Goal: Task Accomplishment & Management: Complete application form

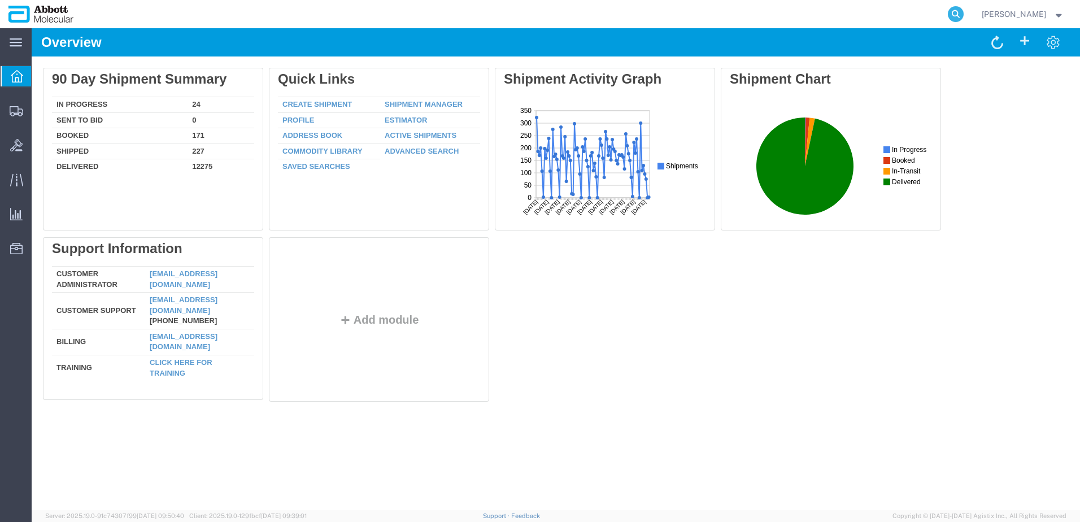
click at [963, 14] on icon at bounding box center [956, 14] width 16 height 16
click at [885, 21] on input "search" at bounding box center [775, 14] width 343 height 27
paste input "620695380"
type input "620695380"
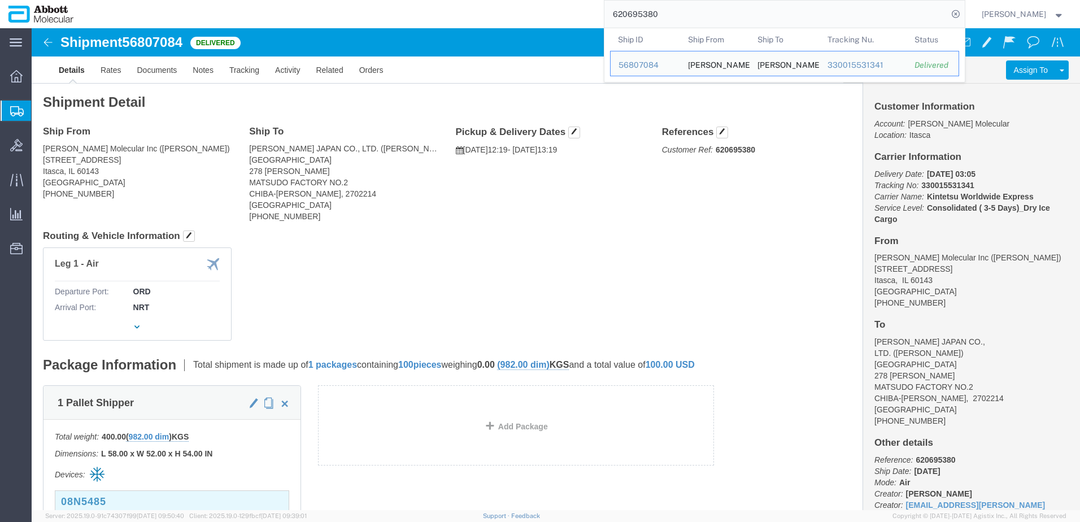
click div "Ship From [PERSON_NAME] Molecular Inc ([PERSON_NAME]) [STREET_ADDRESS] [PHONE_N…"
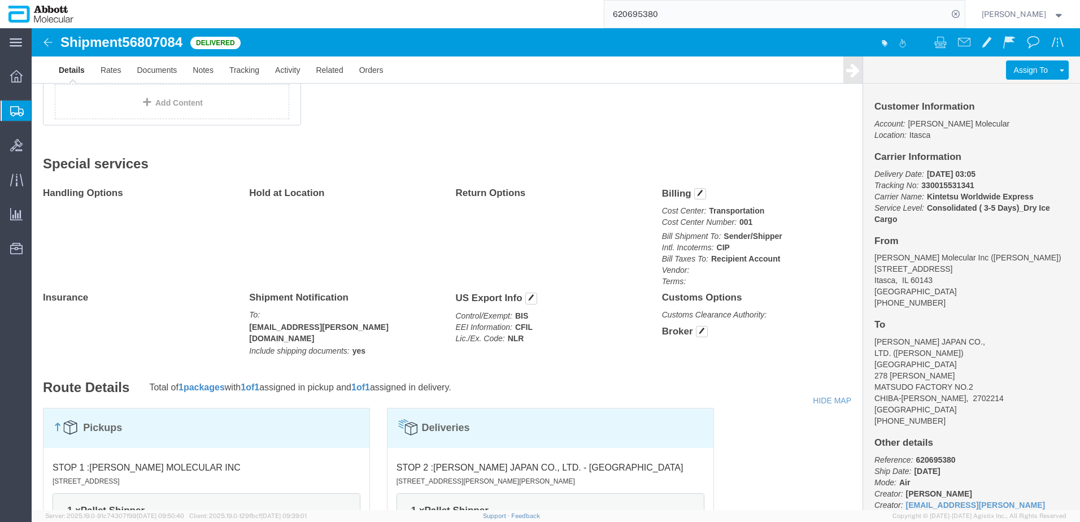
scroll to position [508, 0]
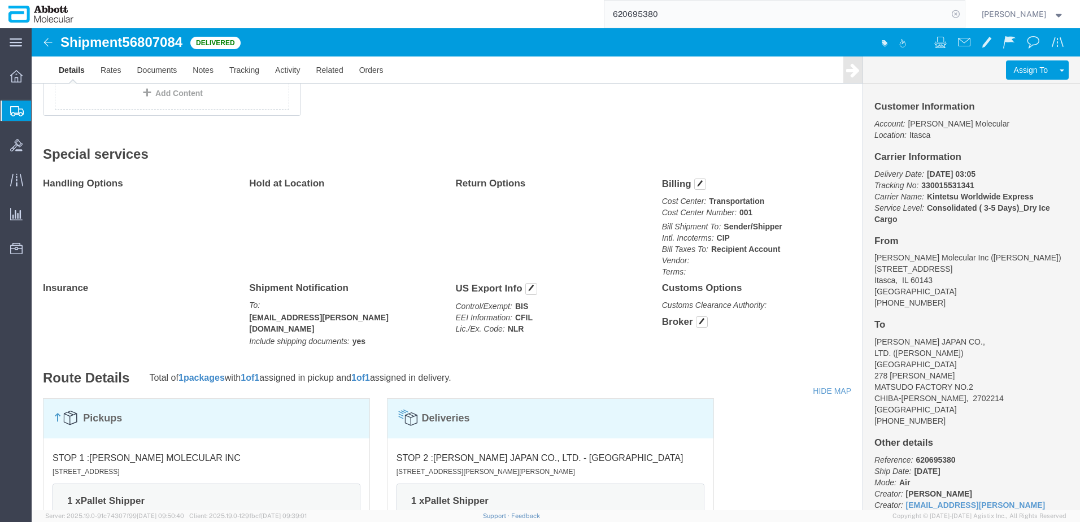
click at [963, 13] on icon at bounding box center [956, 14] width 16 height 16
paste input "620475294"
type input "620475294"
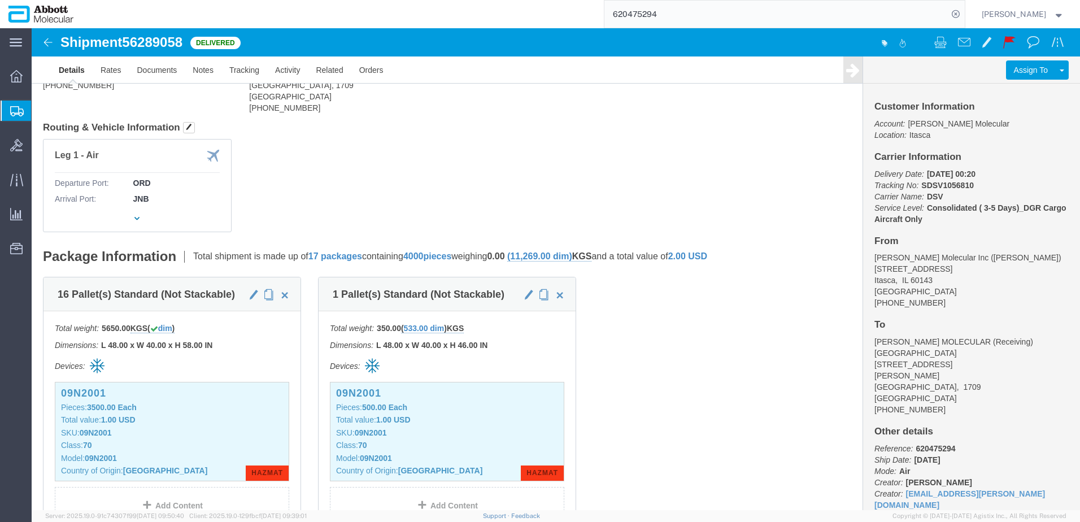
scroll to position [113, 0]
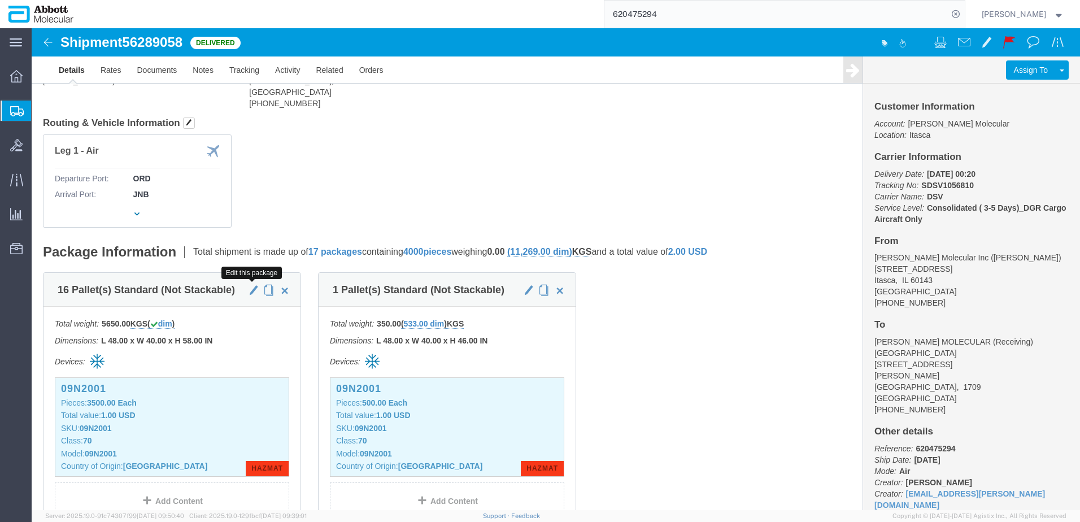
click span "button"
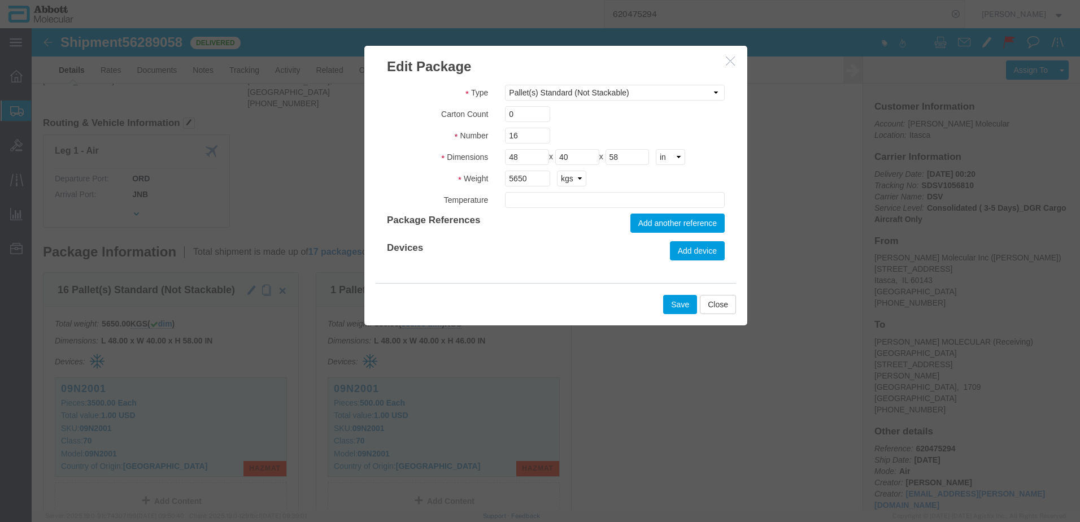
type input "AMBIENT"
drag, startPoint x: 504, startPoint y: 147, endPoint x: 465, endPoint y: 149, distance: 39.6
click div "5650 kgs lbs"
type input "6135"
click button "Save"
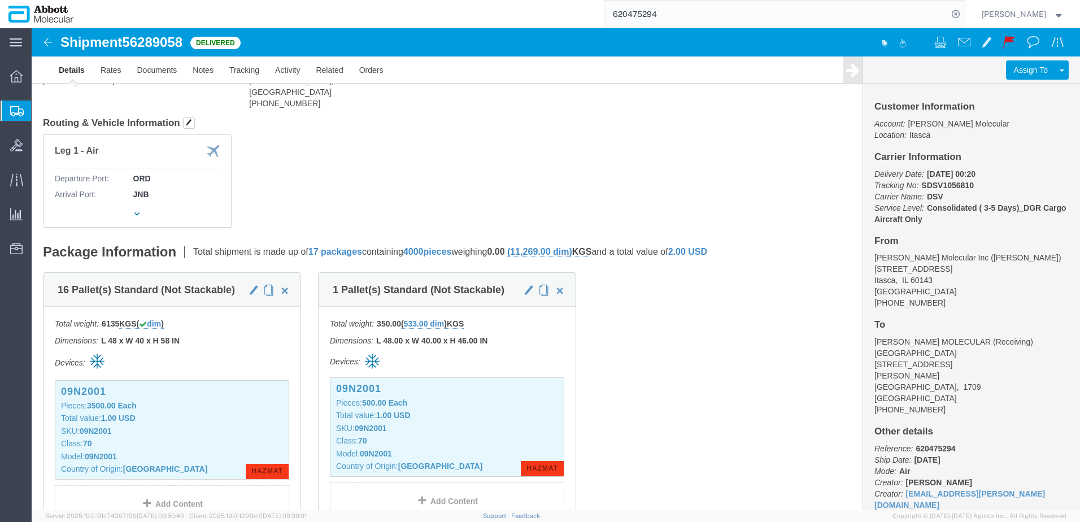
click at [0, 0] on span "Create from Template" at bounding box center [0, 0] width 0 height 0
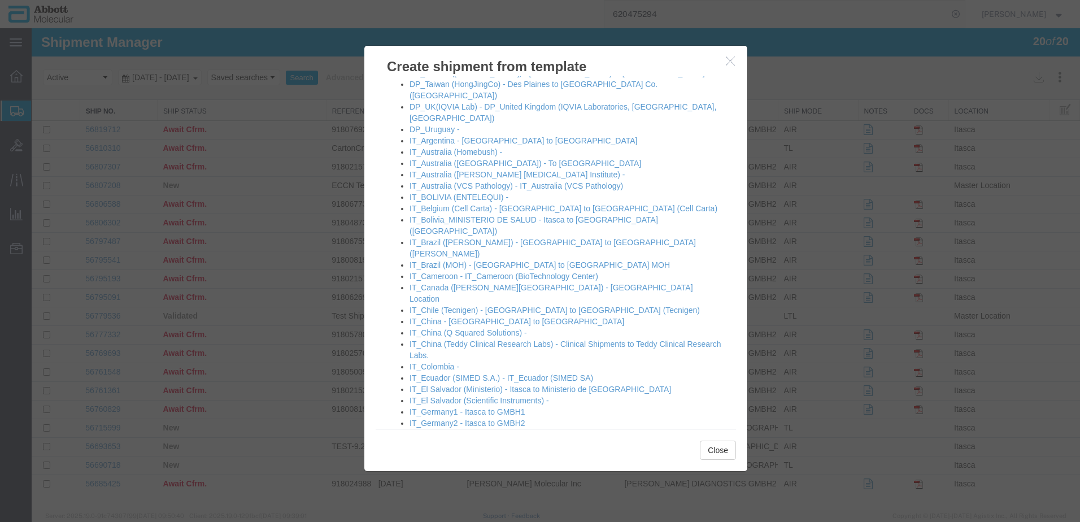
scroll to position [508, 0]
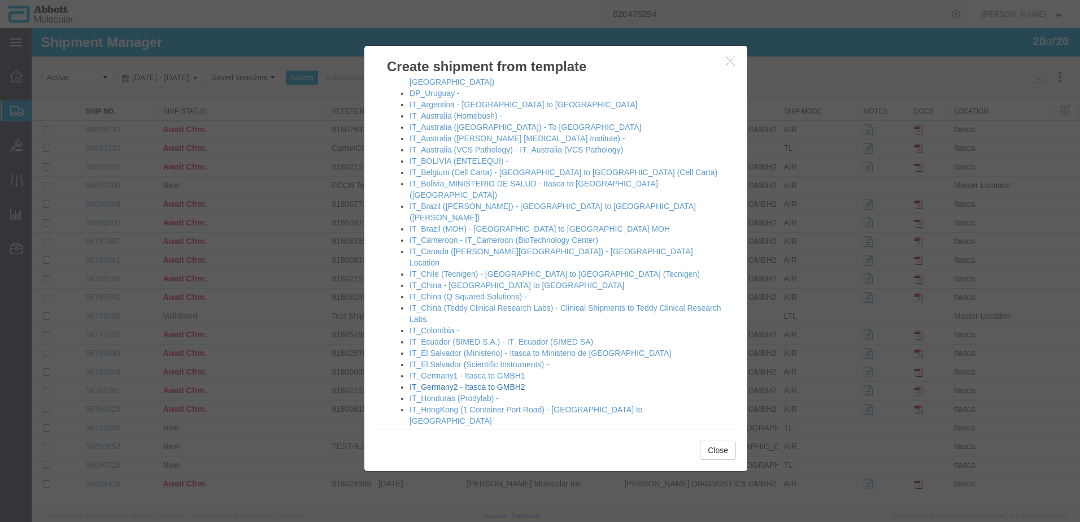
click at [441, 382] on link "IT_Germany2 - Itasca to GMBH2" at bounding box center [467, 386] width 116 height 9
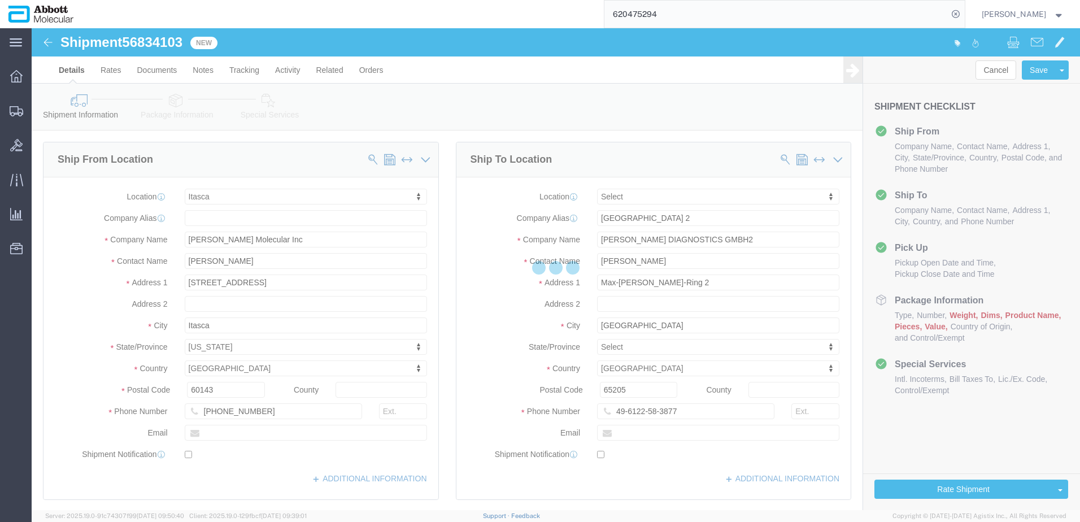
select select "48454"
select select
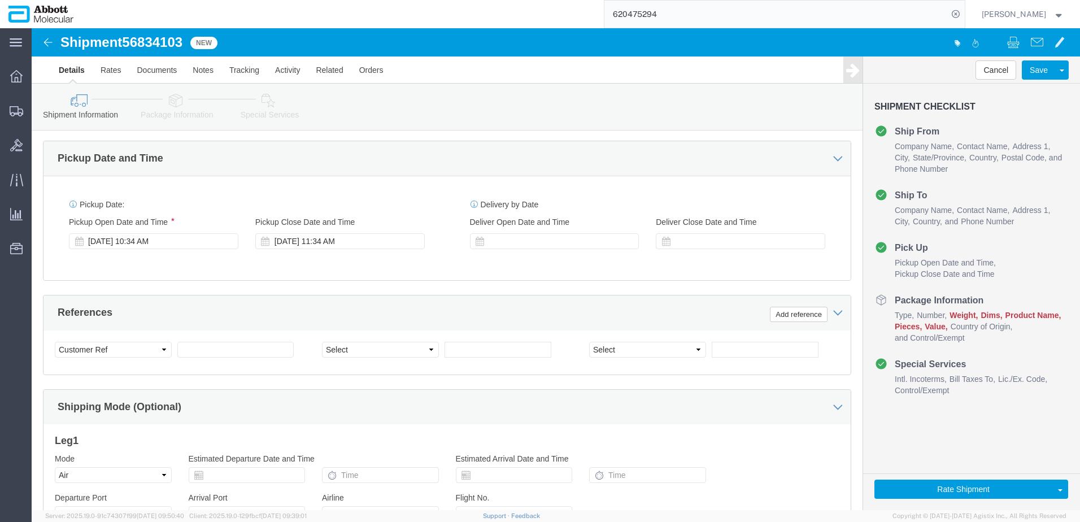
scroll to position [565, 0]
click input "text"
paste input "918081214"
type input "918081214"
select select "INVOICE"
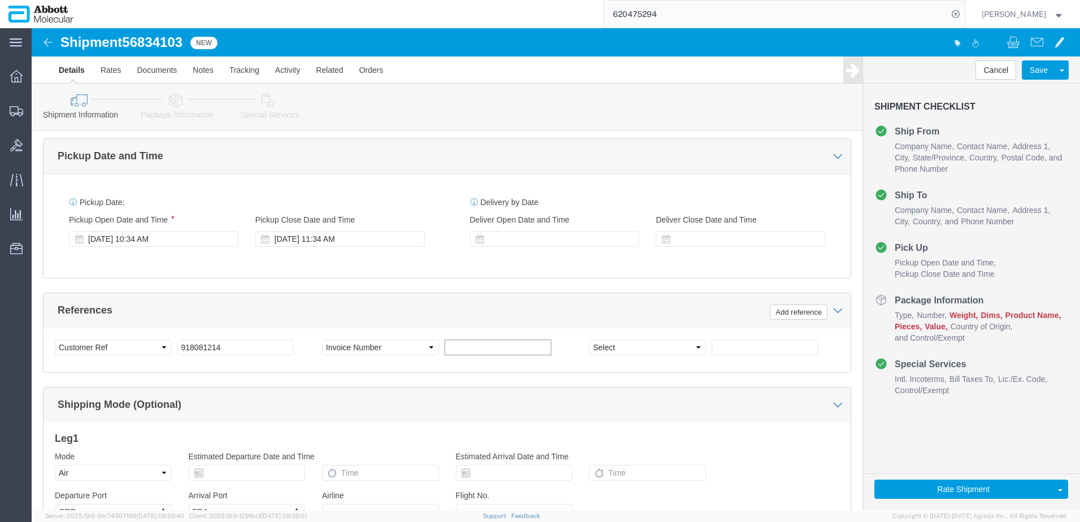
paste input "918081214"
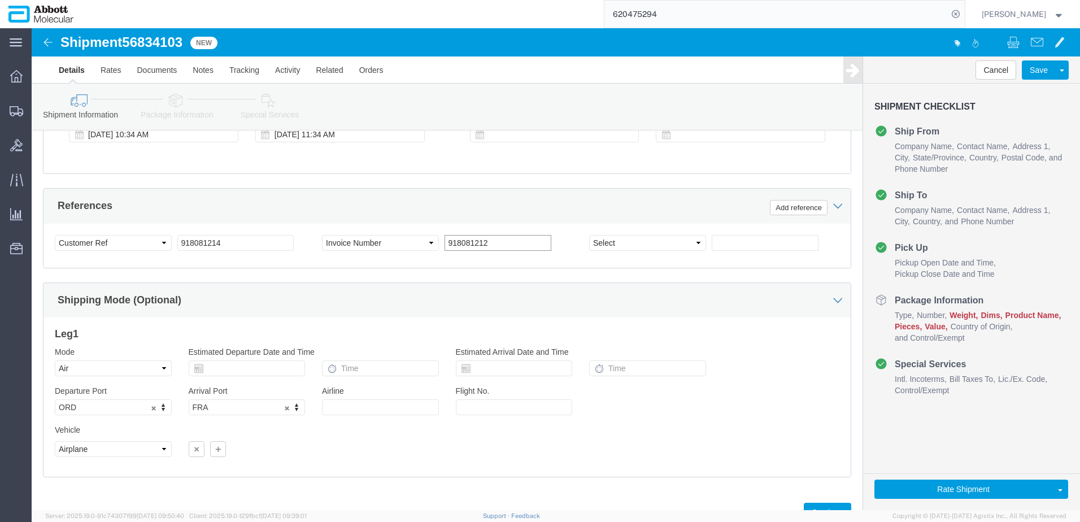
scroll to position [705, 0]
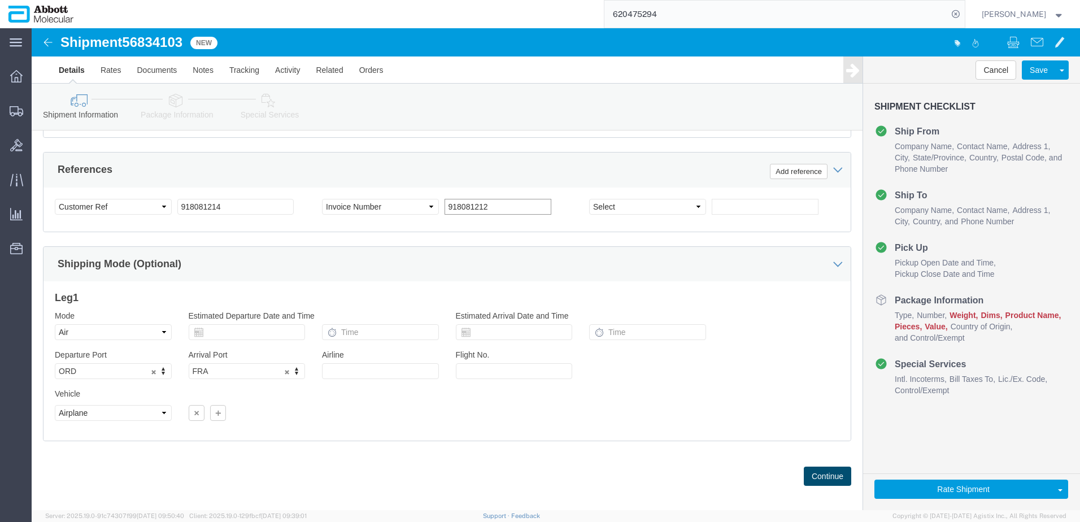
type input "918081212"
click button "Continue"
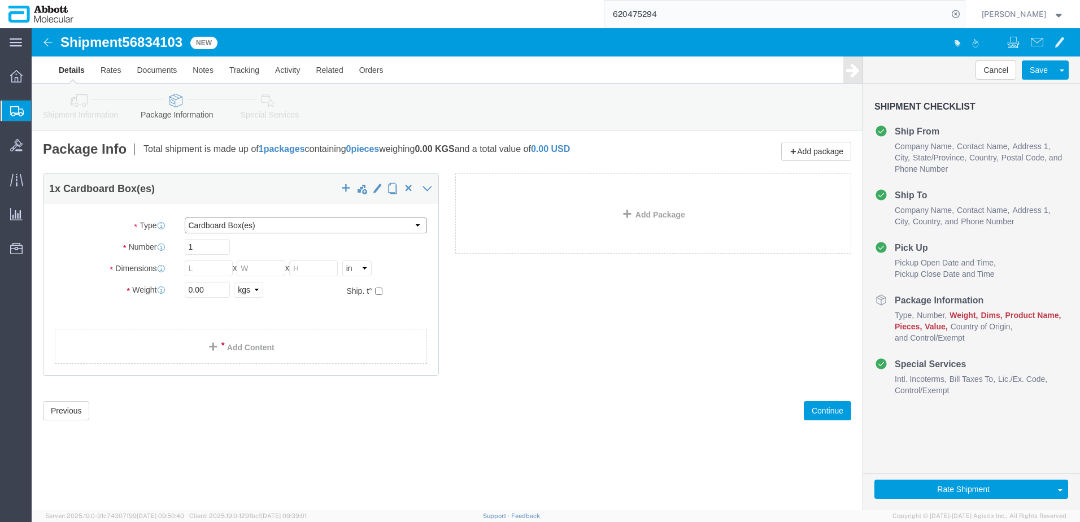
click select "Select Box (B) Box (C) Box (D) Cardboard Box(es) Crate (Instrument) Crate(s) En…"
select select "BOXD"
click select "Select Box (B) Box (C) Box (D) Cardboard Box(es) Crate (Instrument) Crate(s) En…"
type input "28.00"
type input "24.00"
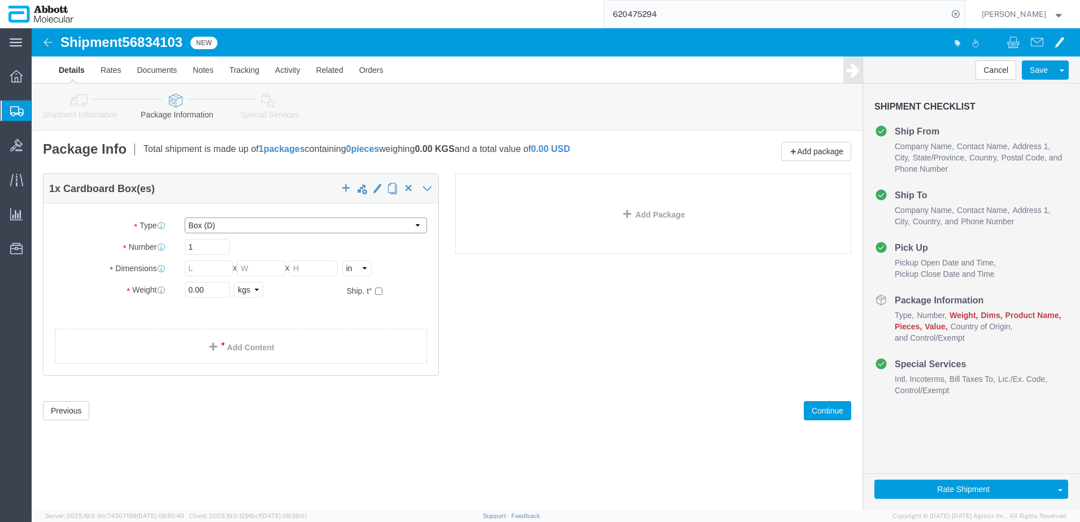
type input "21.00"
click link "Add Package"
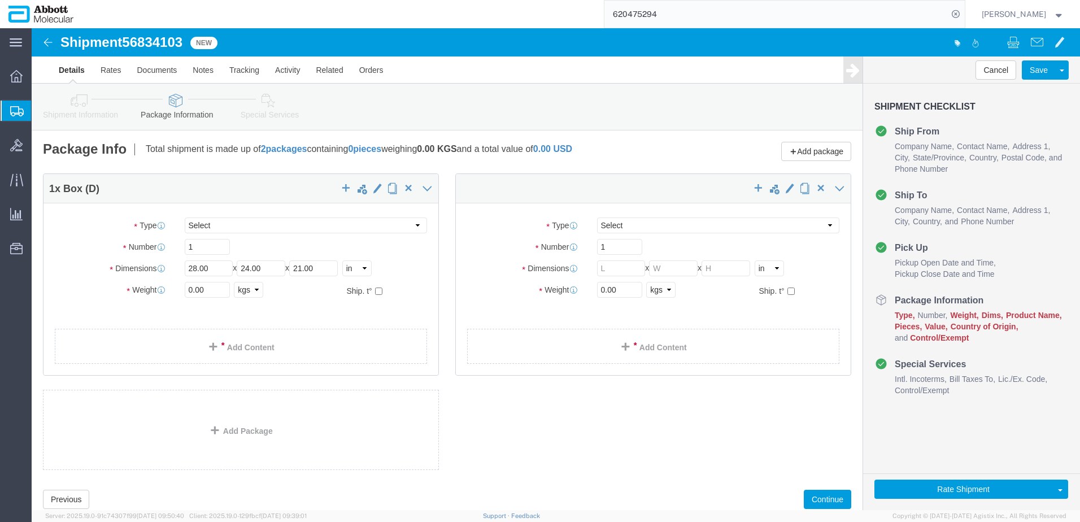
select select "BOXD"
click select "Select Box (B) Box (C) Box (D) Cardboard Box(es) Crate (Instrument) Crate(s) En…"
select select "BOXC"
click select "Select Box (B) Box (C) Box (D) Cardboard Box(es) Crate (Instrument) Crate(s) En…"
type input "22.00"
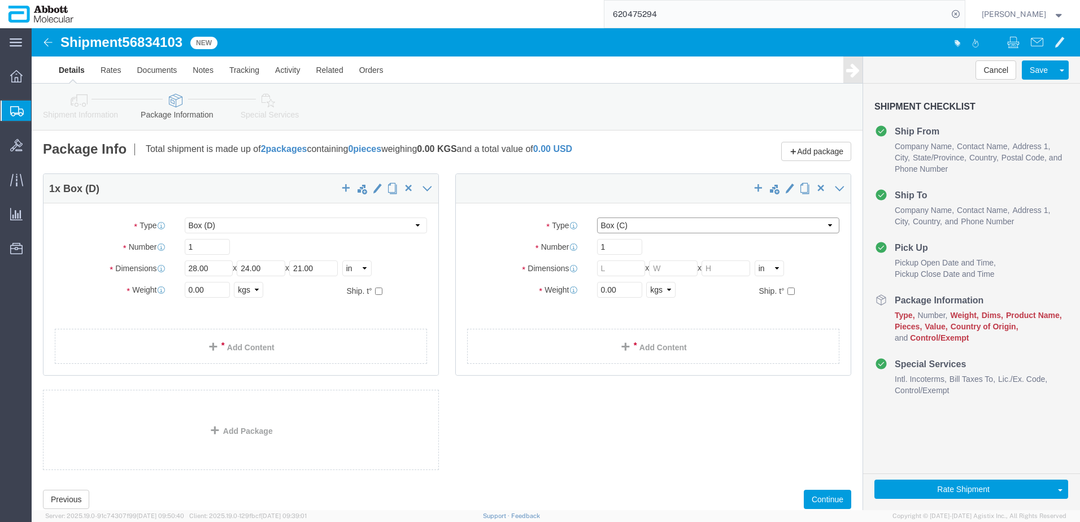
type input "18.00"
drag, startPoint x: 169, startPoint y: 217, endPoint x: -59, endPoint y: 212, distance: 228.2
click html "Shipment 56834103 New Details Rates Documents Notes Tracking Activity Related O…"
type input "16"
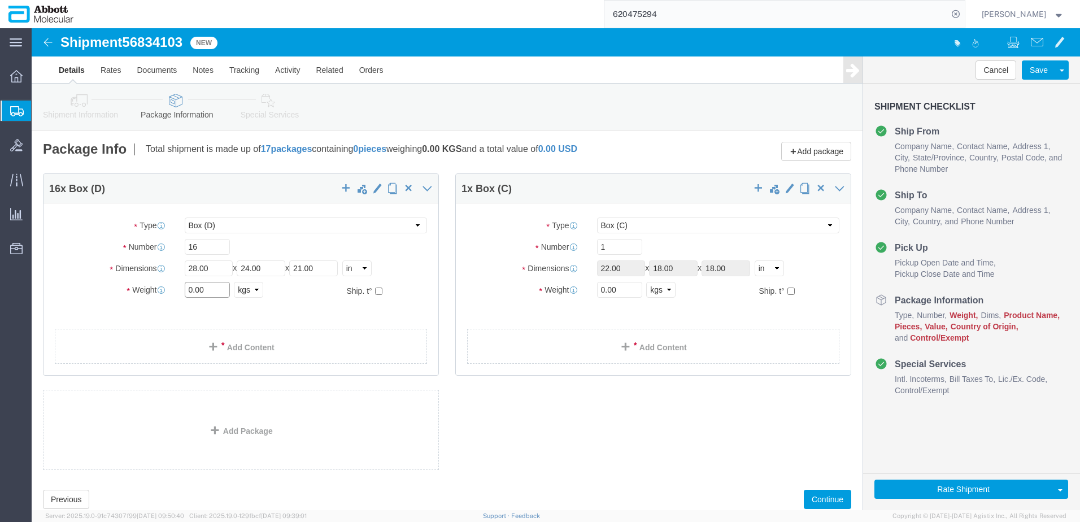
drag, startPoint x: 183, startPoint y: 264, endPoint x: 93, endPoint y: 259, distance: 90.5
click div "Weight 0.00 Select kgs lbs Ship. t°"
type input "240"
click input "checkbox"
checkbox input "true"
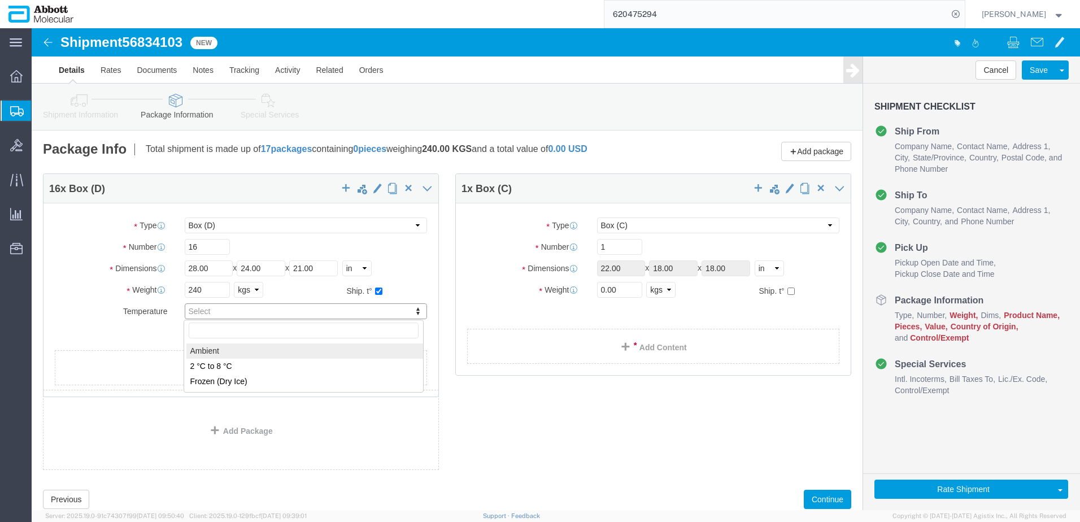
type input "AMBIENT"
drag, startPoint x: 582, startPoint y: 259, endPoint x: 501, endPoint y: 259, distance: 80.7
click div "Weight 0.00 Select kgs lbs Ship. t°"
type input "10"
click input "checkbox"
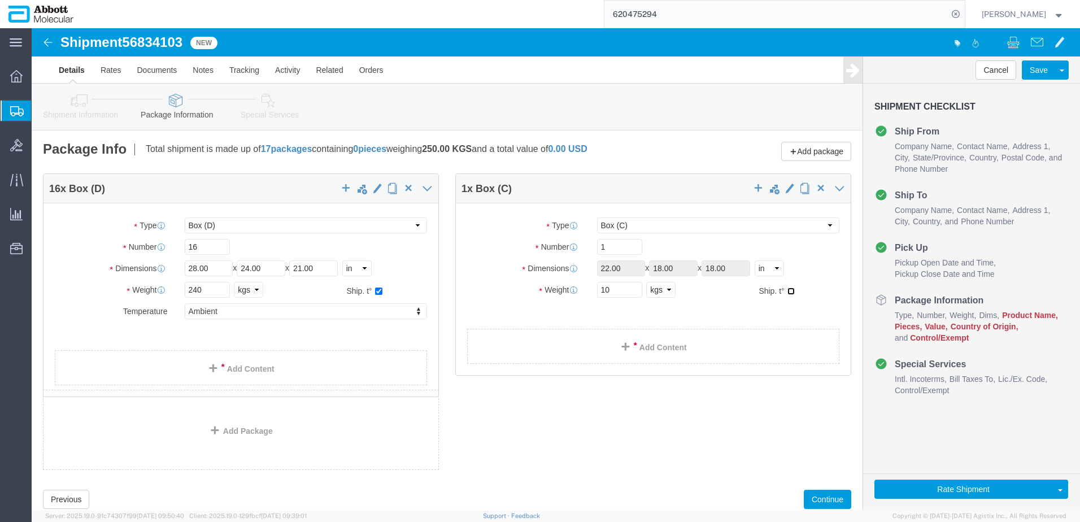
checkbox input "true"
type input "AMBIENT"
click link "Add Content"
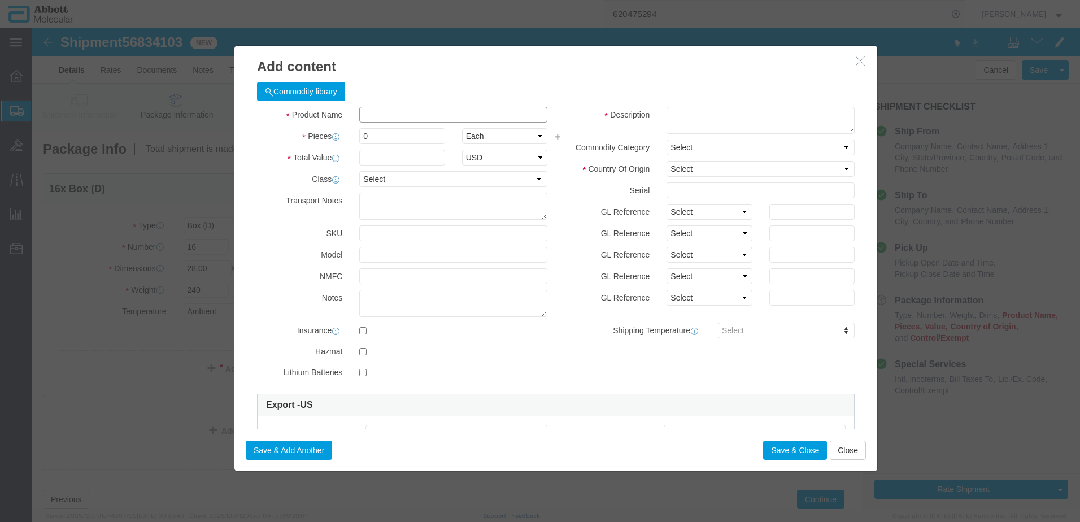
click input "text"
type input "08N8585"
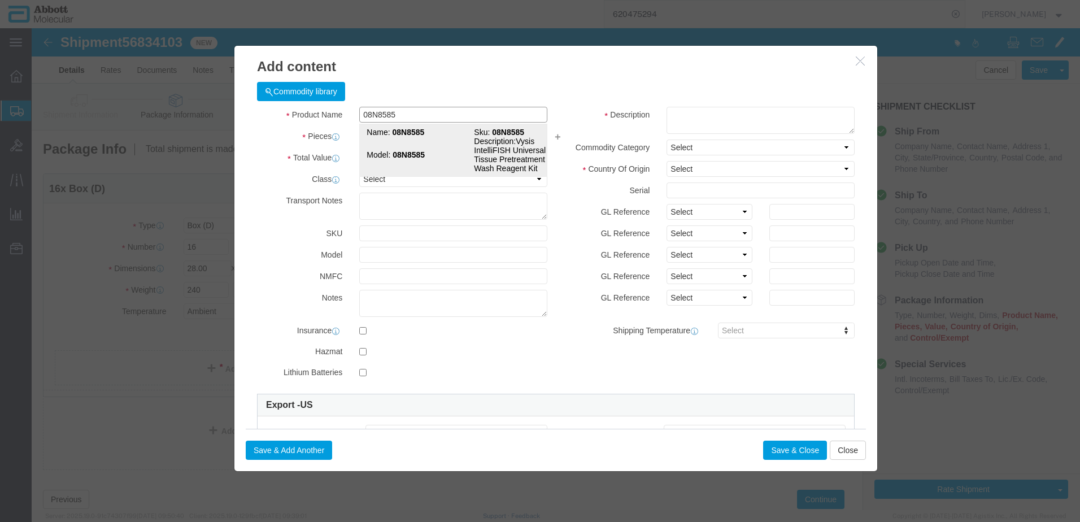
click td "Name: 08N8585"
checkbox input "true"
type input "1"
select select "USD"
select select "US"
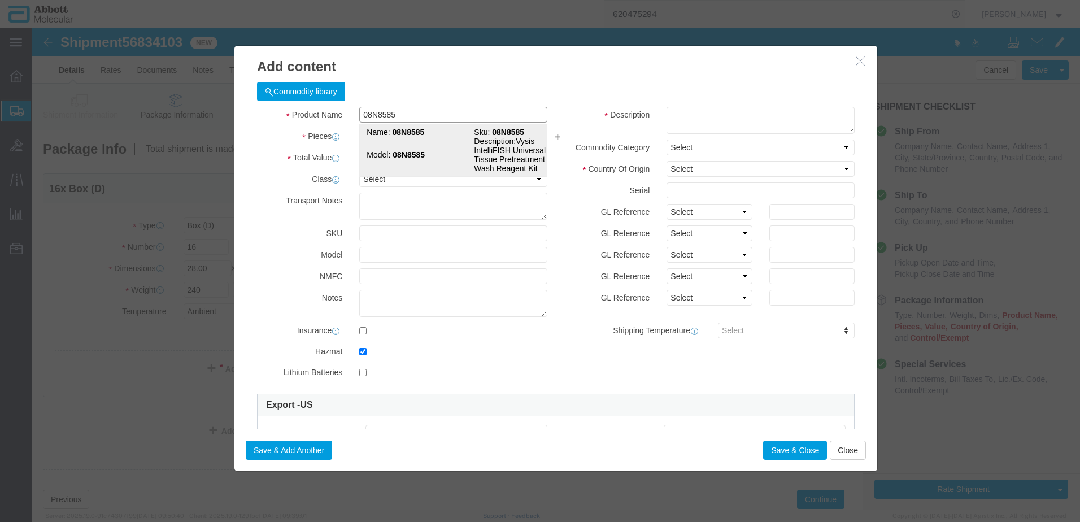
type input "HYDROCHLORIC ACID"
type input "1789"
select select "8 Corrosive"
select select "III"
select select "BOXES"
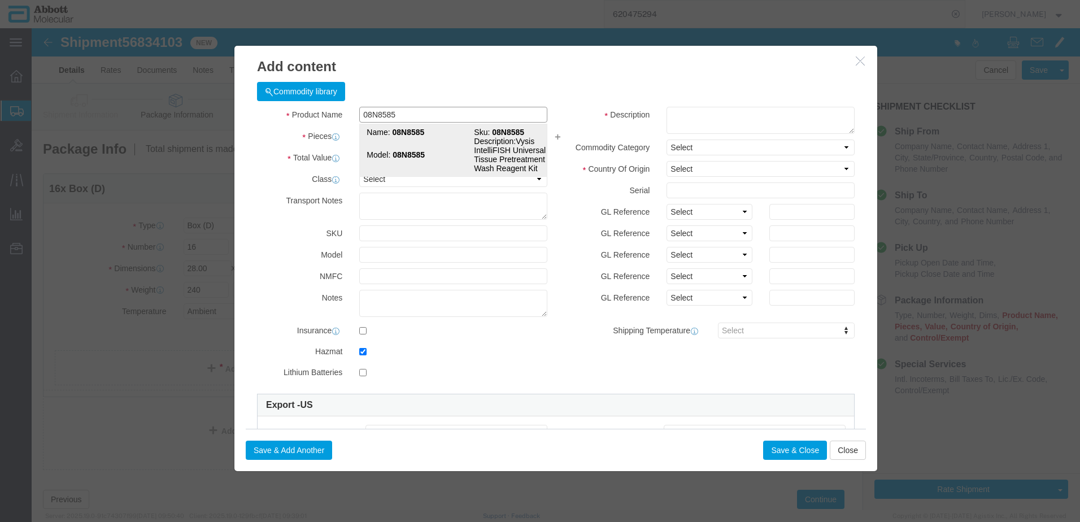
select select "FIBERBOARD"
type input "[PERSON_NAME] Molecular"
type input "[PERSON_NAME]"
type input "[PHONE_NUMBER]"
type input "3824999397"
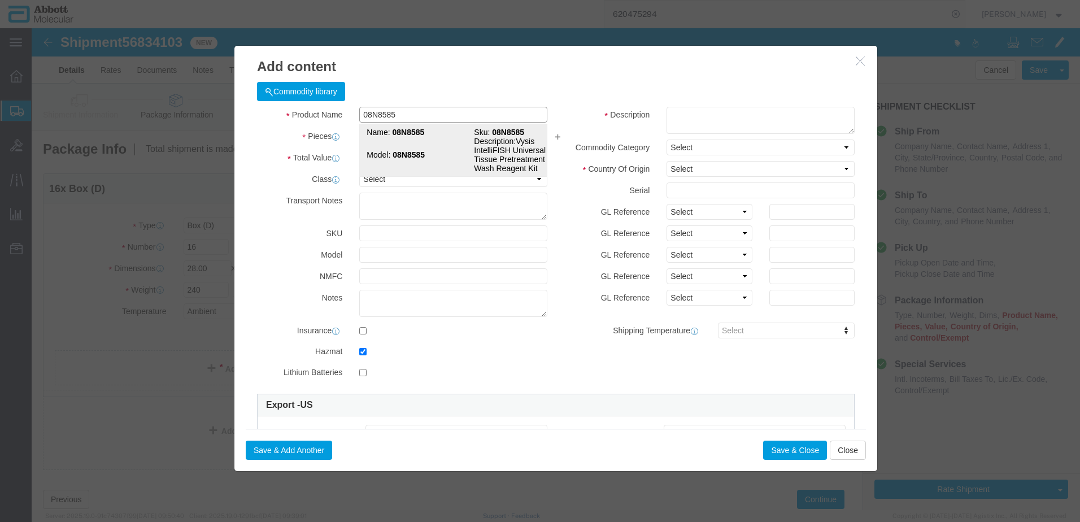
select select "BIS"
checkbox input "false"
type input "08N8585"
type textarea "Vysis IntelliFISH Universal FFPE Tissue Pretreatment and Wash Reagent Kit"
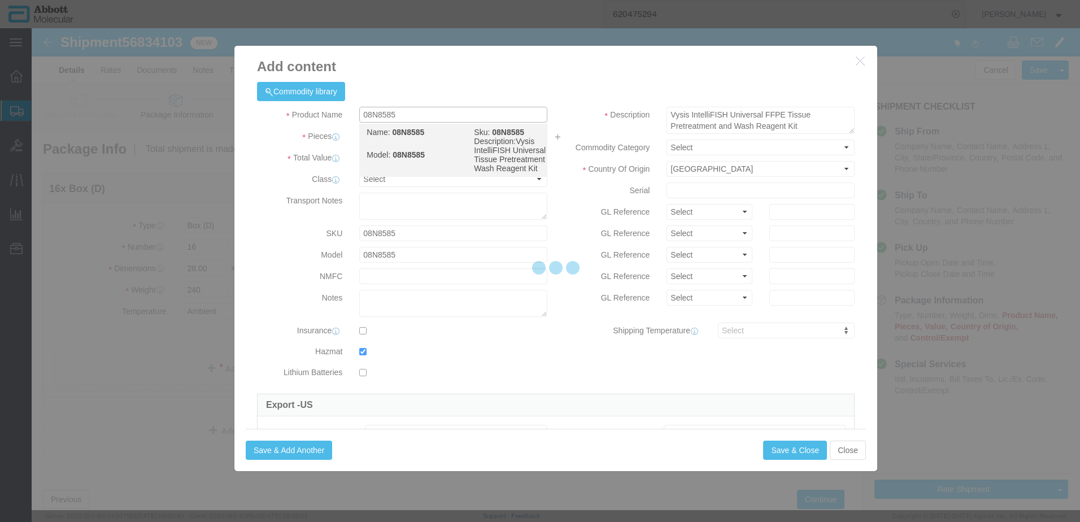
select select "NLR"
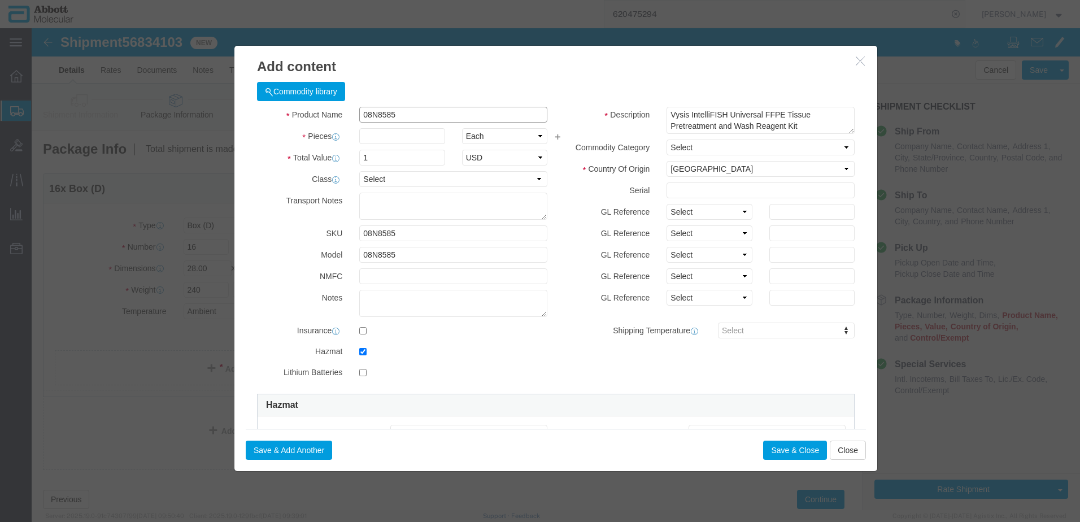
type input "08N8585"
type input "76"
drag, startPoint x: 662, startPoint y: 184, endPoint x: 662, endPoint y: 192, distance: 7.9
click select "Select Account Type Activity ID Airline Appointment Number ASN Batch Number Bil…"
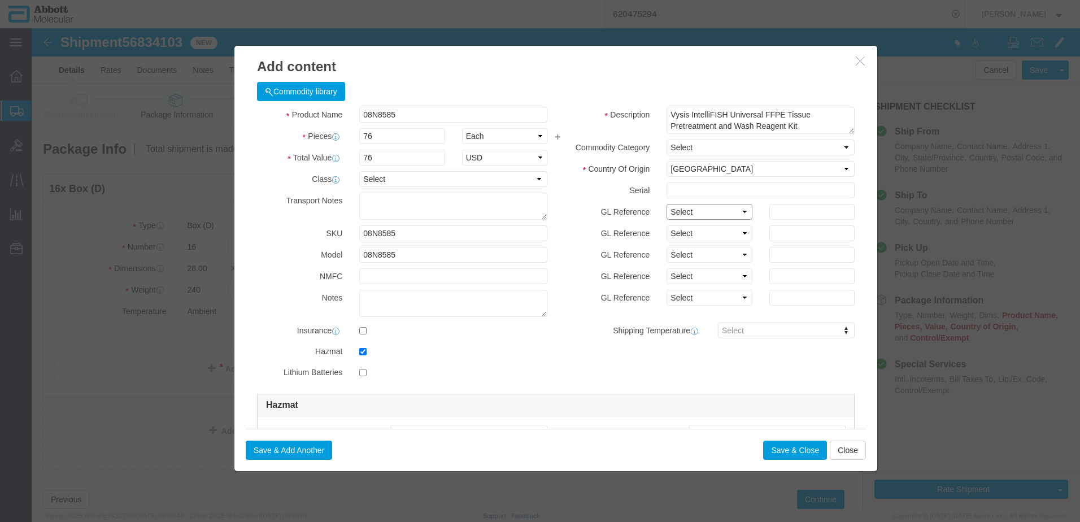
select select "BATCH_NUMBER"
click select "Select Account Type Activity ID Airline Appointment Number ASN Batch Number Bil…"
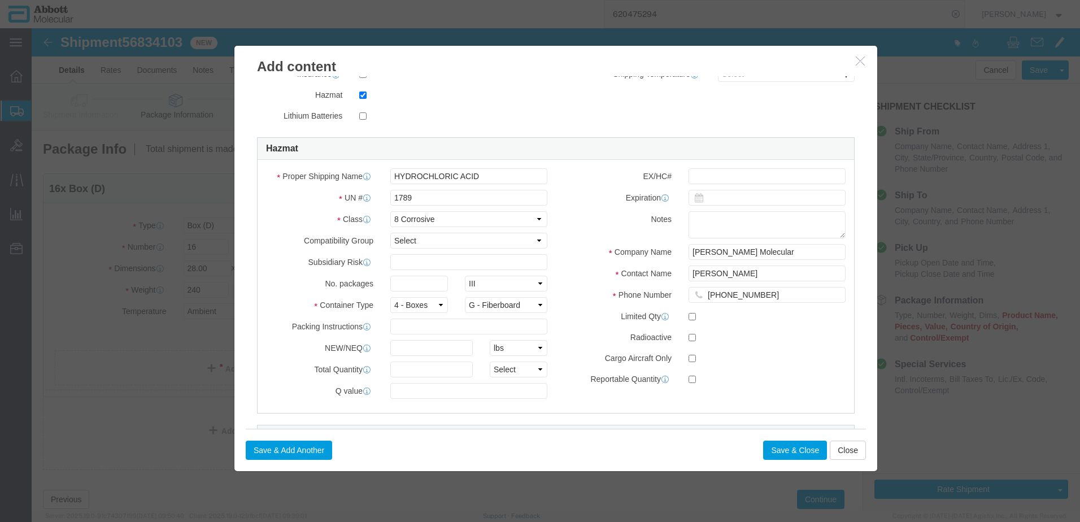
scroll to position [395, 0]
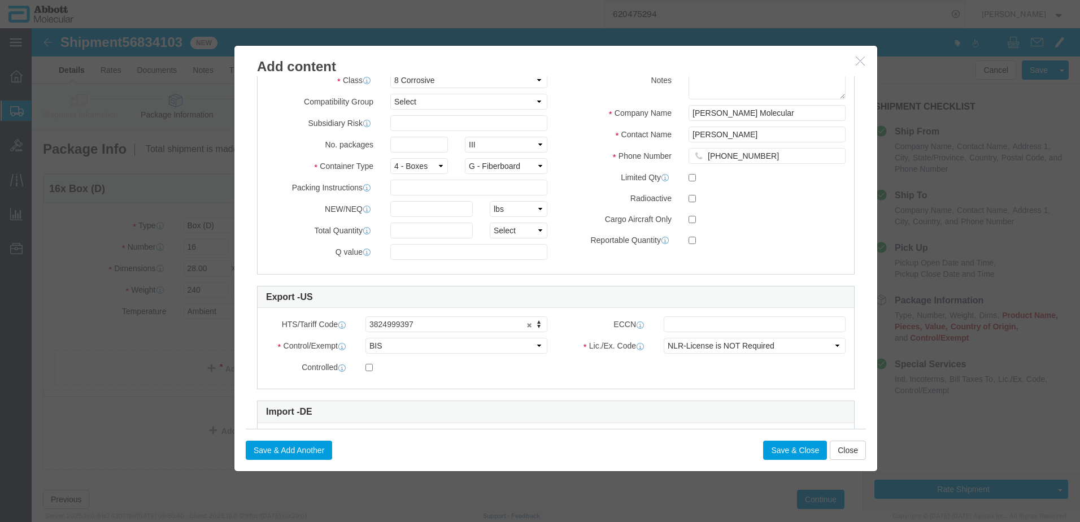
type input "415794"
click input "text"
type input "1"
click input "text"
type input "1"
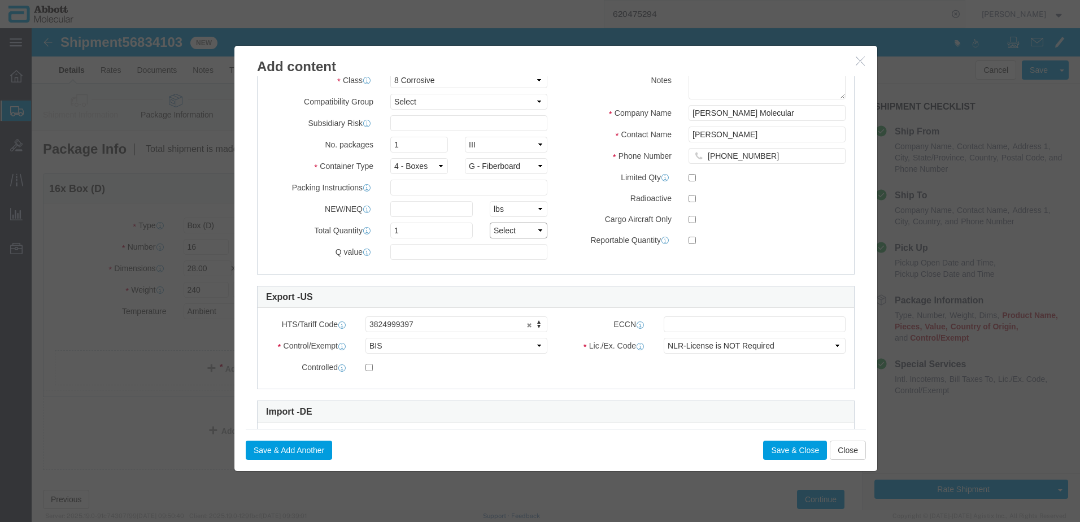
click select "Select curies gallons kgs lbs liters milliliters"
select select "KGS"
click select "Select curies gallons kgs lbs liters milliliters"
click button "Save & Close"
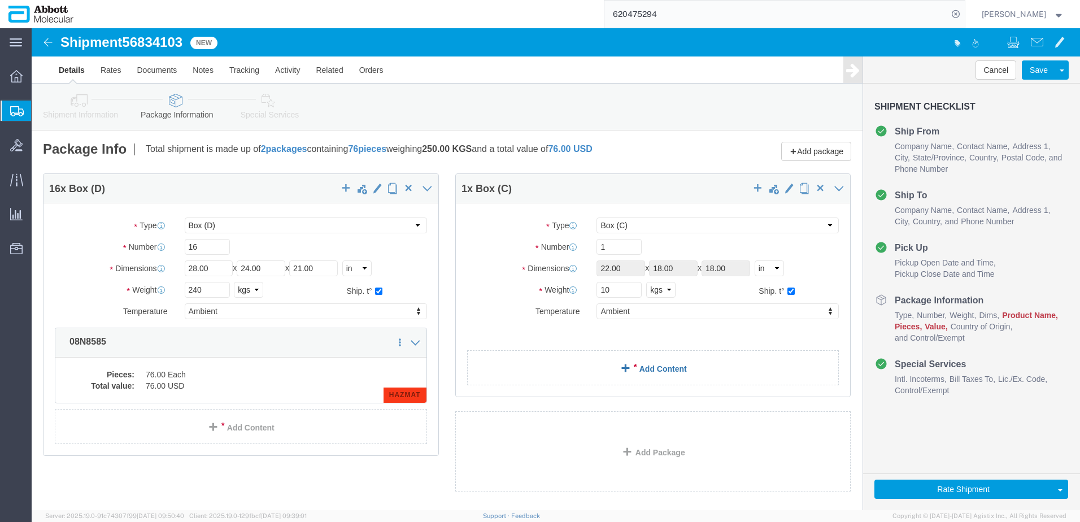
click link "Add Content"
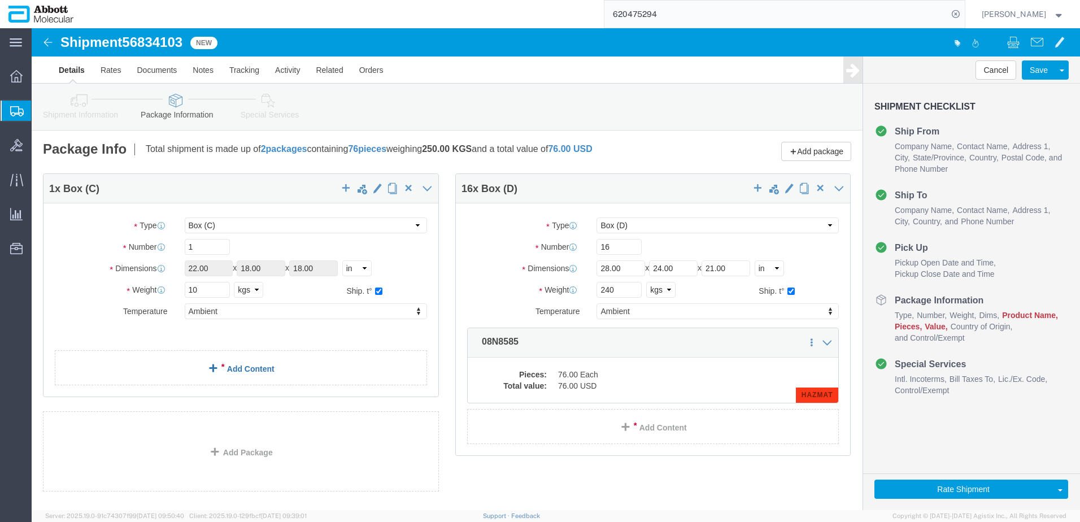
click link "Add Content"
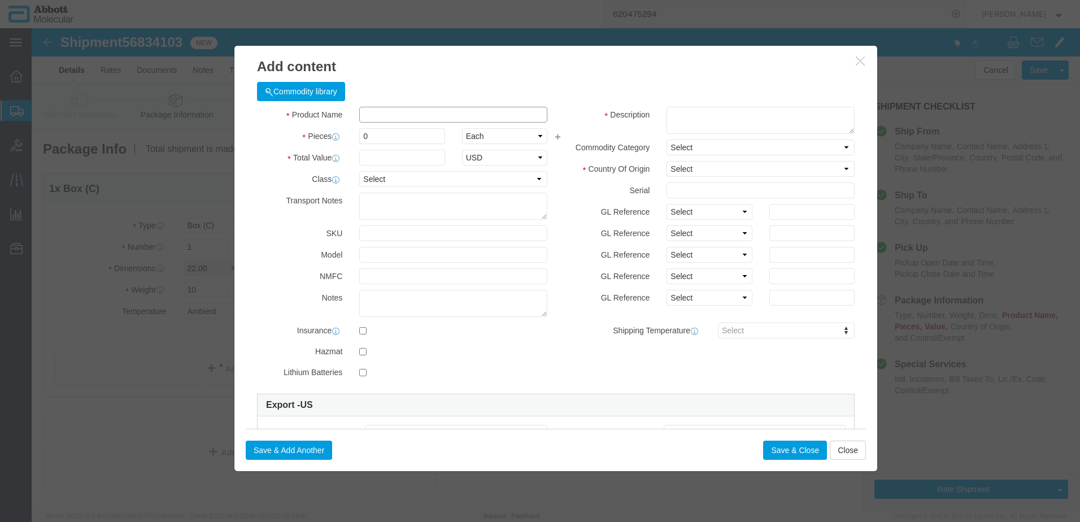
click input "text"
type input "01N9901"
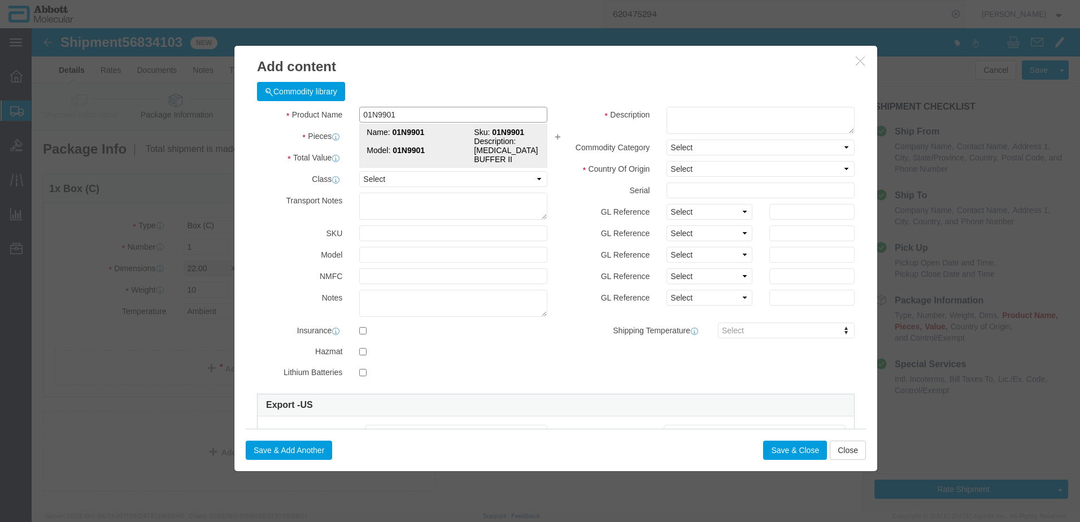
click strong "01N9901"
checkbox input "true"
type input "1"
select select "USD"
select select "US"
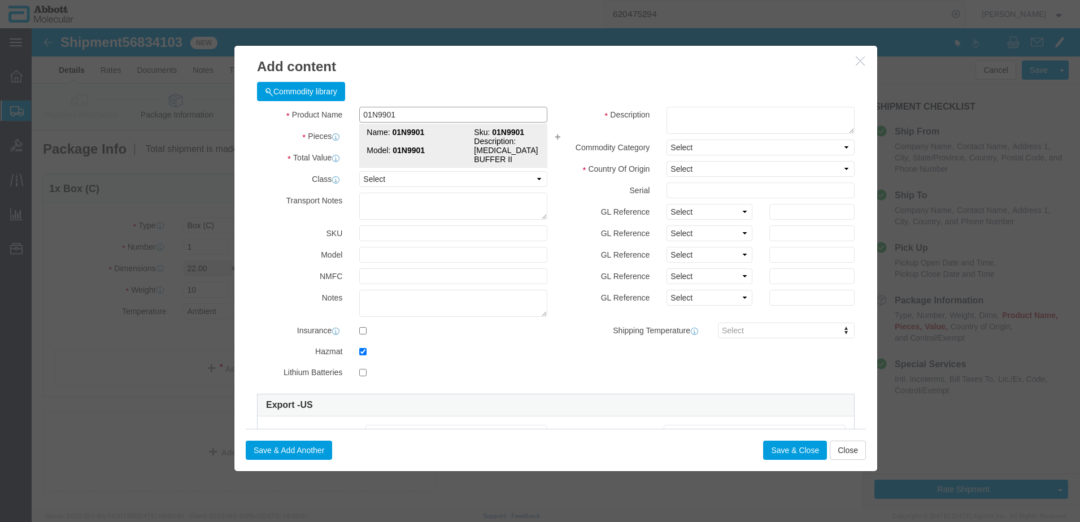
type input "HYDROCHLORIC ACID"
type input "1789"
select select "8 Corrosive"
select select "III"
select select "BOXES"
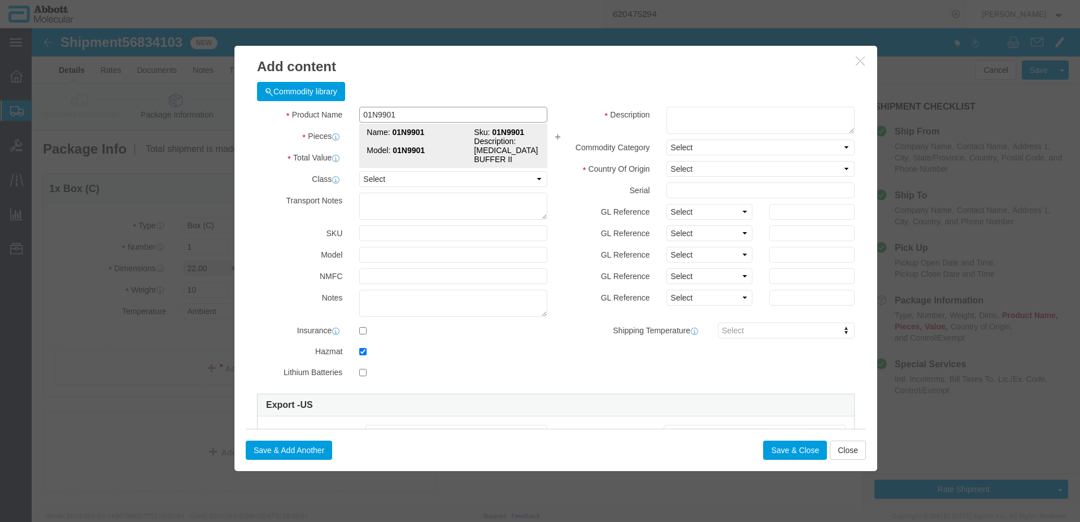
select select "FIBERBOARD"
type input "[PERSON_NAME] Molecular"
type input "[PERSON_NAME]"
type input "[PHONE_NUMBER]"
type input "3822190080"
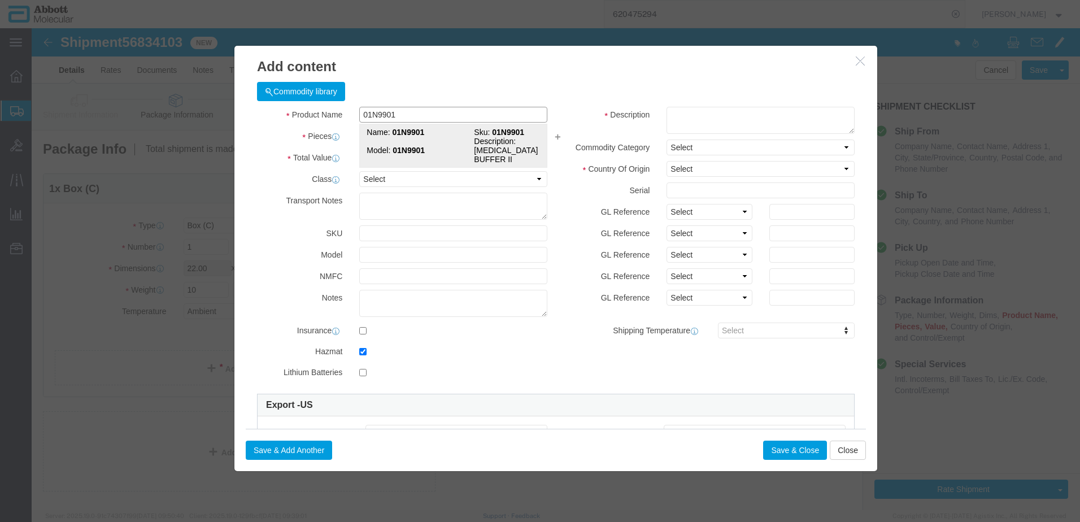
select select "BIS"
checkbox input "false"
type input "01N9901"
type textarea "[MEDICAL_DATA] BUFFER II"
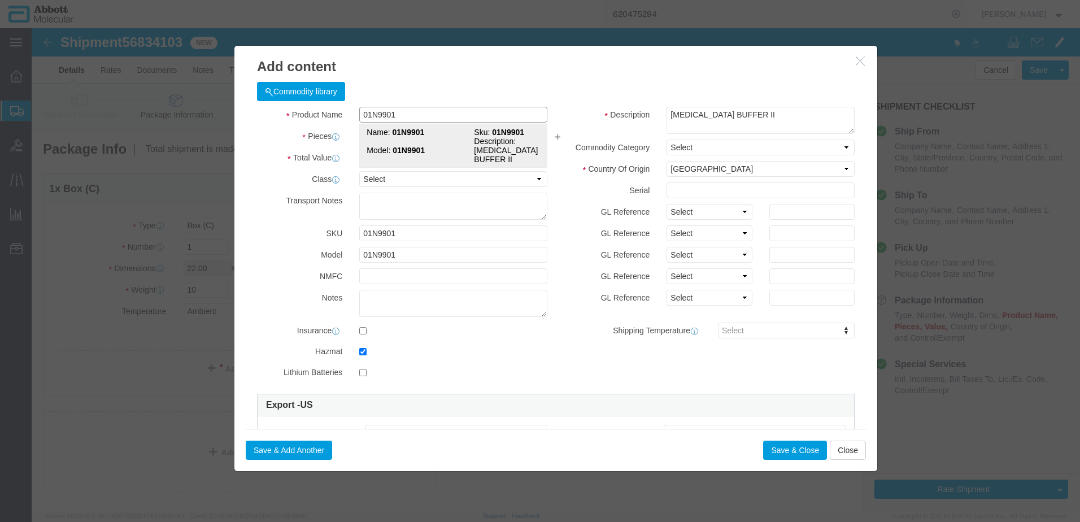
select select "NLR"
type input "01N9901"
type input "41"
click select "Select Account Type Activity ID Airline Appointment Number ASN Batch Number Bil…"
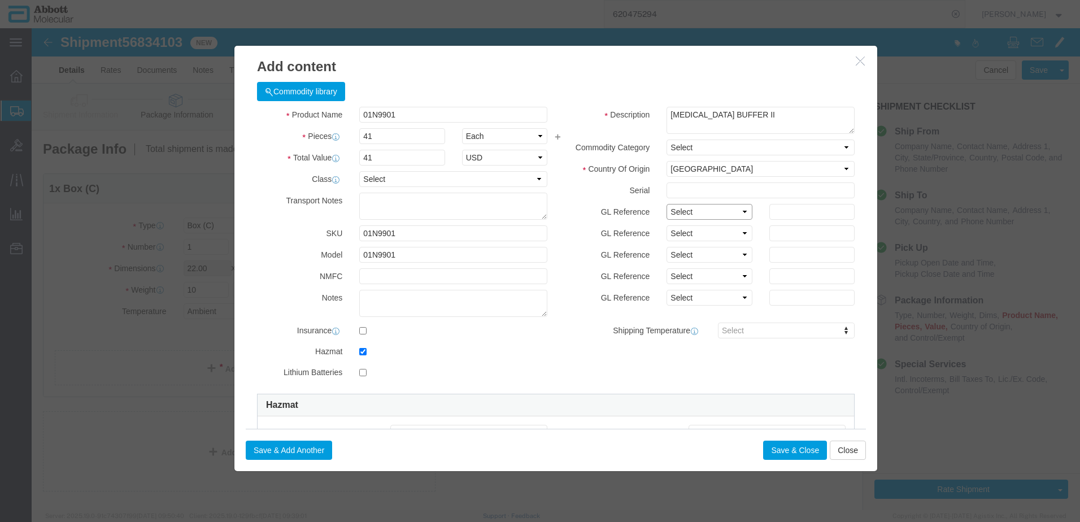
select select "BATCH_NUMBER"
click select "Select Account Type Activity ID Airline Appointment Number ASN Batch Number Bil…"
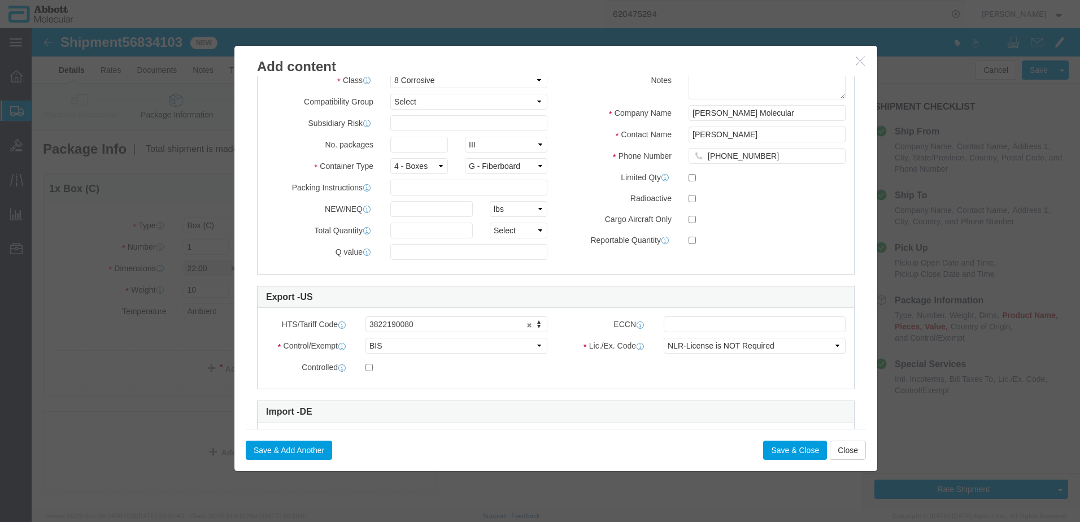
type input "416871"
click input "text"
type input "1"
click input "text"
type input "1"
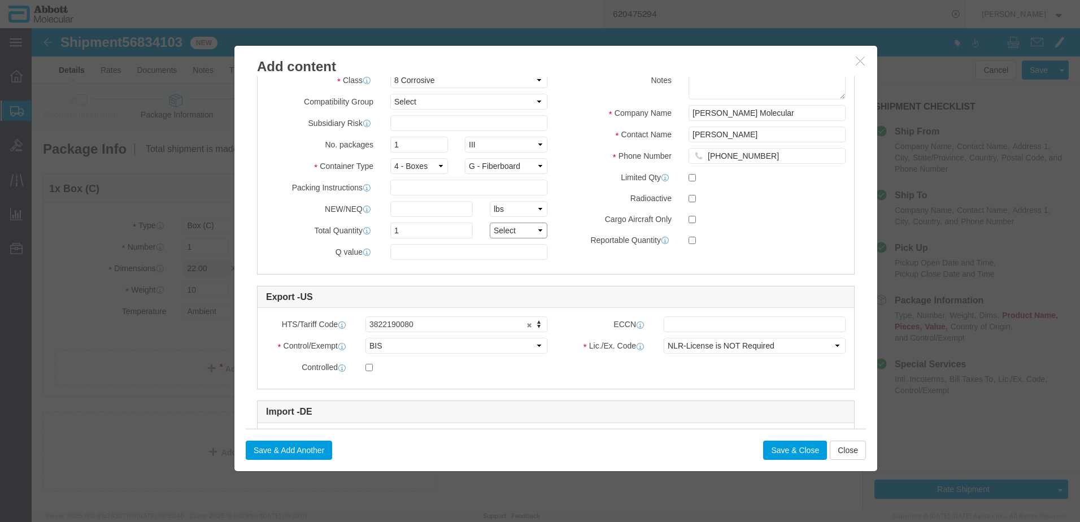
drag, startPoint x: 486, startPoint y: 205, endPoint x: 484, endPoint y: 211, distance: 6.6
click select "Select curies gallons kgs lbs liters milliliters"
select select "KGS"
click select "Select curies gallons kgs lbs liters milliliters"
click button "Save & Close"
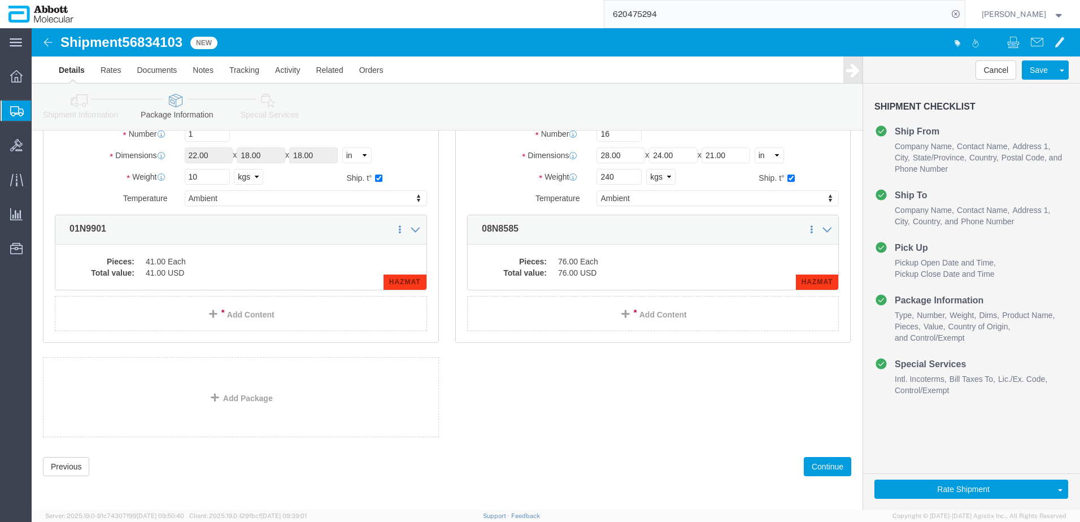
scroll to position [113, 0]
click button "Continue"
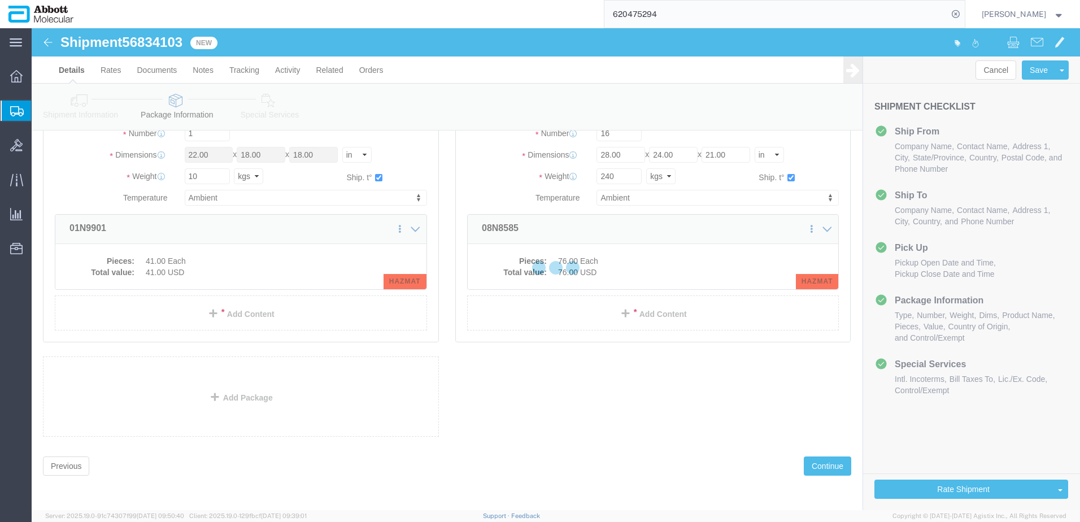
scroll to position [1699, 0]
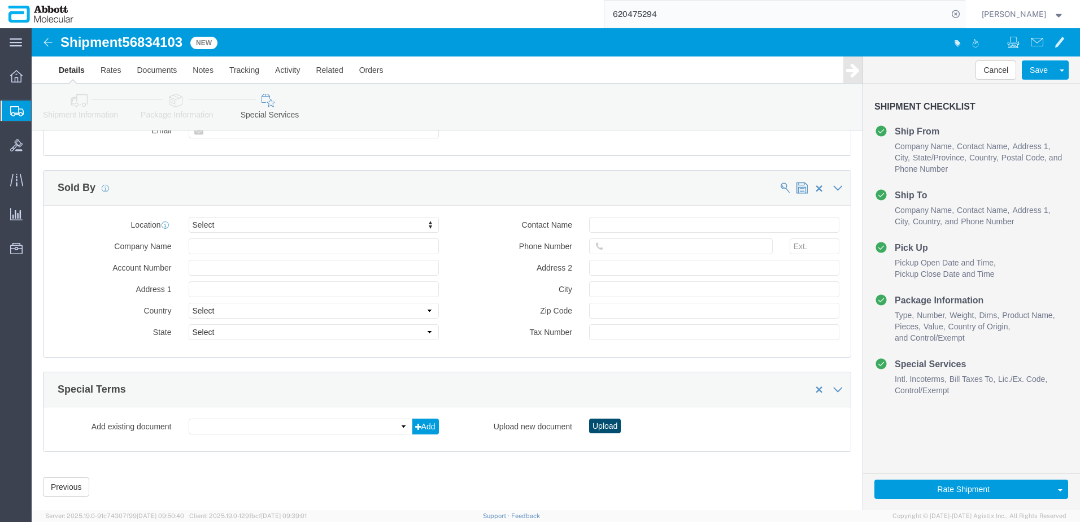
click button "Upload"
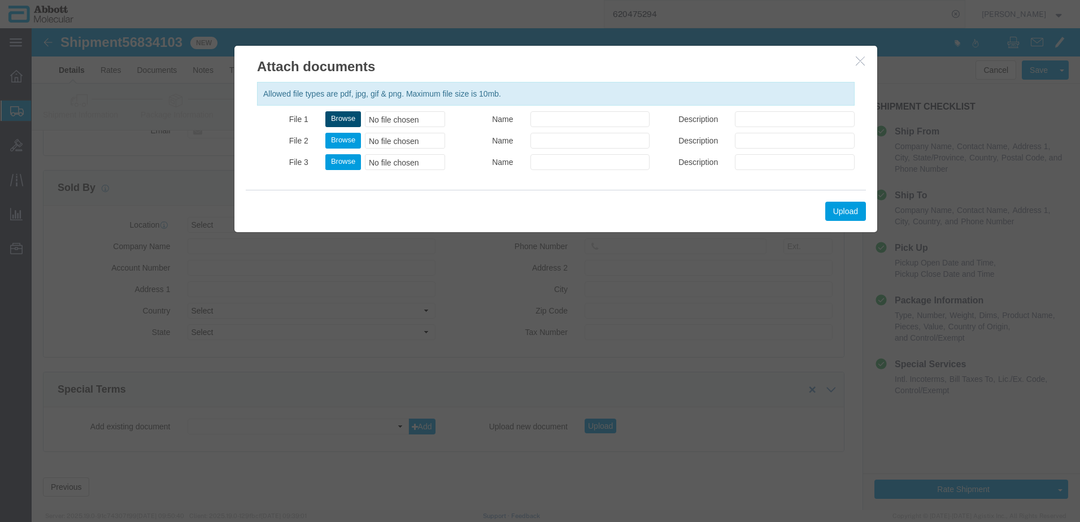
click button "Browse"
type input "C:\fakepath\918081214 SLI [PERSON_NAME].pdf"
drag, startPoint x: 311, startPoint y: 91, endPoint x: 774, endPoint y: 171, distance: 469.4
click button "Upload"
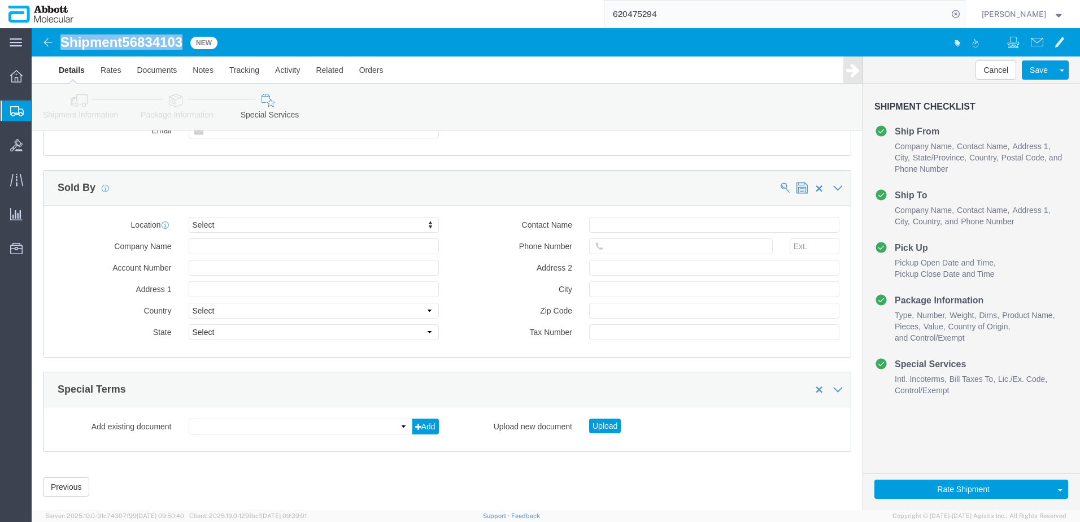
drag, startPoint x: 30, startPoint y: 14, endPoint x: 154, endPoint y: 15, distance: 124.2
click h1 "Shipment 56834103"
copy h1 "Shipment 56834103"
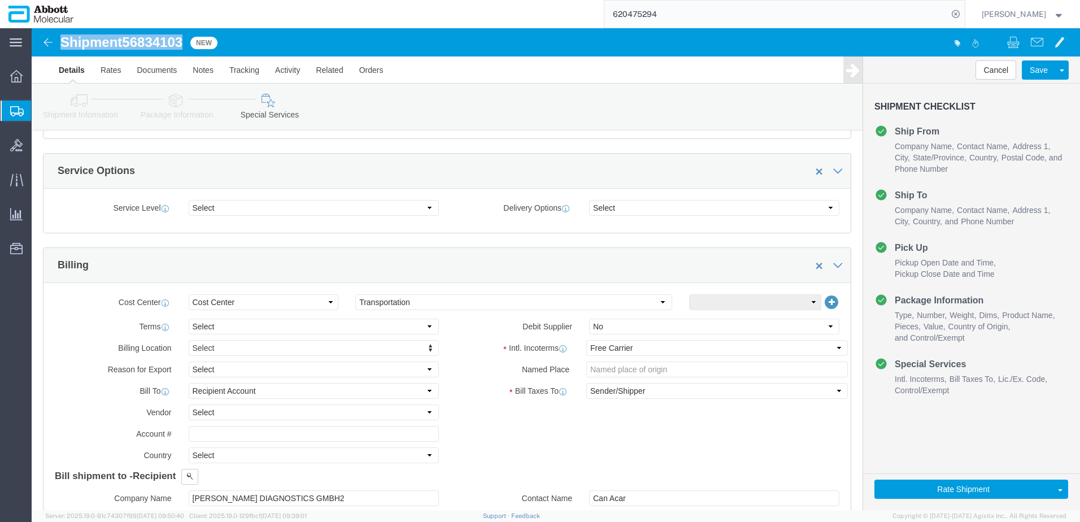
scroll to position [400, 0]
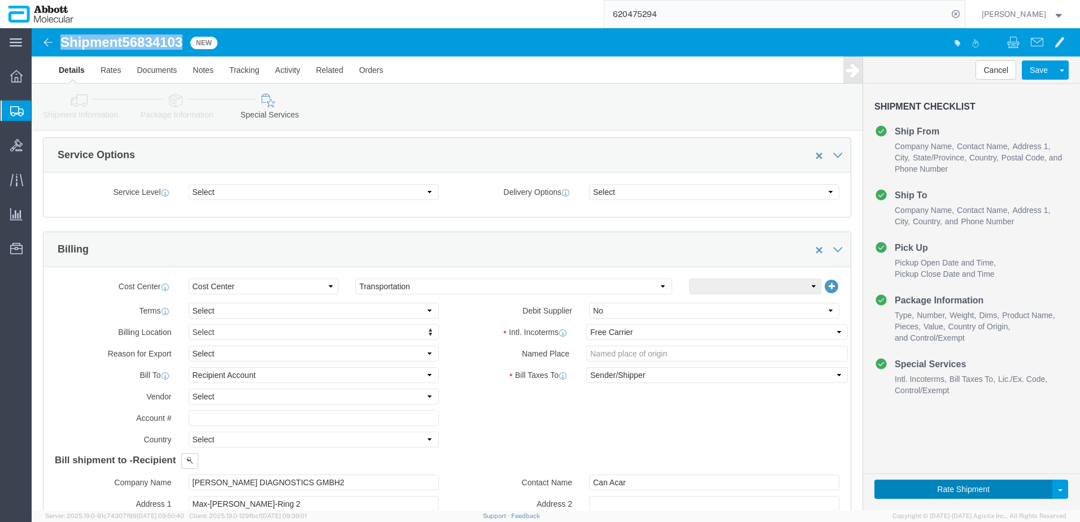
click button "Rate Shipment"
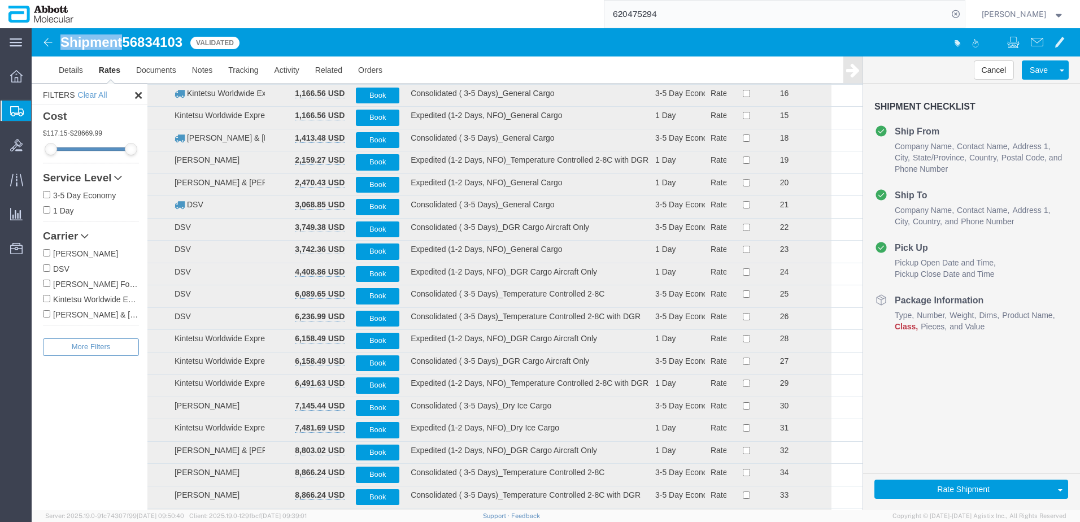
click at [45, 285] on input "[PERSON_NAME] Forwarding Worldwide" at bounding box center [46, 283] width 7 height 7
checkbox input "true"
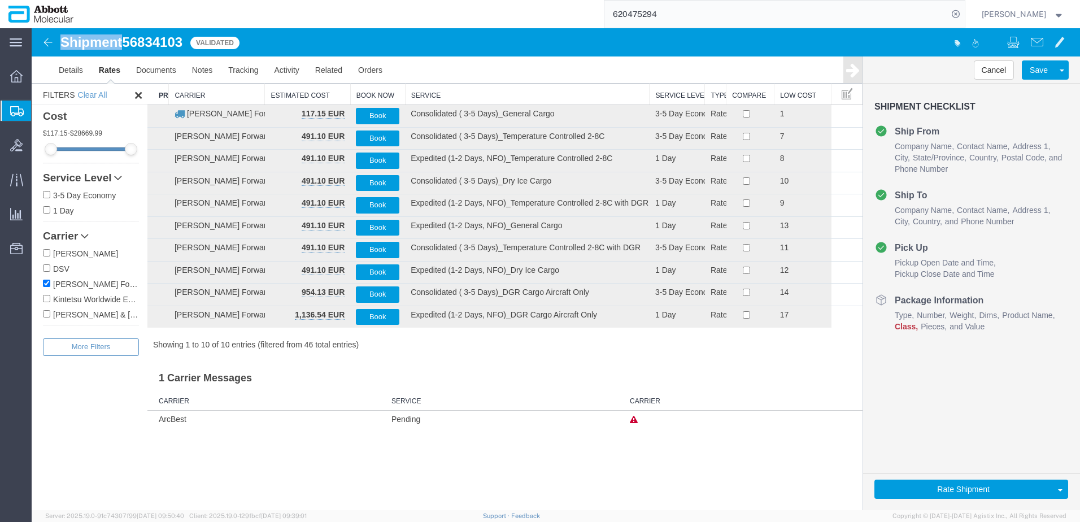
scroll to position [0, 0]
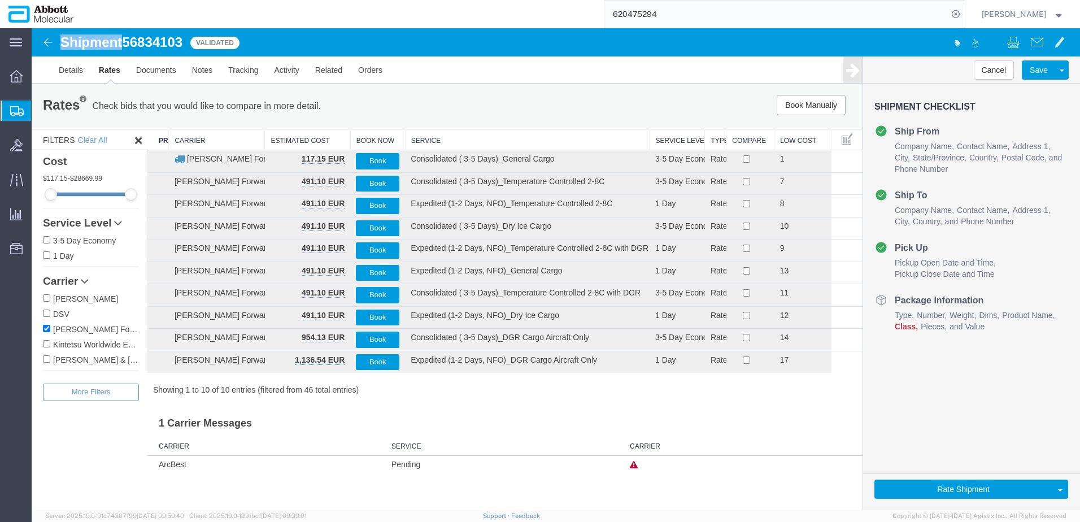
click at [425, 136] on th "Service" at bounding box center [527, 139] width 245 height 21
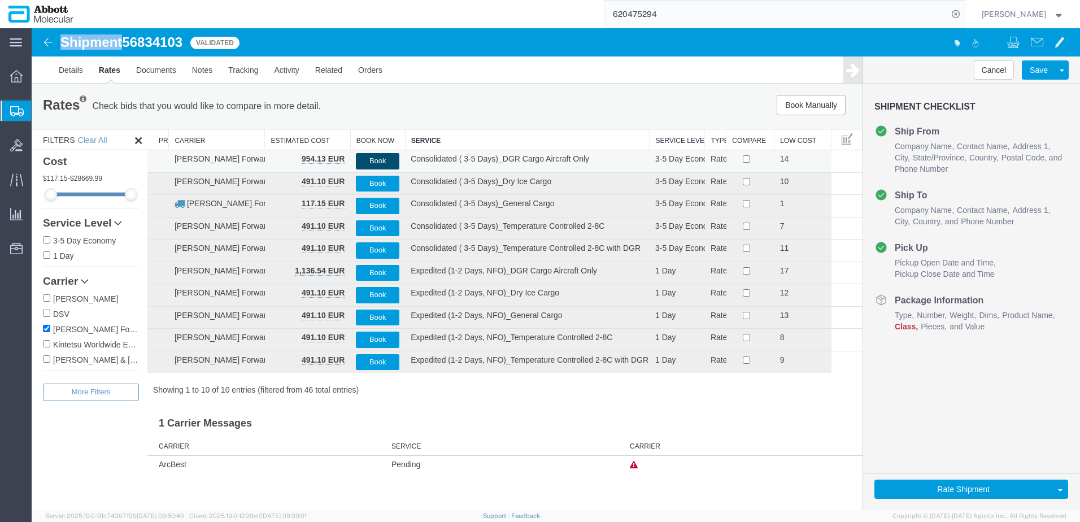
click at [377, 161] on button "Book" at bounding box center [377, 161] width 43 height 16
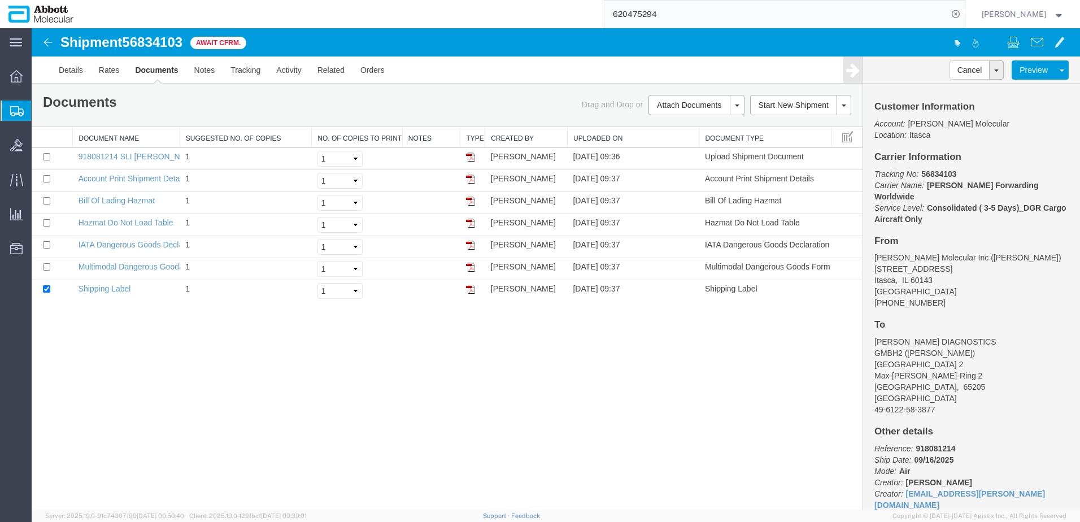
click at [152, 43] on span "56834103" at bounding box center [152, 41] width 60 height 15
drag, startPoint x: 63, startPoint y: 43, endPoint x: 185, endPoint y: 38, distance: 122.1
click at [182, 38] on h1 "Shipment 56834103" at bounding box center [121, 42] width 122 height 15
copy h1 "Shipment 56834103"
click at [0, 0] on span "Create from Template" at bounding box center [0, 0] width 0 height 0
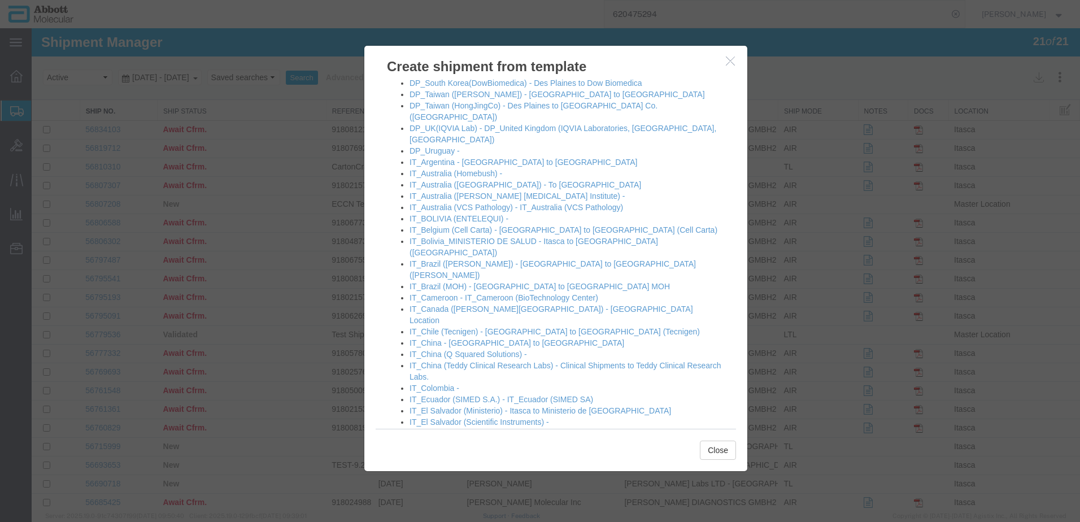
scroll to position [508, 0]
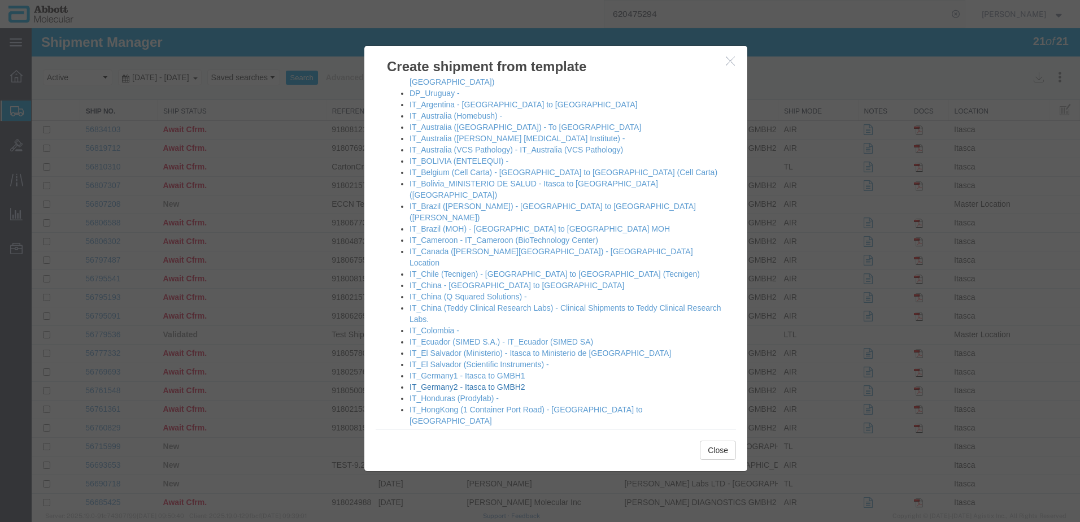
click at [468, 382] on link "IT_Germany2 - Itasca to GMBH2" at bounding box center [467, 386] width 116 height 9
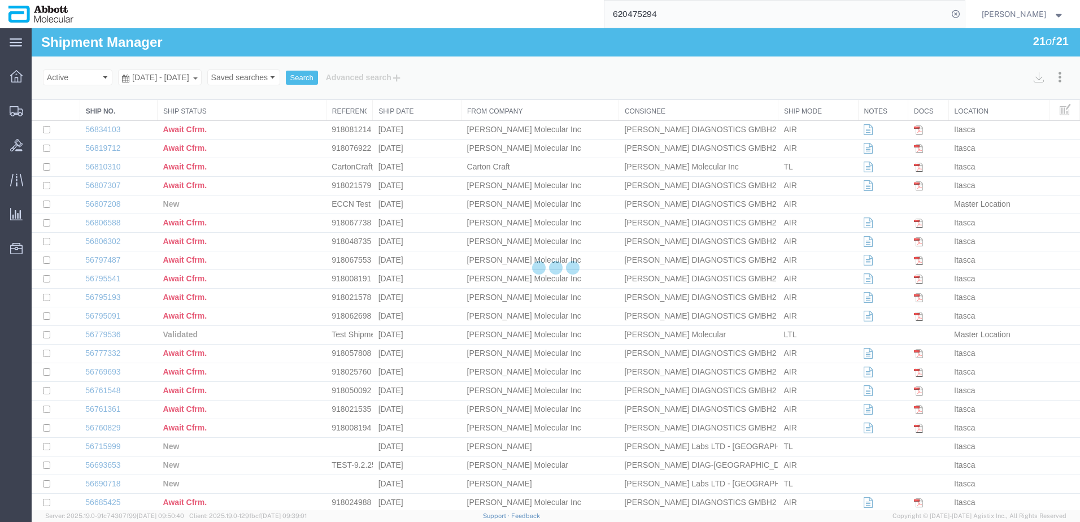
select select "48454"
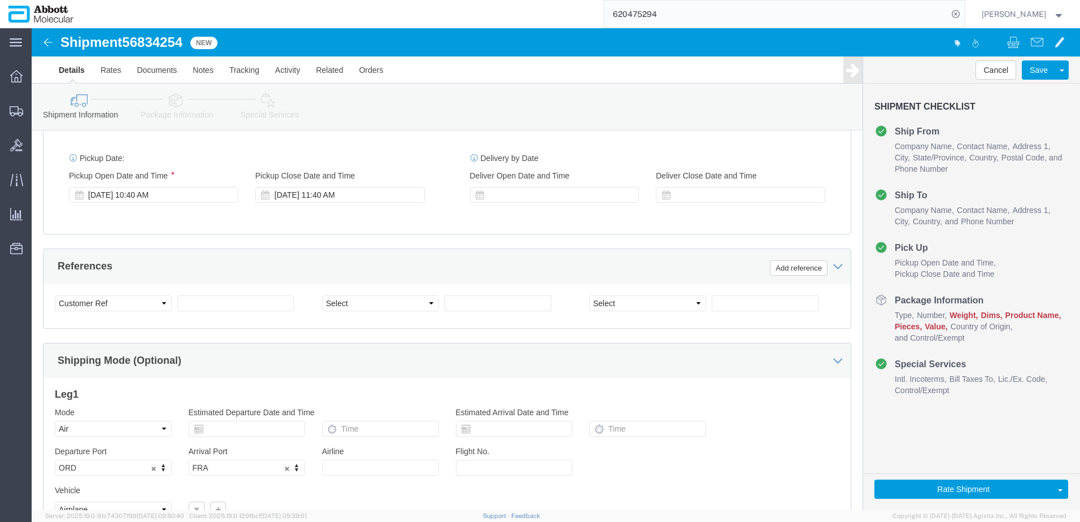
scroll to position [621, 0]
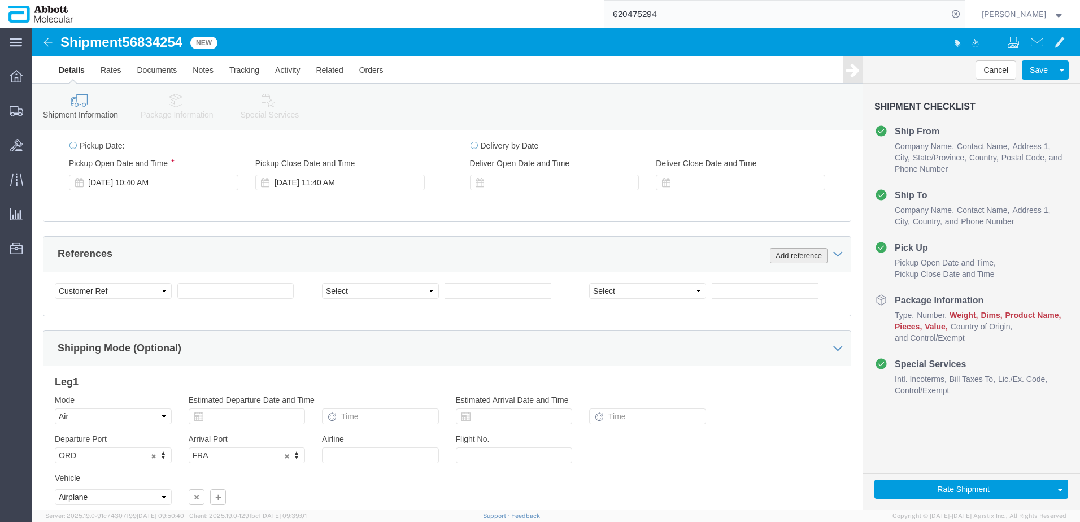
click button "Add reference"
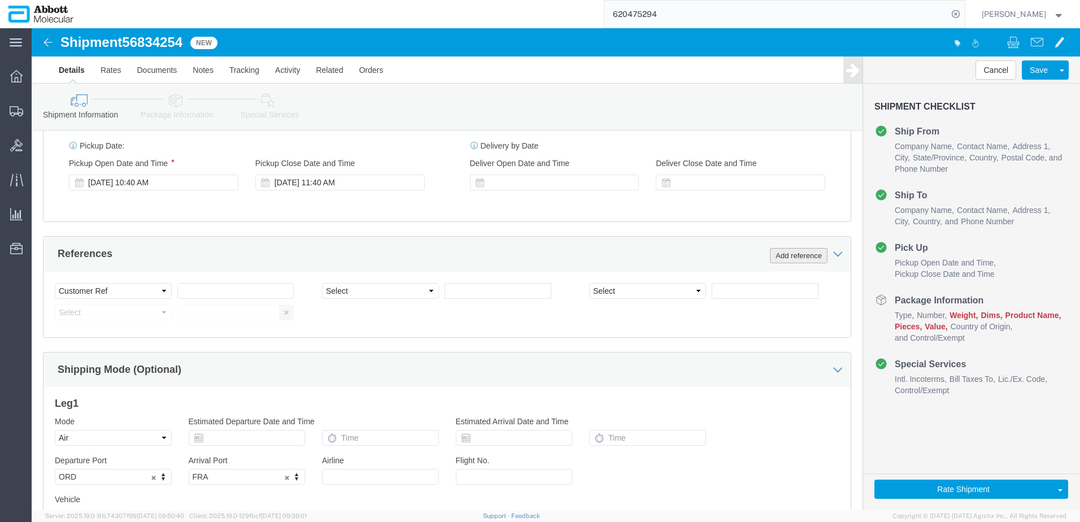
click button "Add reference"
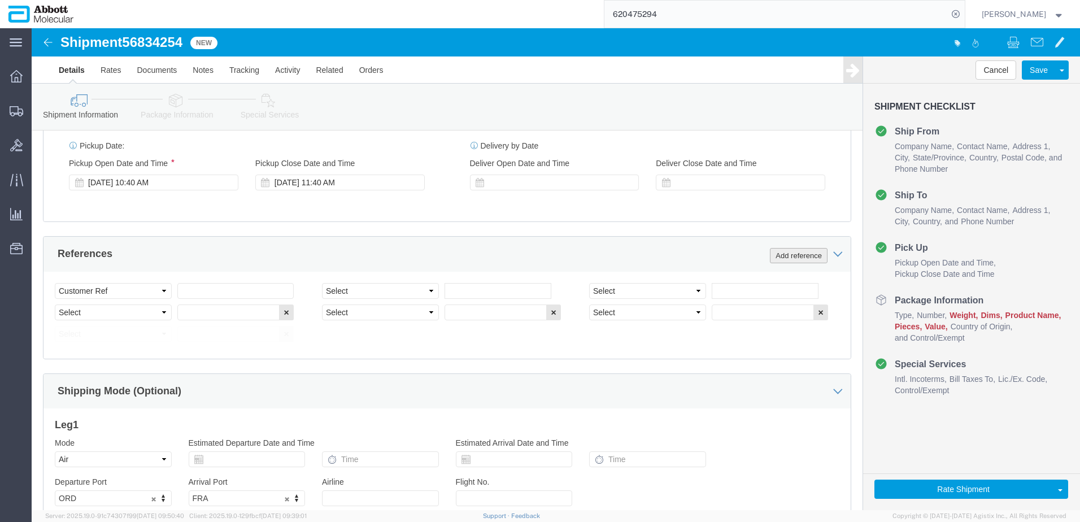
click button "Add reference"
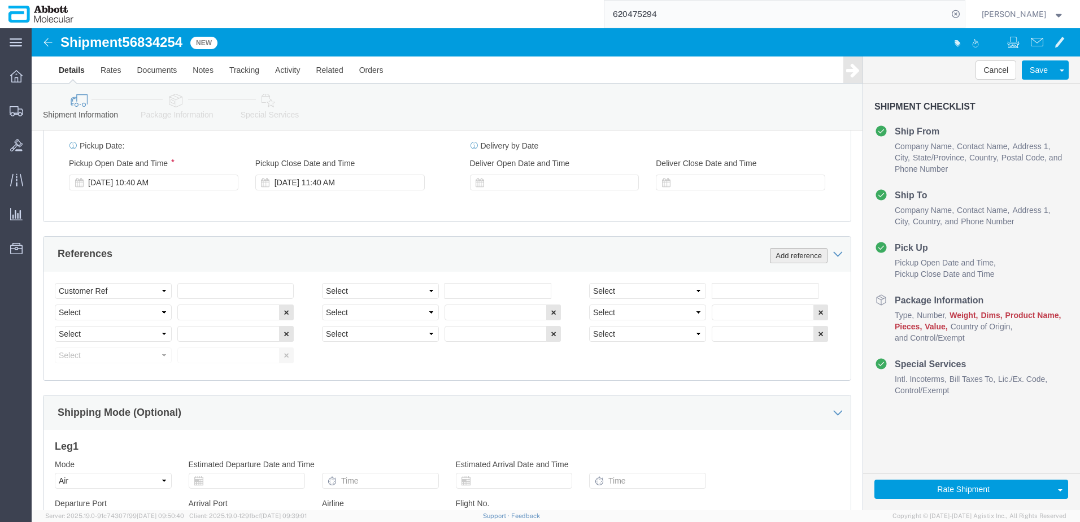
click button "Add reference"
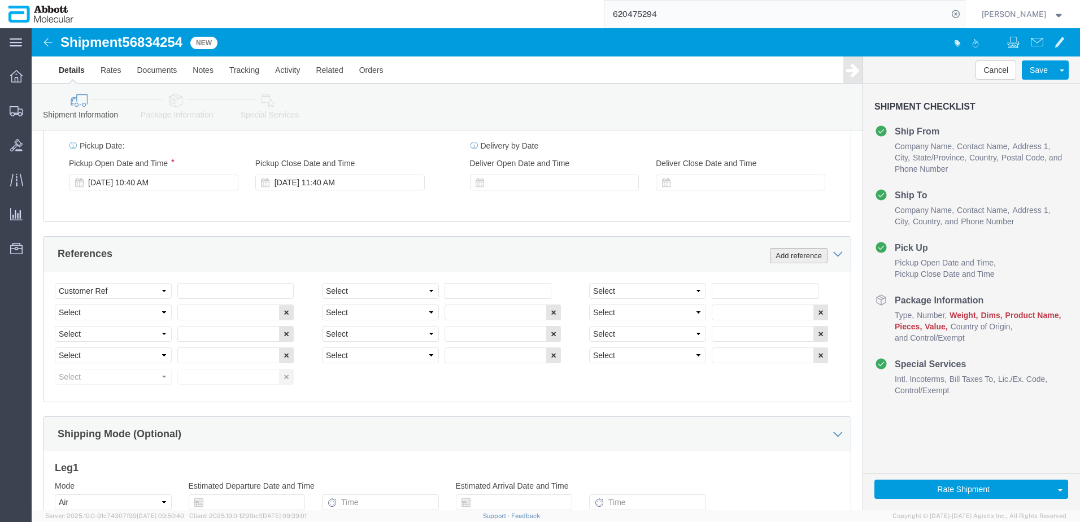
click button "Add reference"
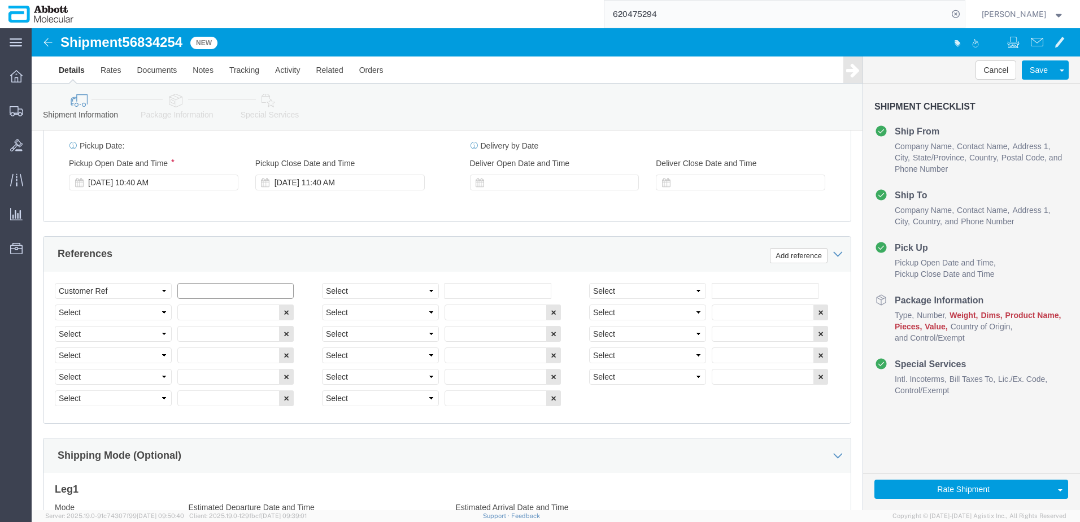
drag, startPoint x: 169, startPoint y: 253, endPoint x: 224, endPoint y: 248, distance: 55.0
click input "text"
paste input "918077383"
type input "918077383"
select select "INVOICE"
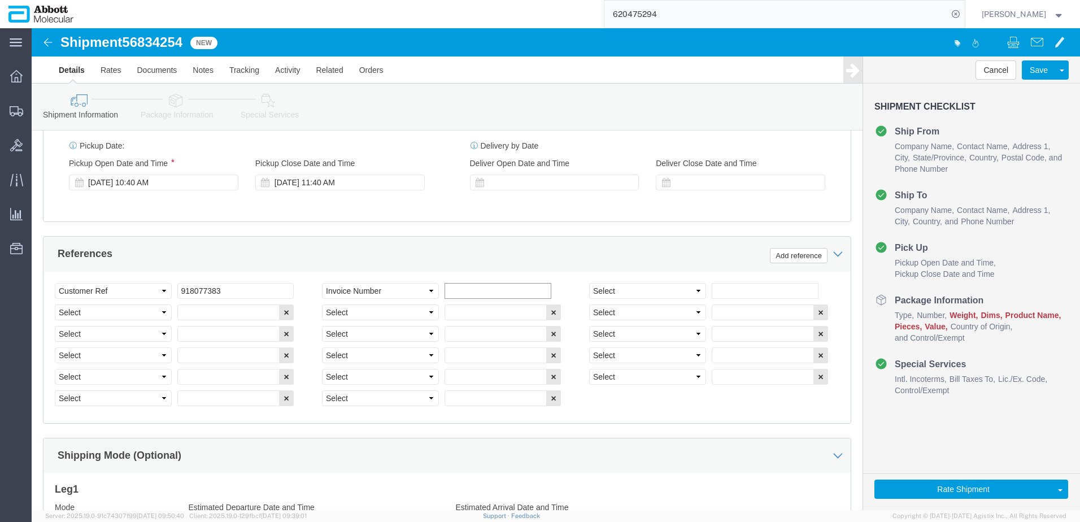
paste input "918077383"
type input "918077384"
select select "INVOICE"
paste input "918077383"
type input "918077385"
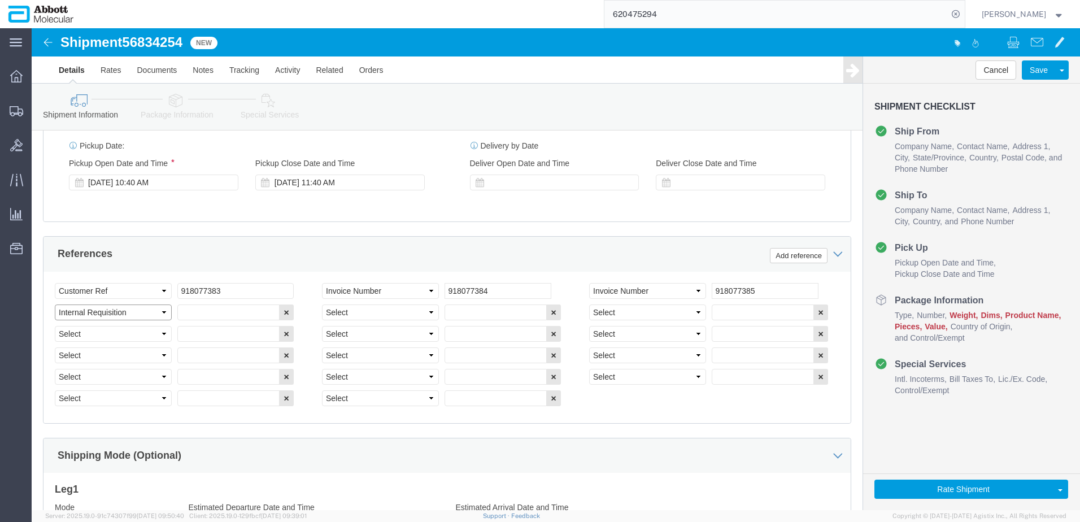
select select "INVOICE"
paste input "918077383"
type input "918077386"
select select "INVOICE"
paste input "918077383"
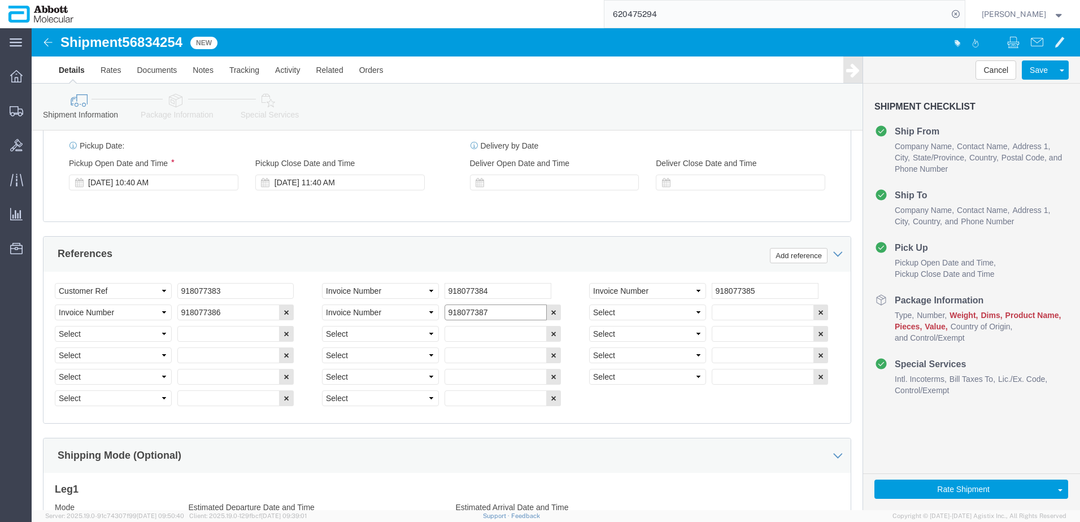
type input "918077387"
select select "INVOICE"
paste input "918077383"
type input "918077388"
select select "INVOICE"
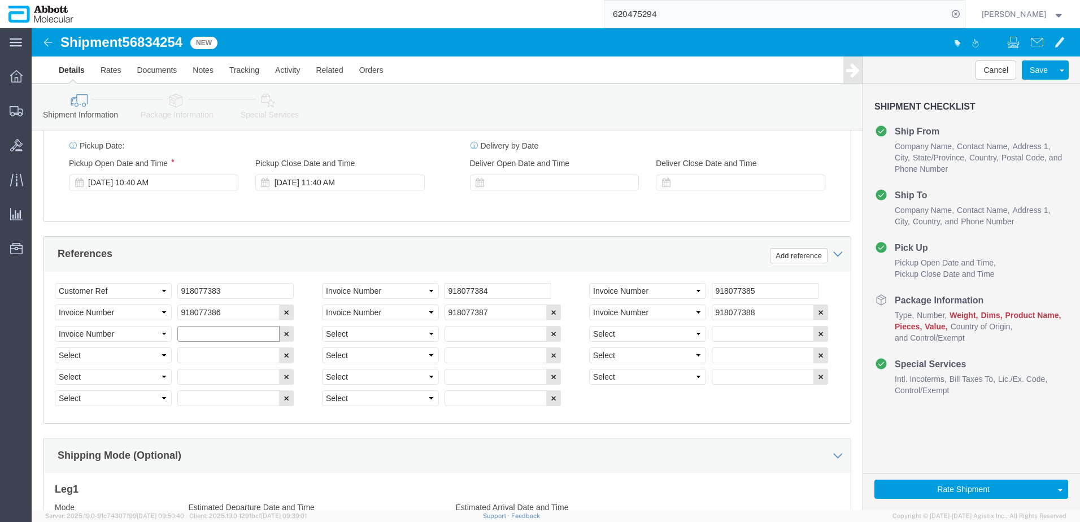
paste input "918077383"
type input "918077389"
select select "INVOICE"
paste input "918077383"
type input "918077390"
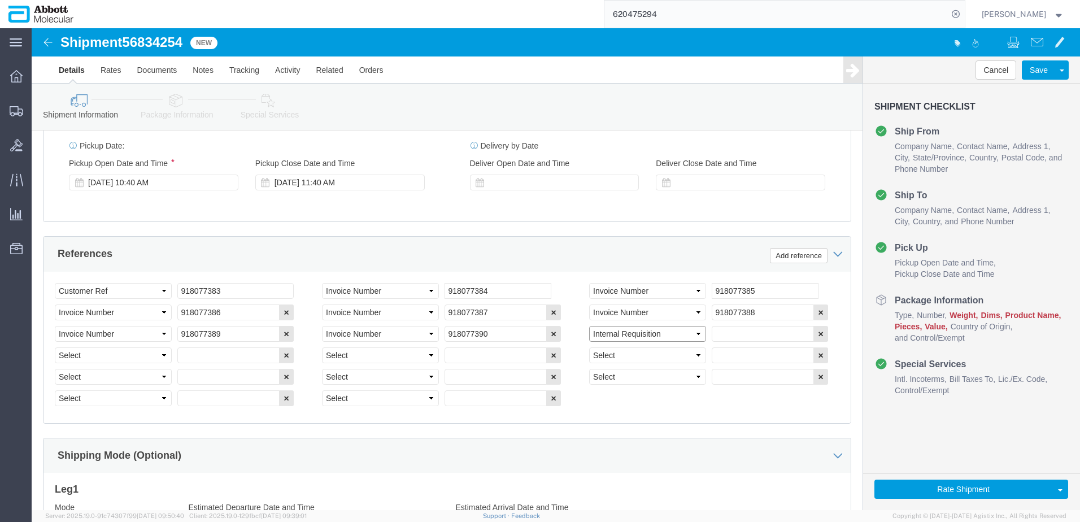
select select "INVOICE"
paste input "918077390"
type input "918077391"
select select "INVOICE"
paste input "918077390"
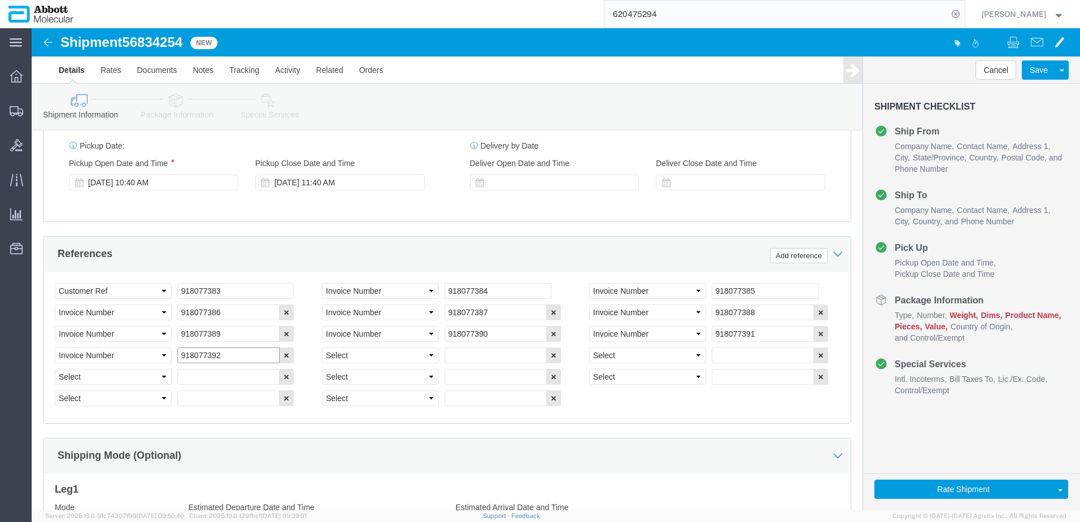
type input "918077392"
select select "INVOICE"
paste input "918077390"
type input "918077393"
select select "INVOICE"
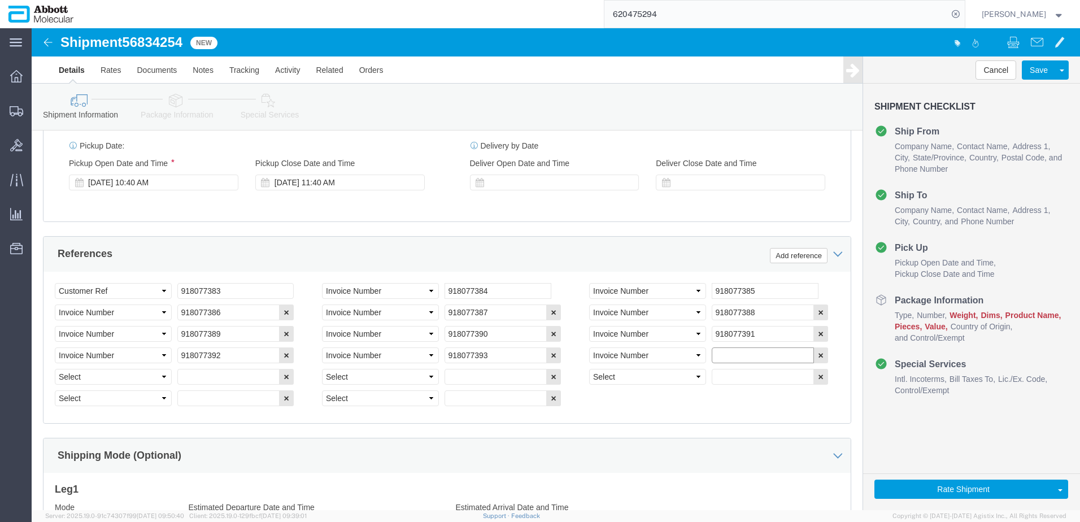
paste input "918077390"
type input "918077394"
select select "INVOICE"
paste input "918077390"
type input "918077395"
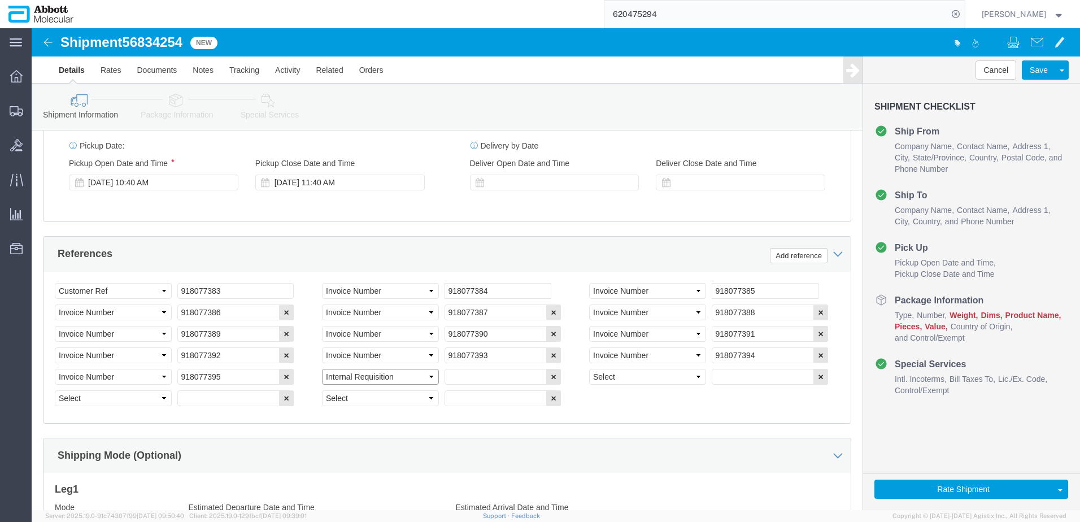
select select "INVOICE"
paste input "918077390"
type input "918077396"
select select "INVOICE"
paste input "918077390"
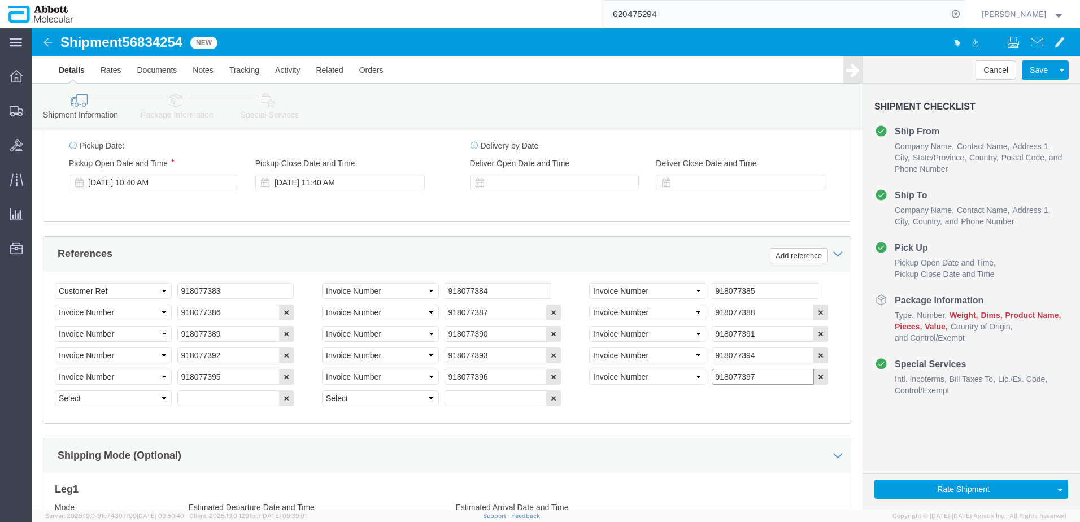
type input "918077397"
select select "INVOICE"
paste input "918077390"
paste input "text"
type input "918077398"
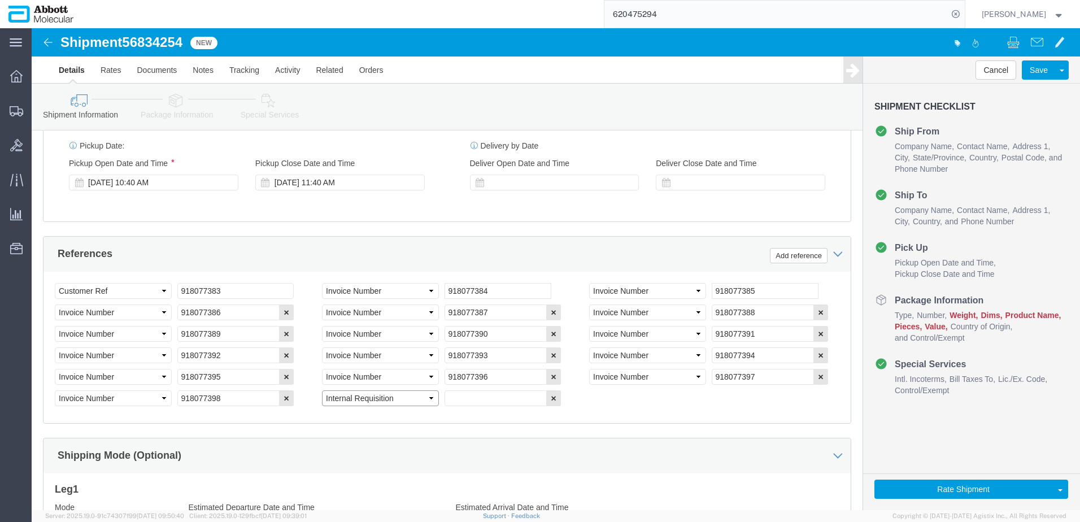
select select "INVOICE"
paste input "918077390"
type input "918077399"
drag, startPoint x: 11, startPoint y: 257, endPoint x: 5, endPoint y: 265, distance: 9.7
click html "Shipment 56834254 New Details Rates Documents Notes Tracking Activity Related O…"
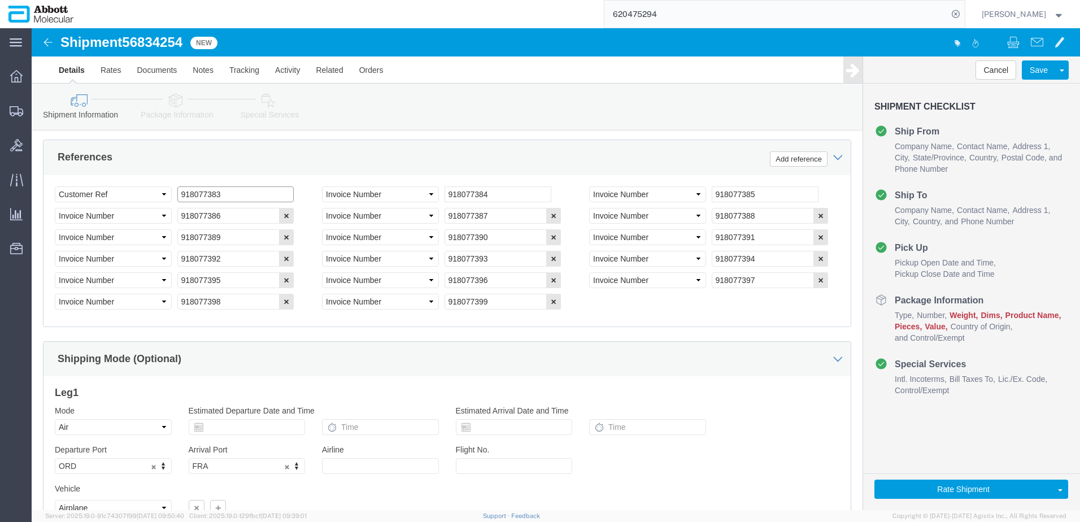
scroll to position [813, 0]
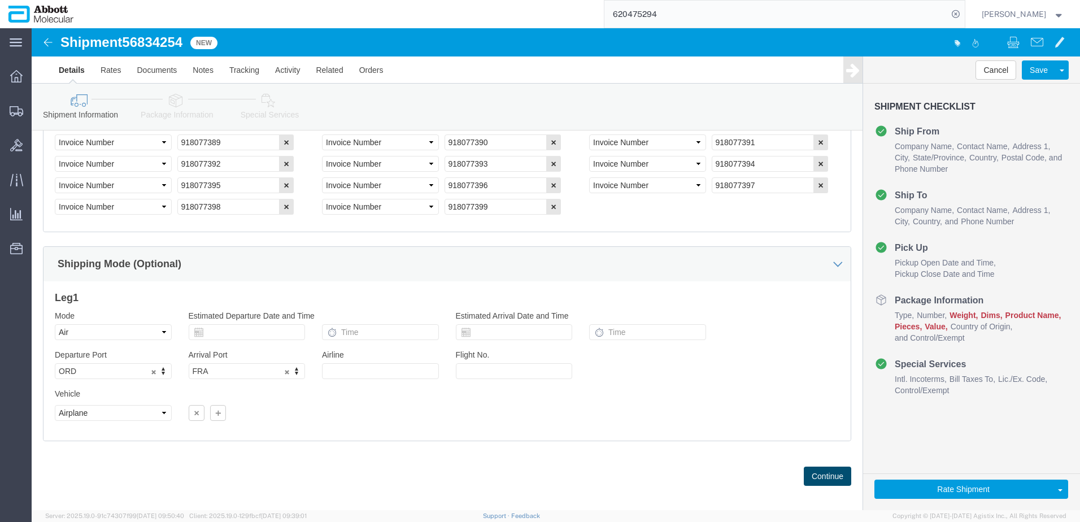
click button "Continue"
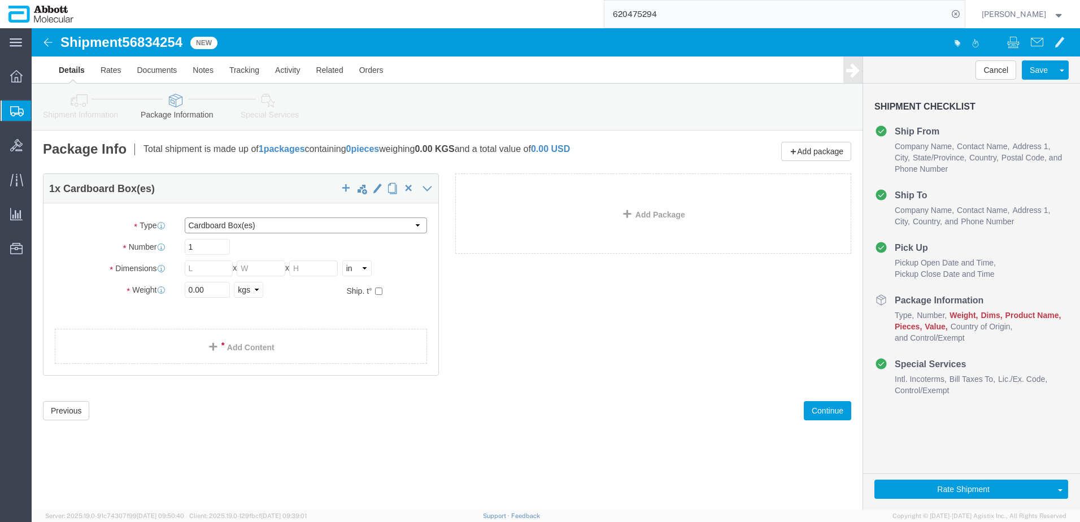
click select "Select Box (B) Box (C) Box (D) Cardboard Box(es) Crate (Instrument) Crate(s) En…"
select select "PLSH"
click select "Select Box (B) Box (C) Box (D) Cardboard Box(es) Crate (Instrument) Crate(s) En…"
type input "58.00"
type input "52.00"
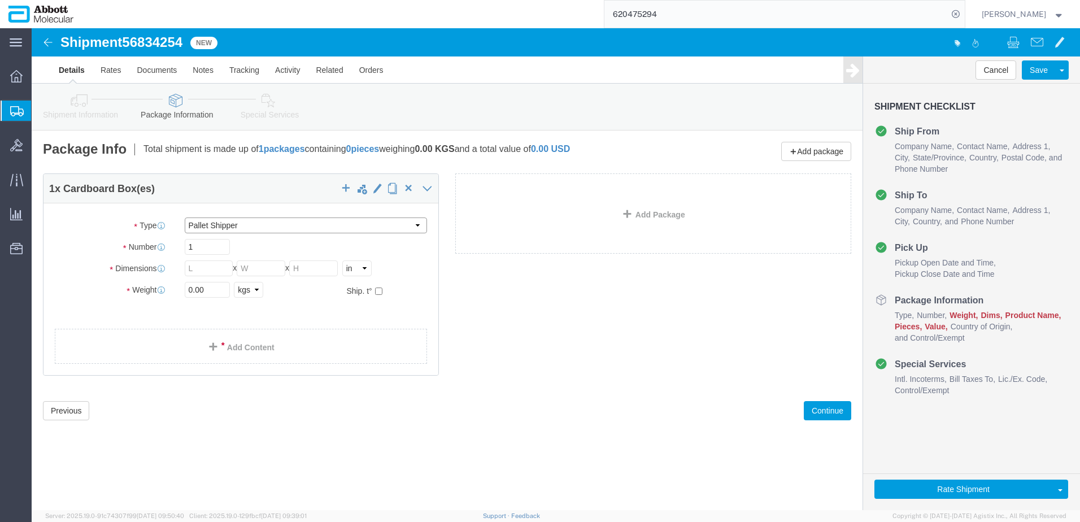
type input "54.00"
drag, startPoint x: 176, startPoint y: 261, endPoint x: 111, endPoint y: 257, distance: 64.5
click div "Weight 0.00 Select kgs lbs Ship. t°"
type input "400"
click input "checkbox"
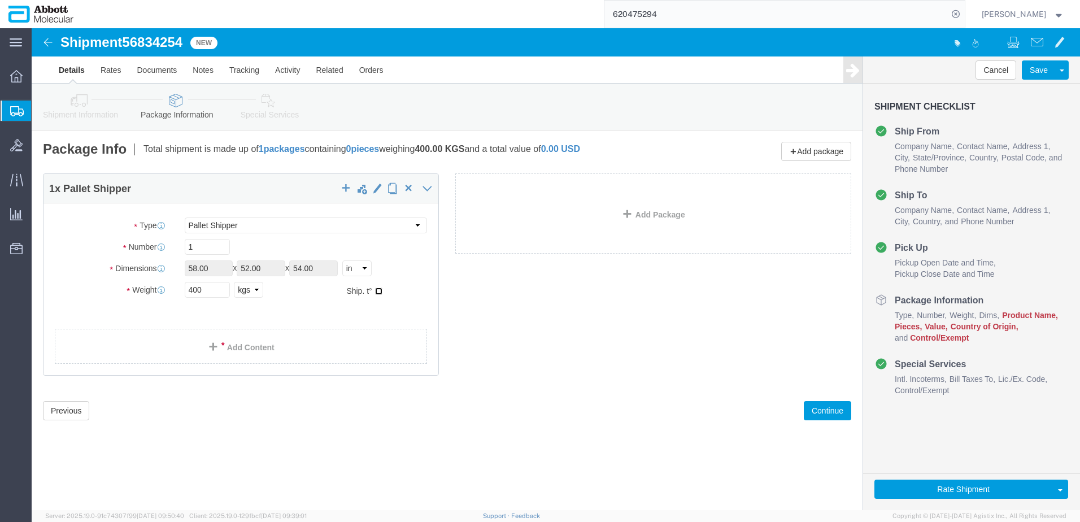
checkbox input "true"
type input "FROZEN"
click link "Add Content"
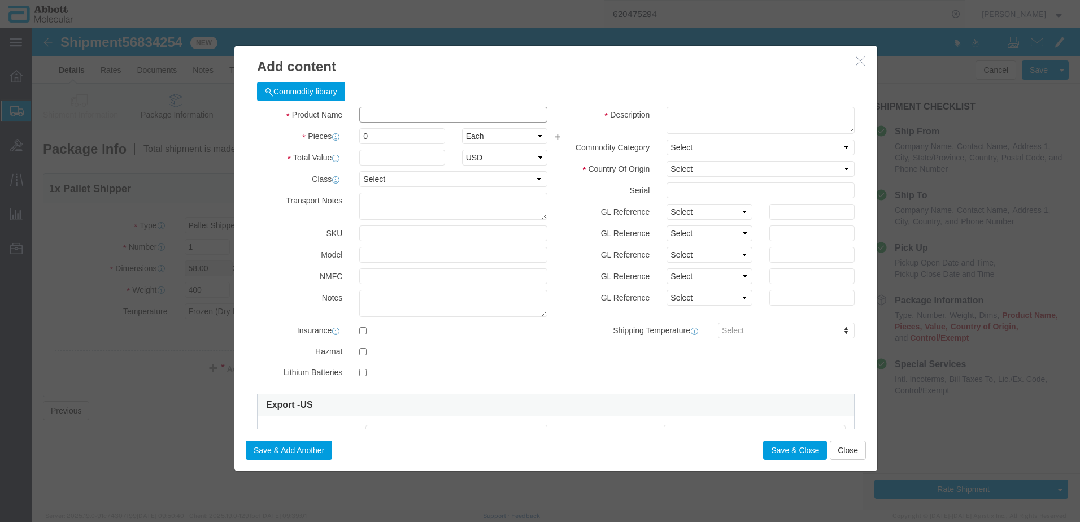
click input "text"
paste input "918077383"
type input "9"
click input "text"
type input "09N4380"
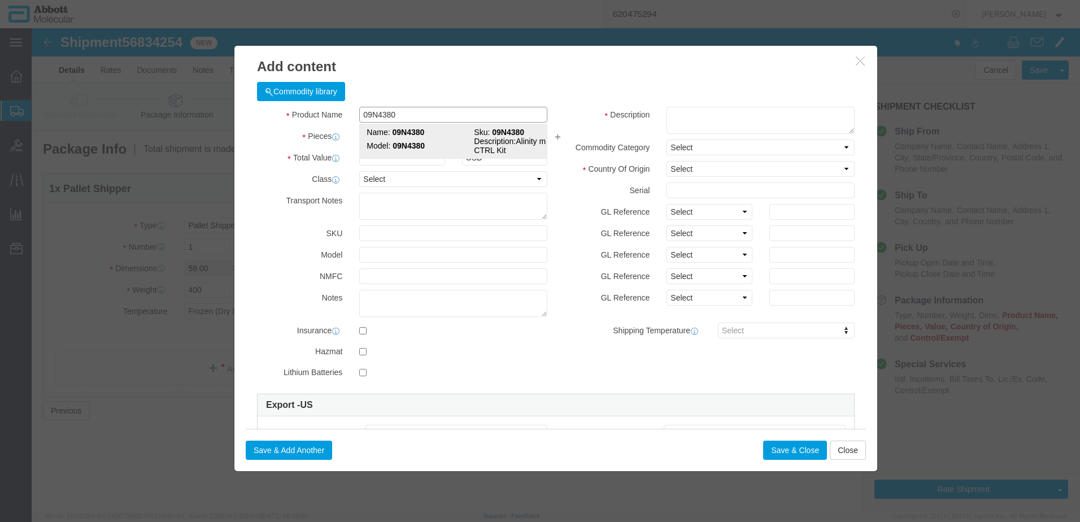
click td "Model: 09N4380"
type input "1"
select select
select select "US"
type input "FROZEN"
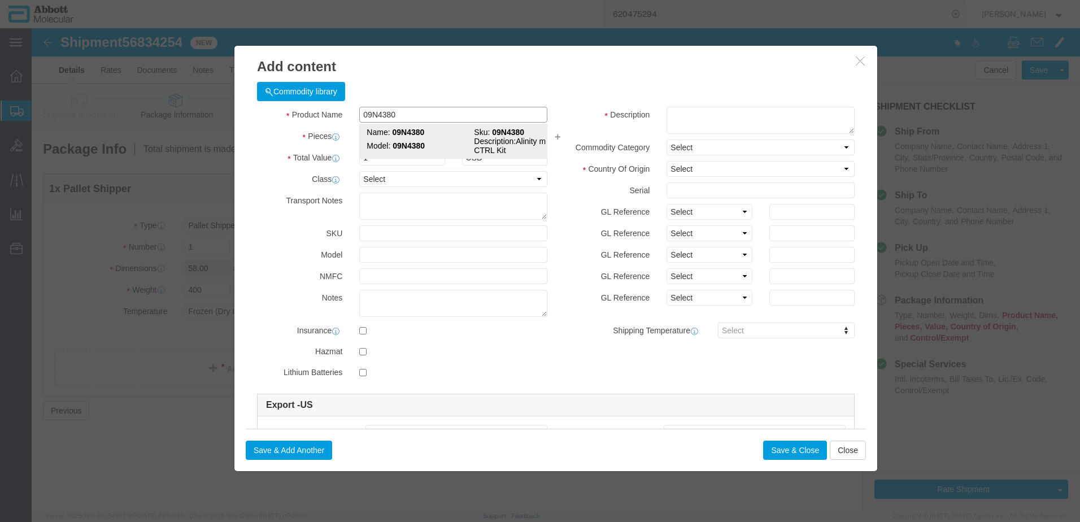
type input "3822190080"
select select "BIS"
checkbox input "false"
type input "09N4380"
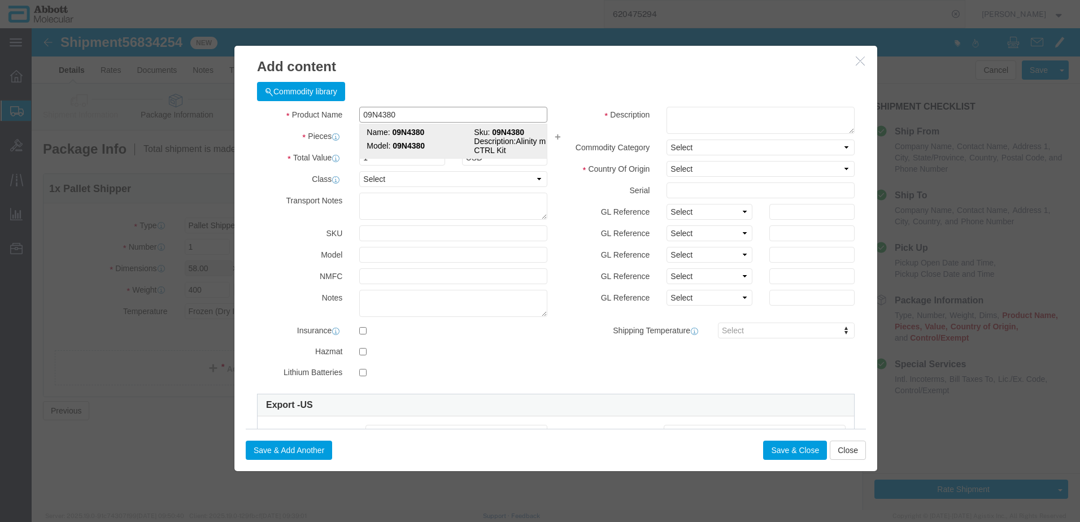
type input "09N4380"
type textarea "Alinity m EBV CTRL Kit"
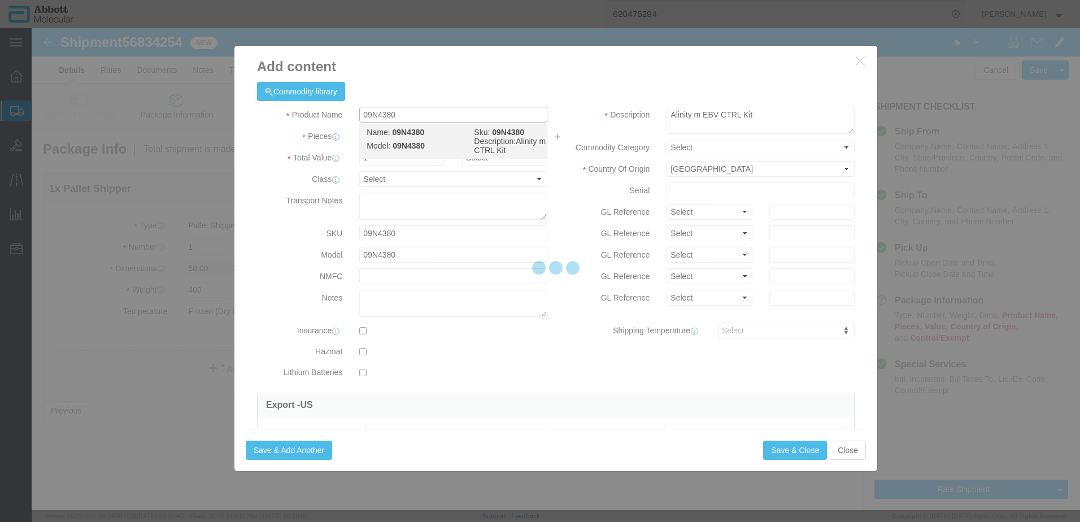
select select "NLR"
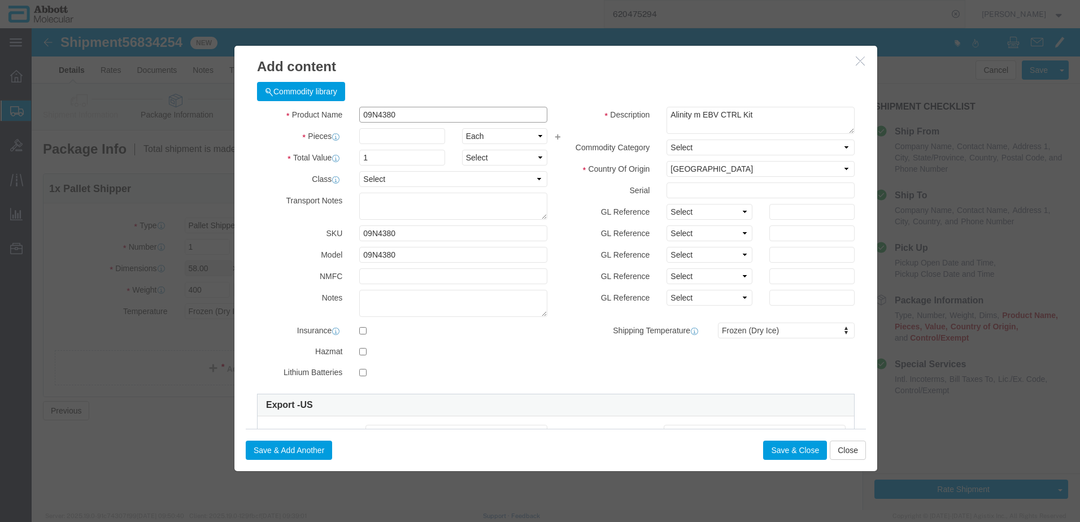
type input "09N4380"
type input "20"
click select "Select Account Type Activity ID Airline Appointment Number ASN Batch Number Bil…"
select select "BATCH_NUMBER"
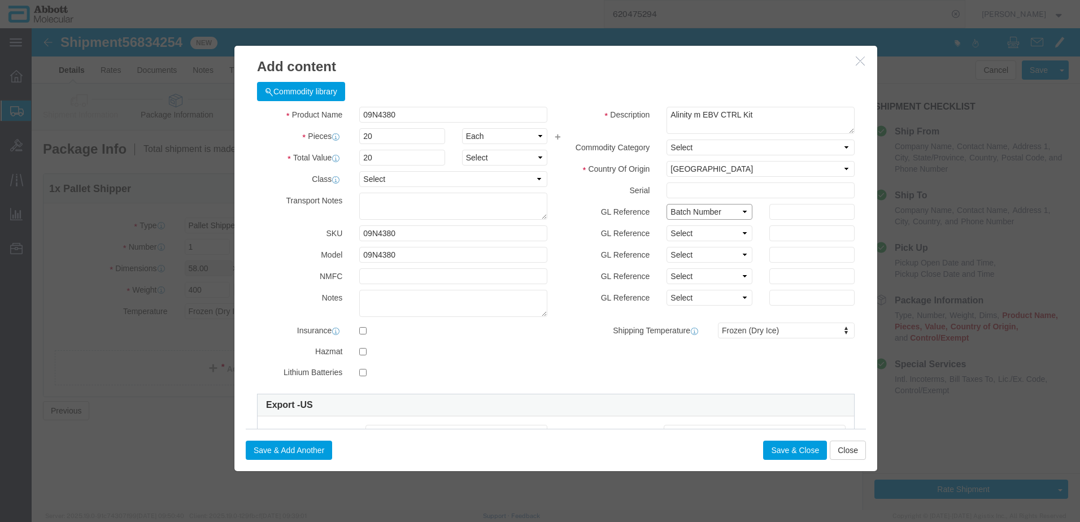
click select "Select Account Type Activity ID Airline Appointment Number ASN Batch Number Bil…"
type input "418124"
click button "Save & Add Another"
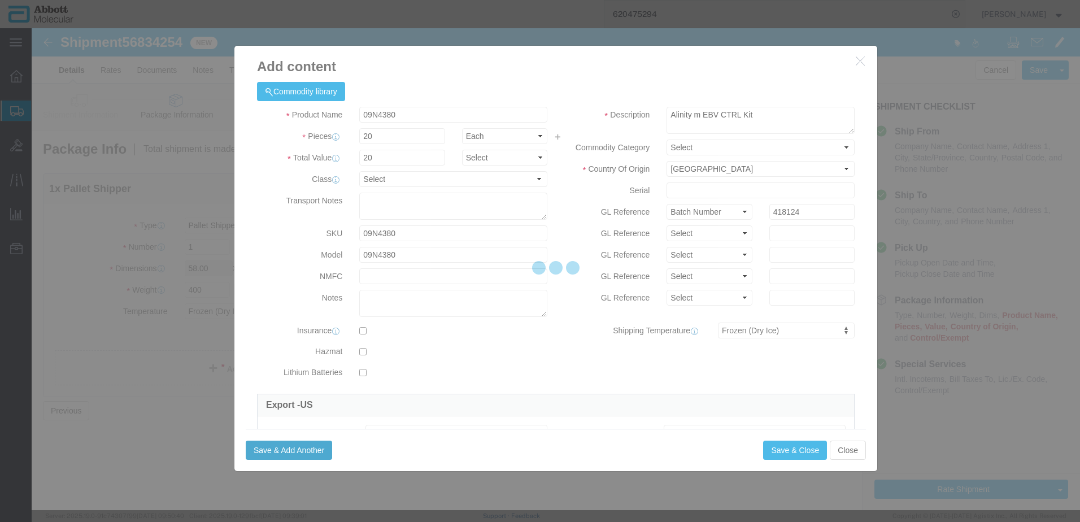
select select "EA"
select select
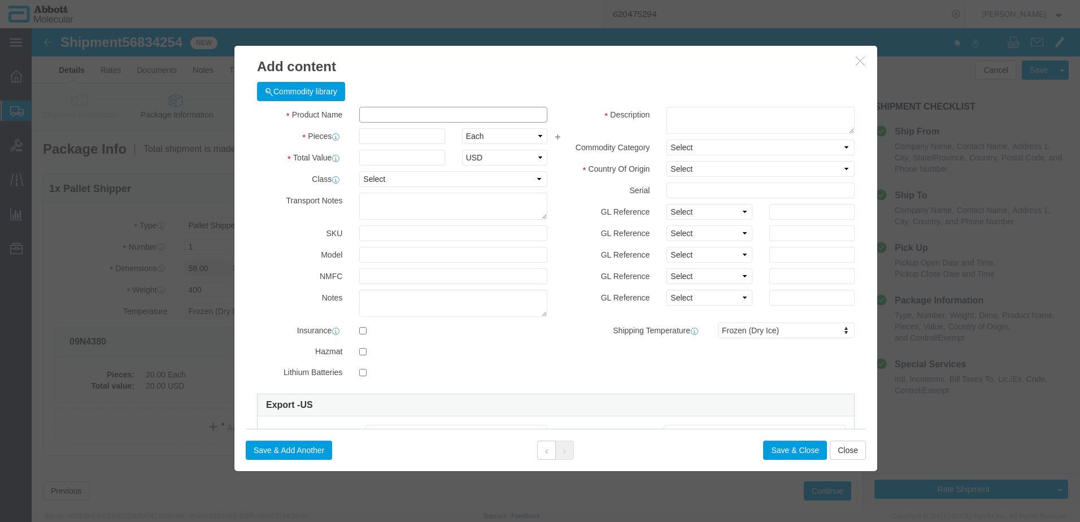
click input "text"
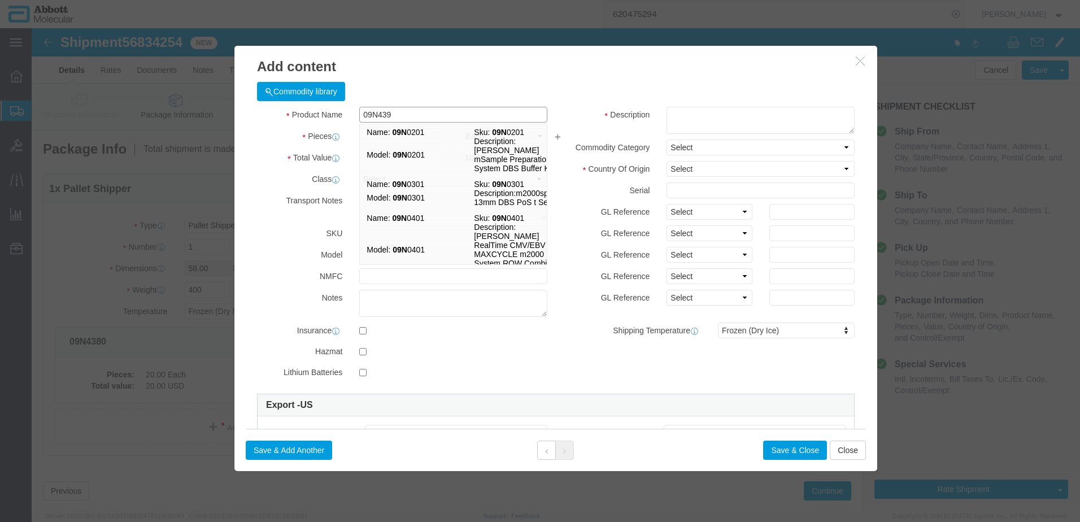
type input "09N4392"
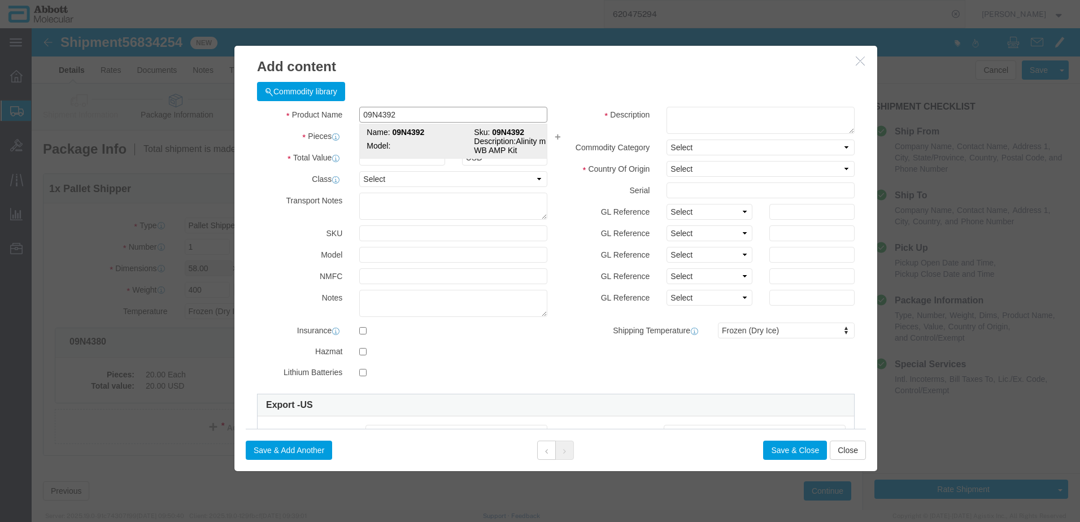
click td "Name: 09N4392"
type input "1"
select select "USD"
select select "US"
type input "3822190080"
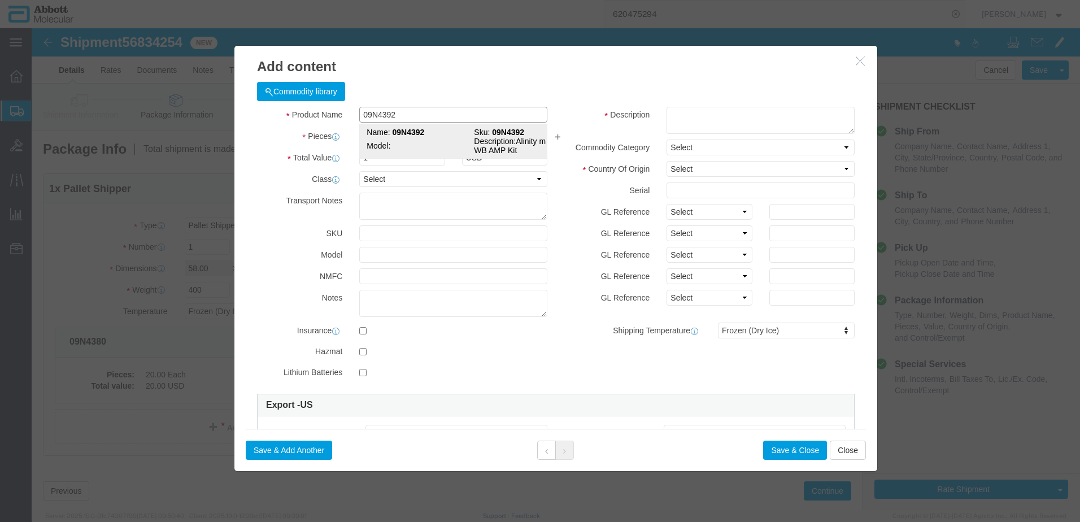
select select "BIS"
type input "09N4392"
type textarea "Alinity m EBV WB AMP Kit"
select select "NLR"
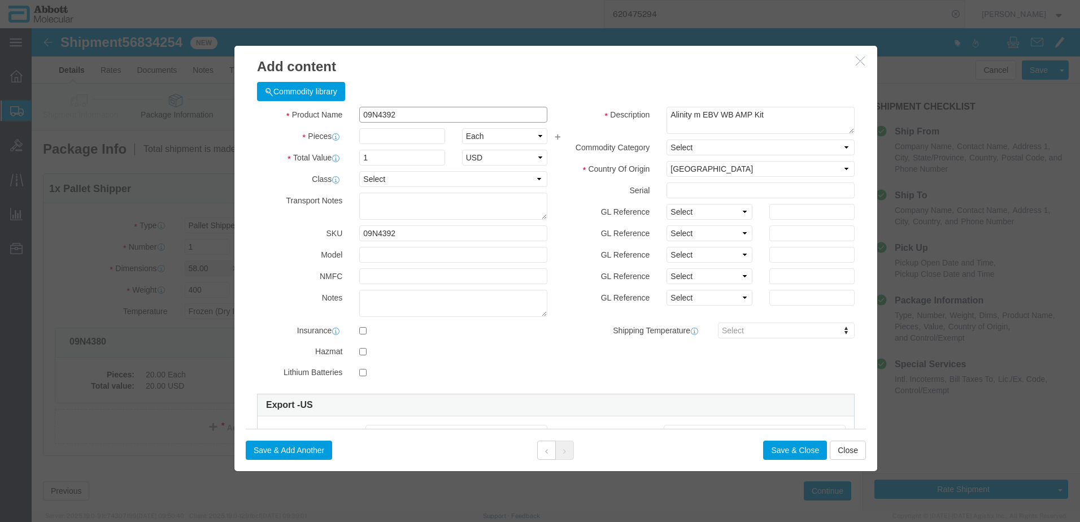
type input "09N4392"
type input "30"
click select "Select Account Type Activity ID Airline Appointment Number ASN Batch Number Bil…"
select select "BATCH_NUMBER"
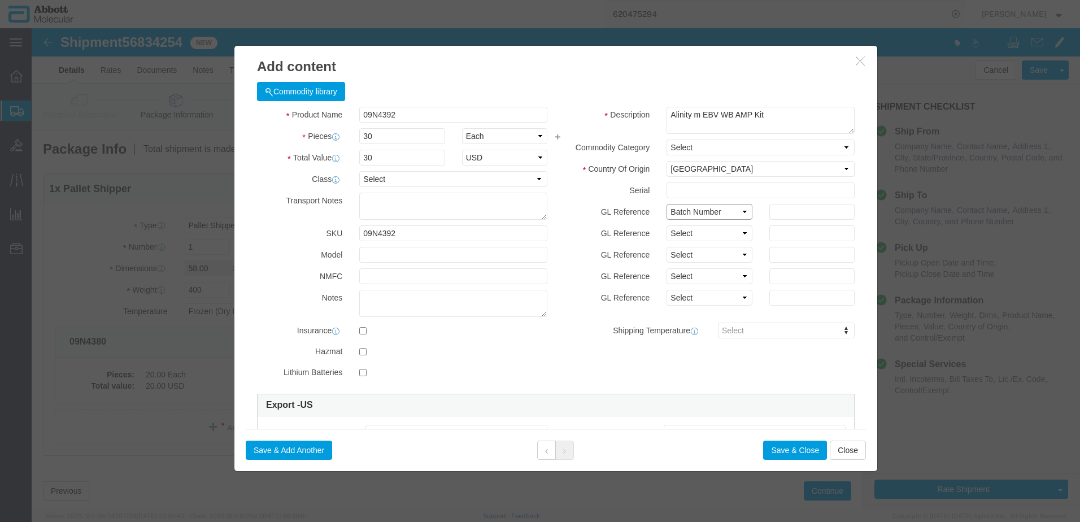
click select "Select Account Type Activity ID Airline Appointment Number ASN Batch Number Bil…"
type input "413079"
select select "BATCH_NUMBER"
type input "414741"
click button "Save & Add Another"
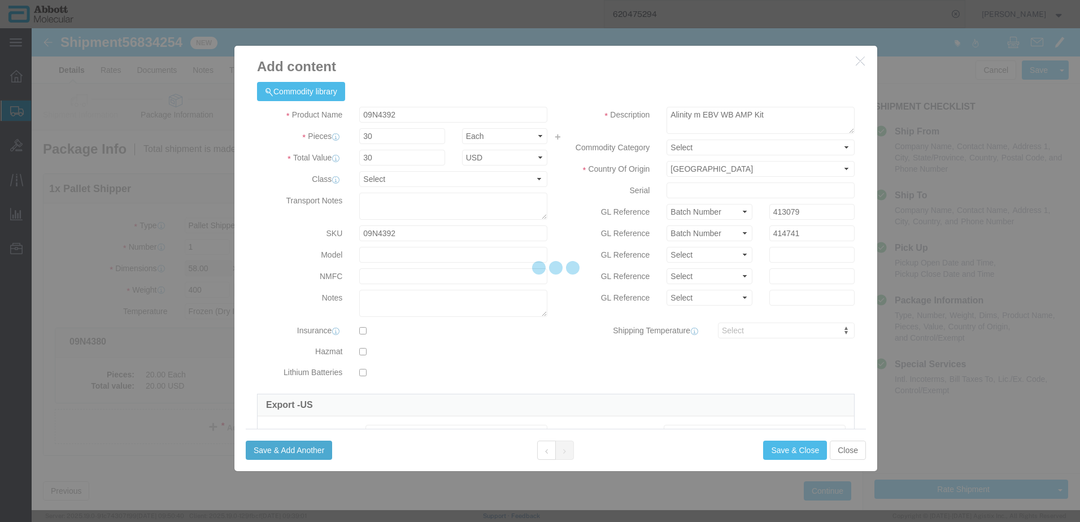
select select "EA"
select select
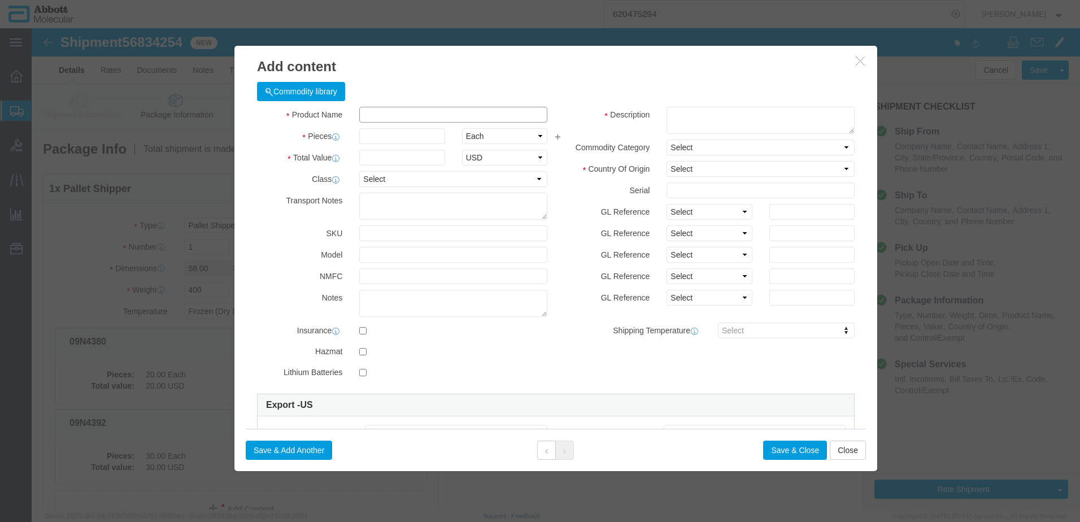
click input "text"
click td "Model: 09N7891"
click select "Select Account Type Activity ID Airline Appointment Number ASN Batch Number Bil…"
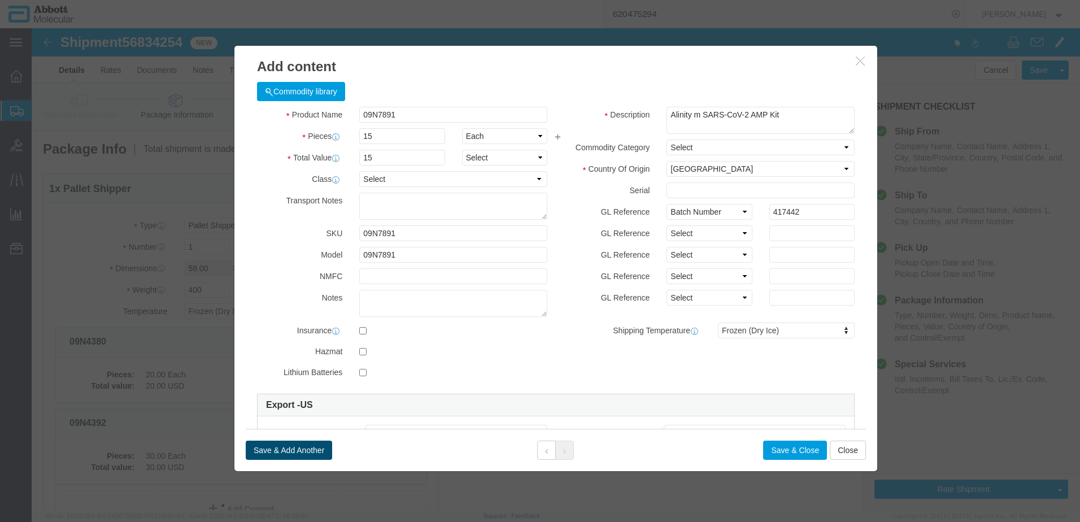
click button "Save & Add Another"
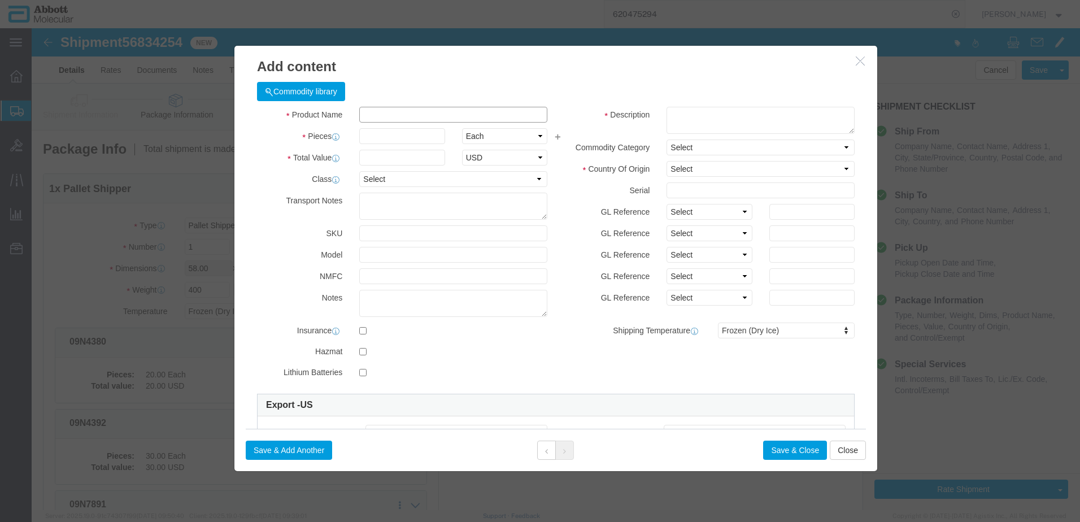
click input "text"
click span "Name:"
click select "Select Account Type Activity ID Airline Appointment Number ASN Batch Number Bil…"
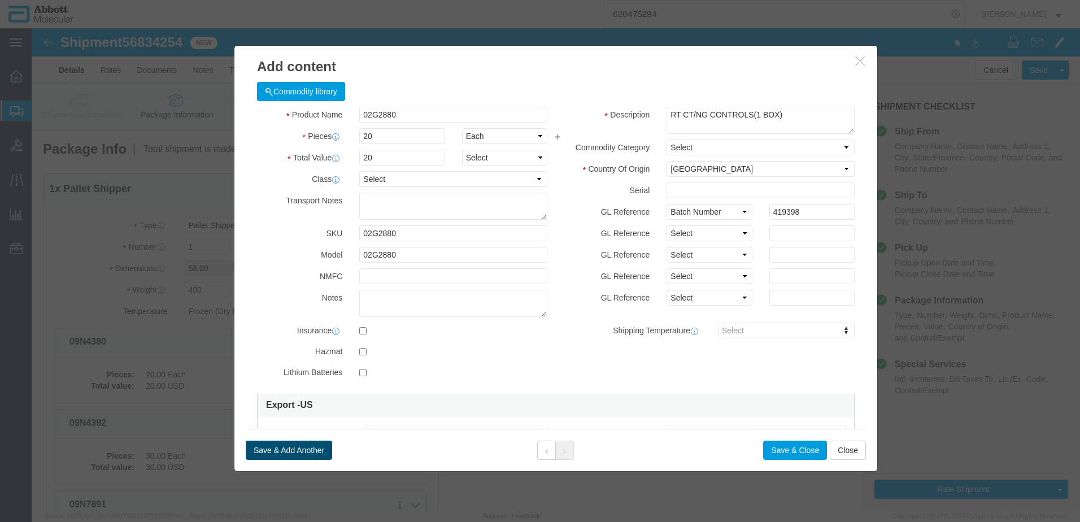
click button "Save & Add Another"
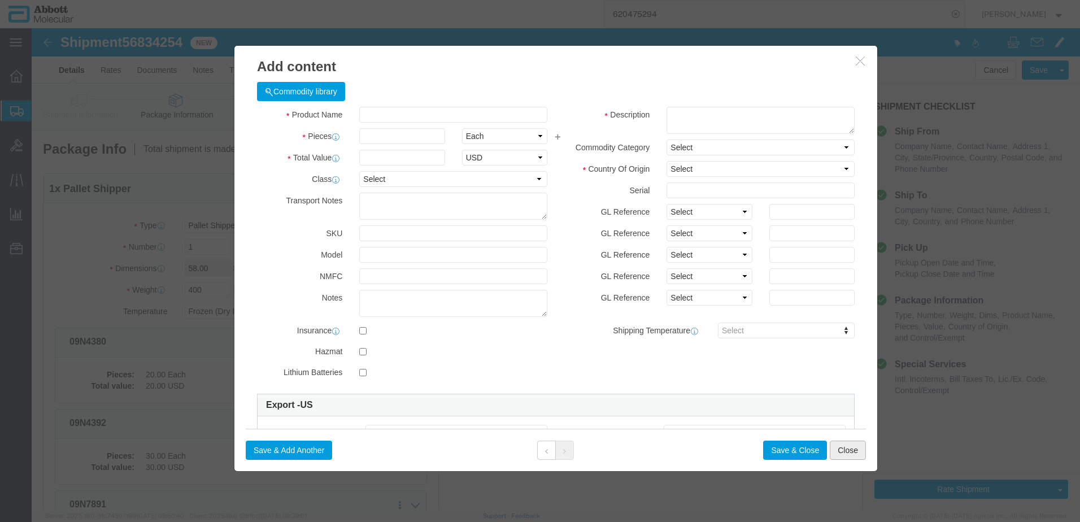
drag, startPoint x: 811, startPoint y: 421, endPoint x: 805, endPoint y: 422, distance: 5.9
click button "Close"
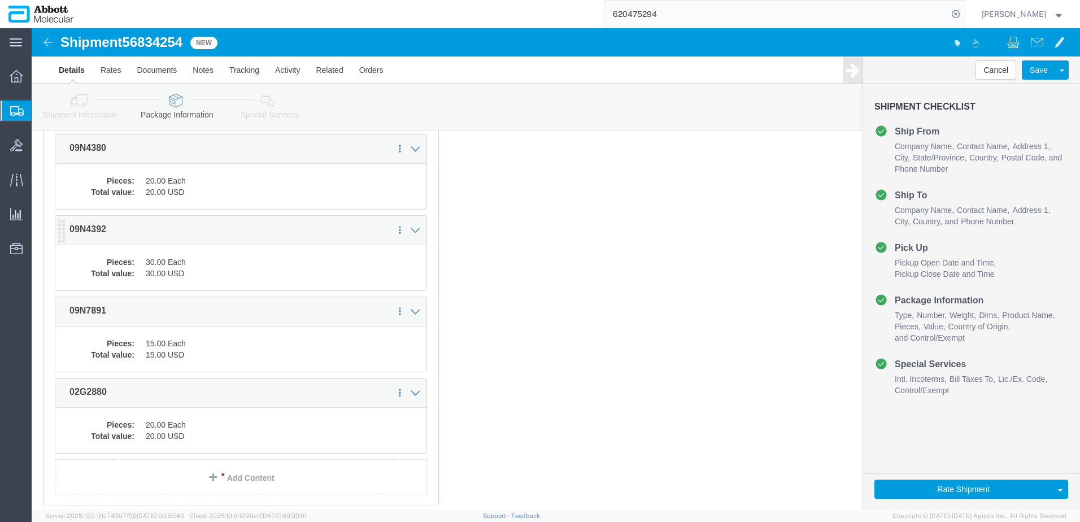
scroll to position [226, 0]
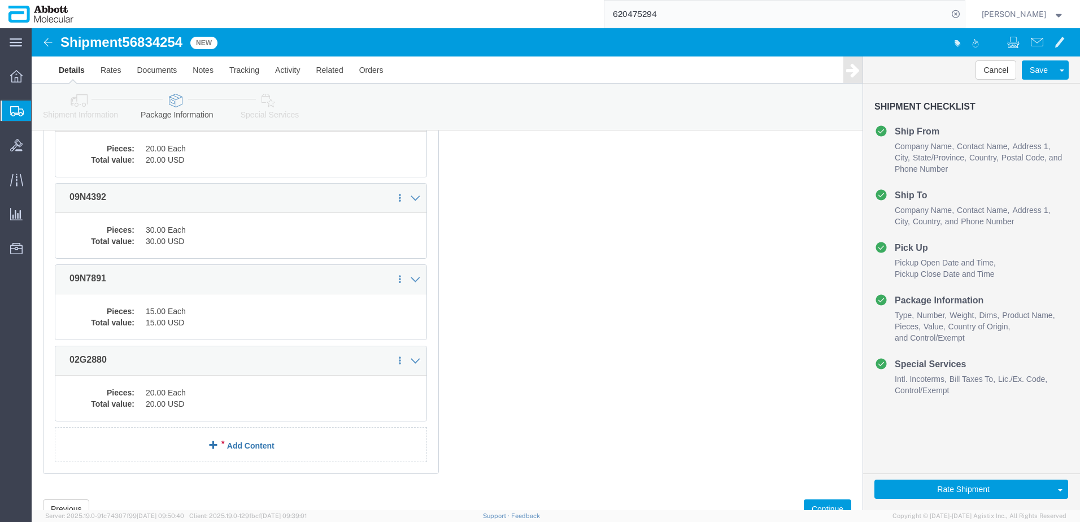
drag, startPoint x: 209, startPoint y: 420, endPoint x: 17, endPoint y: 377, distance: 197.2
click link "Add Content"
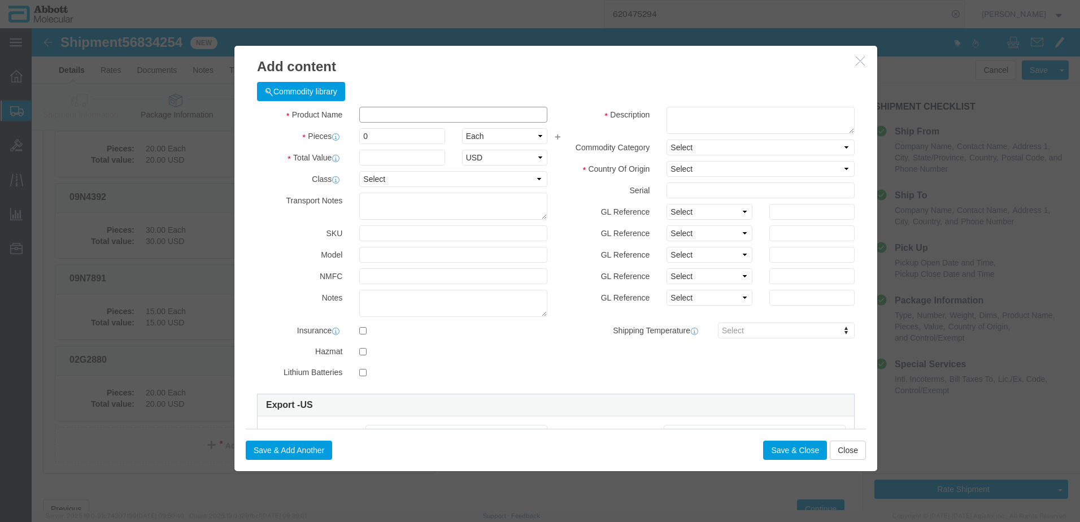
click input "text"
click strong "09N4680"
drag, startPoint x: 676, startPoint y: 179, endPoint x: 674, endPoint y: 190, distance: 11.5
click select "Select Account Type Activity ID Airline Appointment Number ASN Batch Number Bil…"
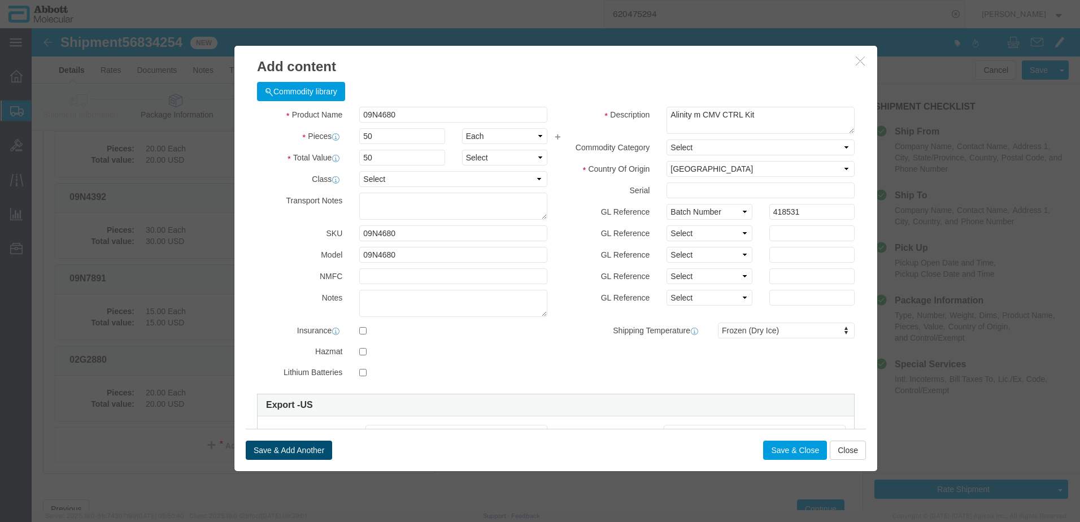
click button "Save & Add Another"
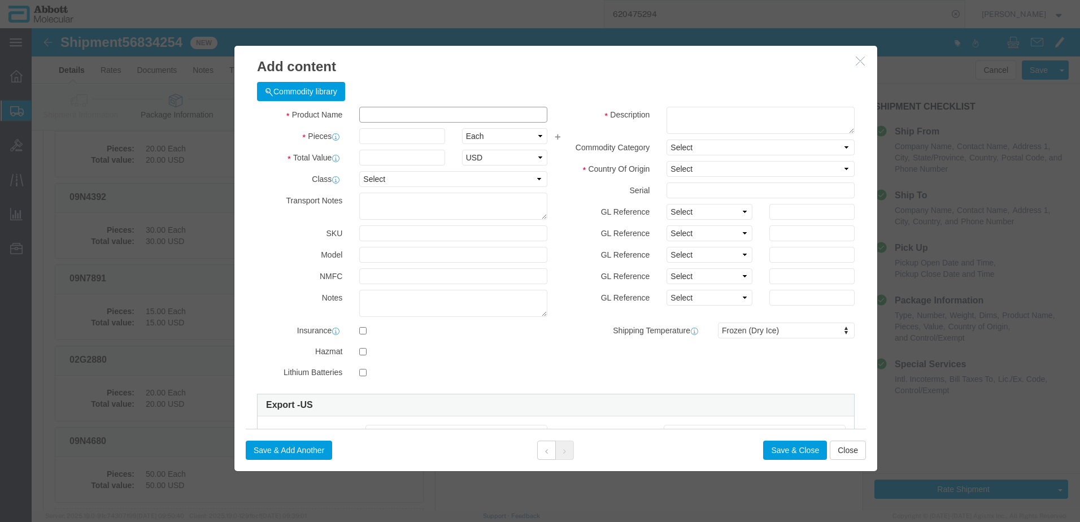
click input "text"
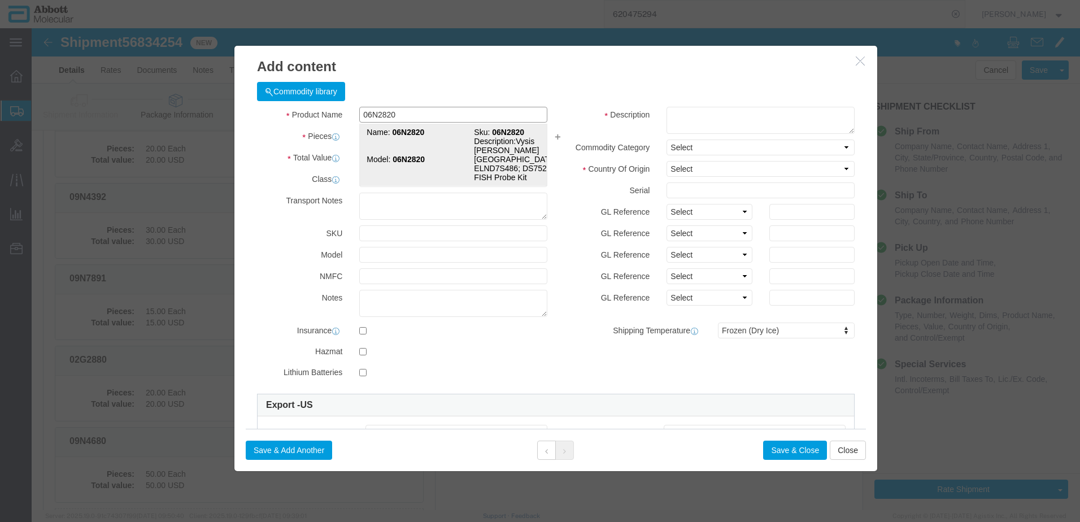
click strong "06N2820"
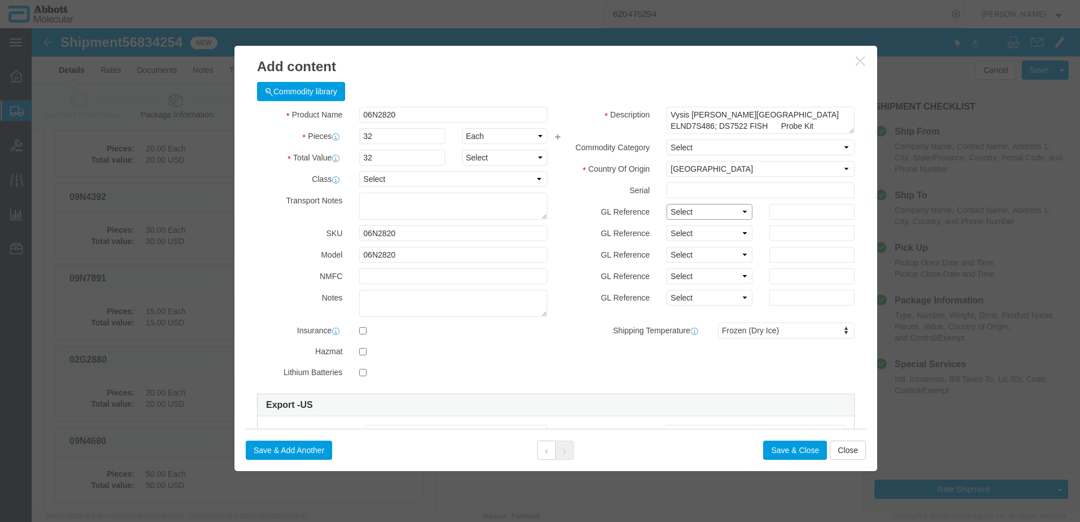
click select "Select Account Type Activity ID Airline Appointment Number ASN Batch Number Bil…"
click button "Save & Add Another"
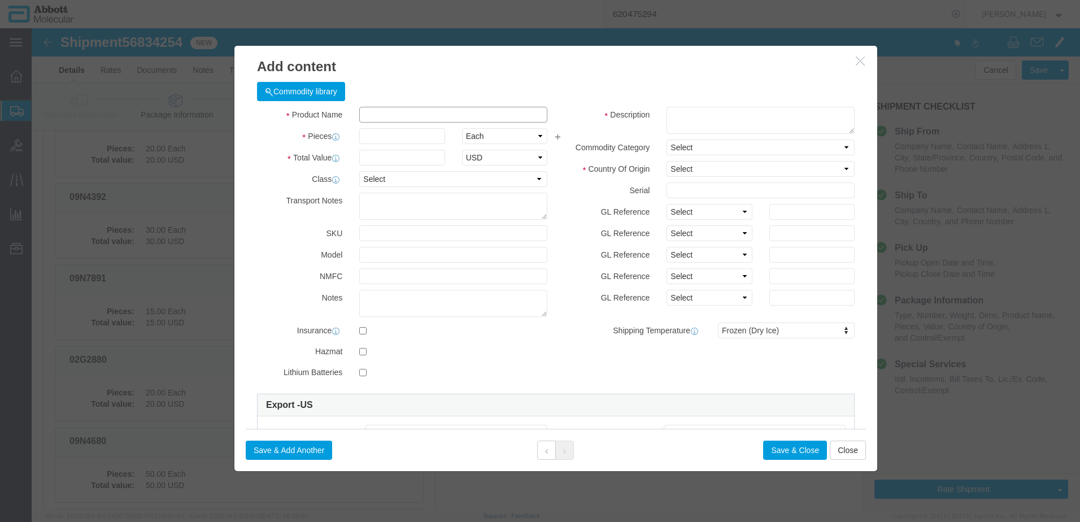
click input "text"
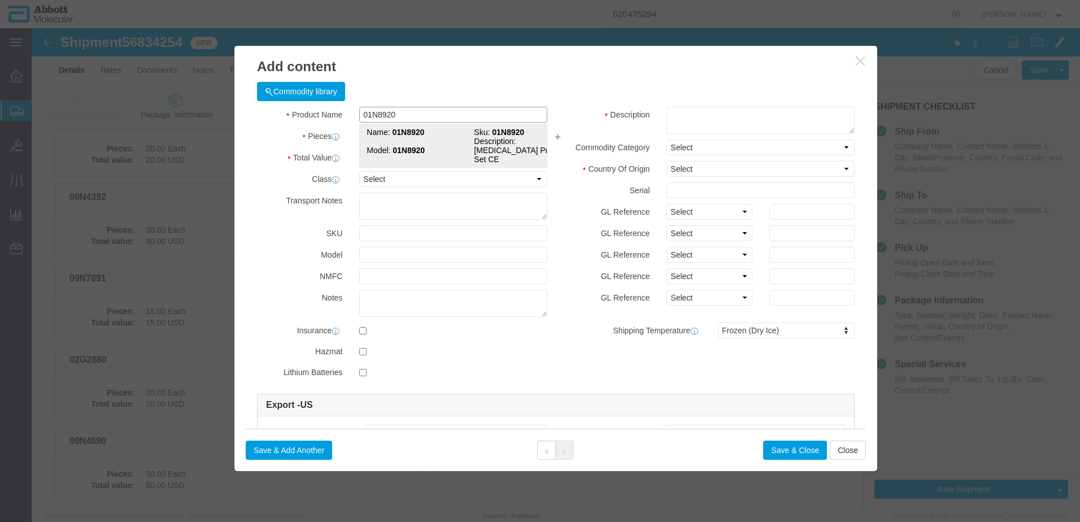
click strong "01N8920"
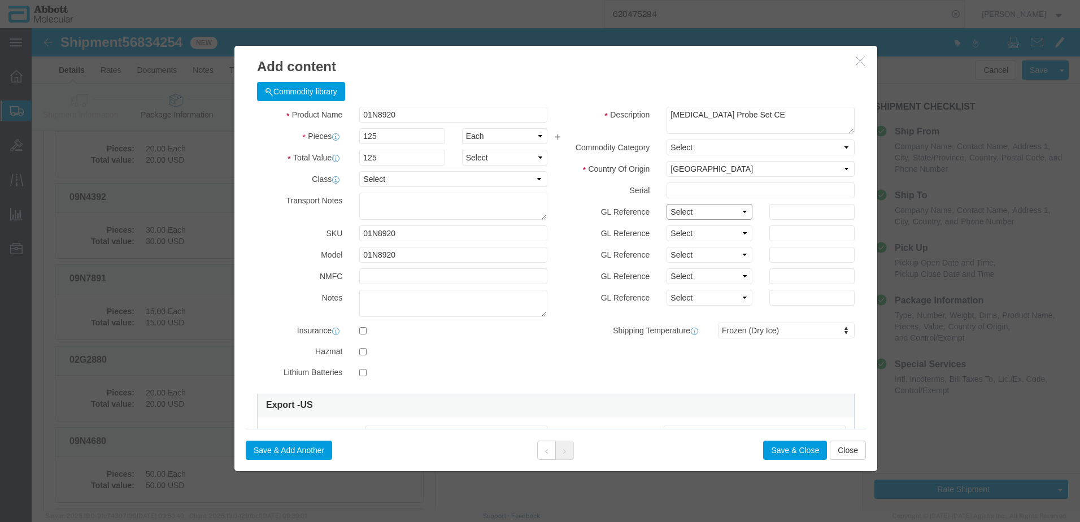
click select "Select Account Type Activity ID Airline Appointment Number ASN Batch Number Bil…"
click button "Save & Add Another"
click input "text"
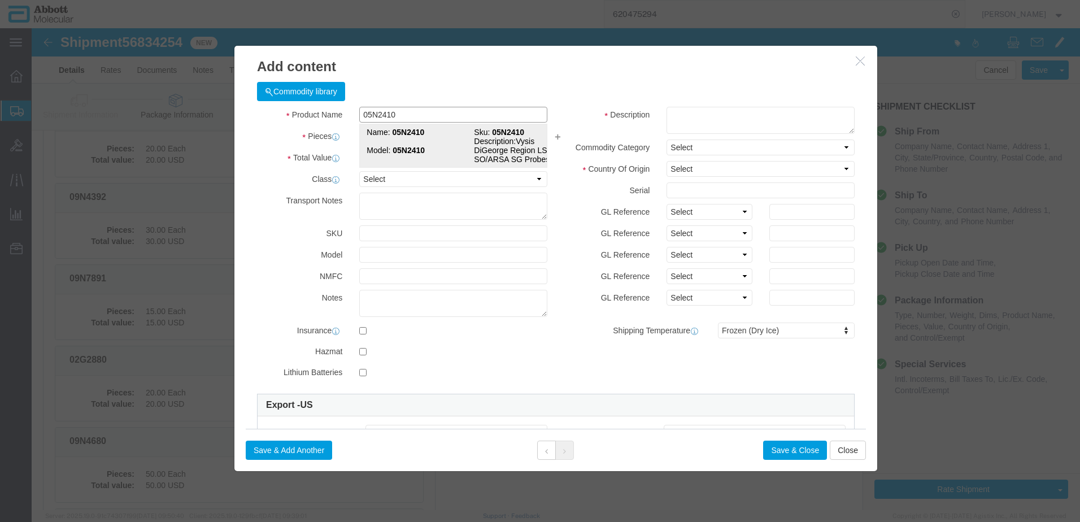
click strong "05N2410"
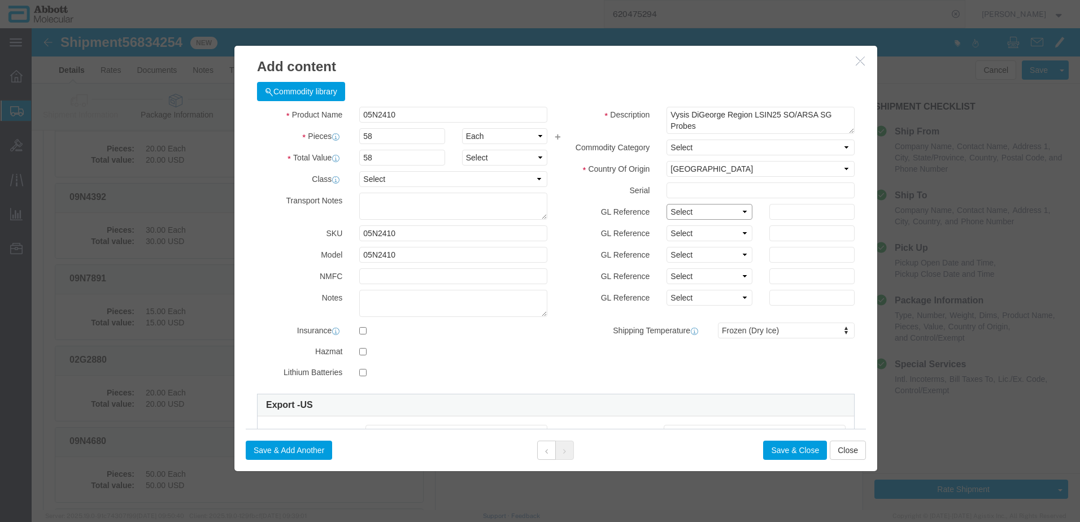
click select "Select Account Type Activity ID Airline Appointment Number ASN Batch Number Bil…"
click button "Save & Add Another"
click input "text"
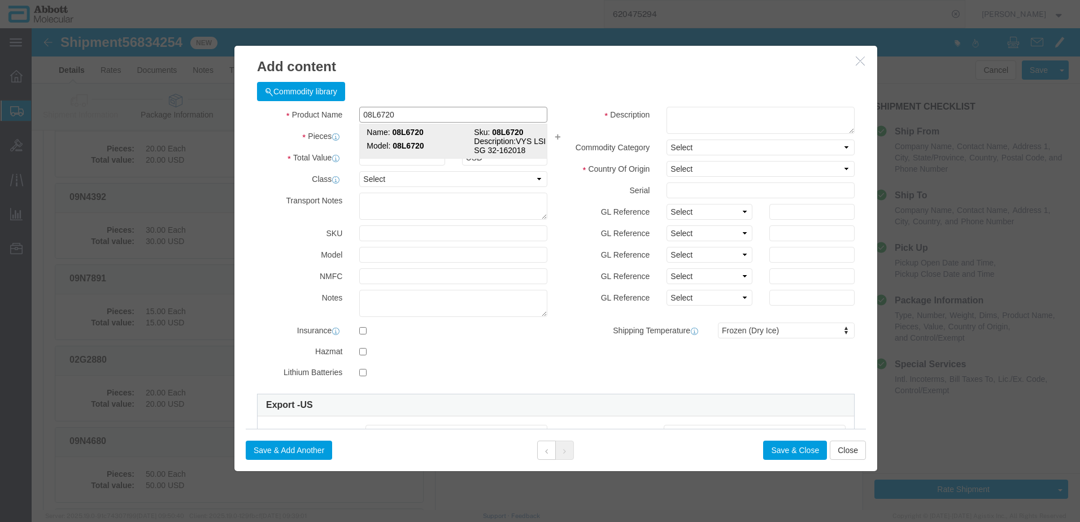
click td "Model: 08L6720"
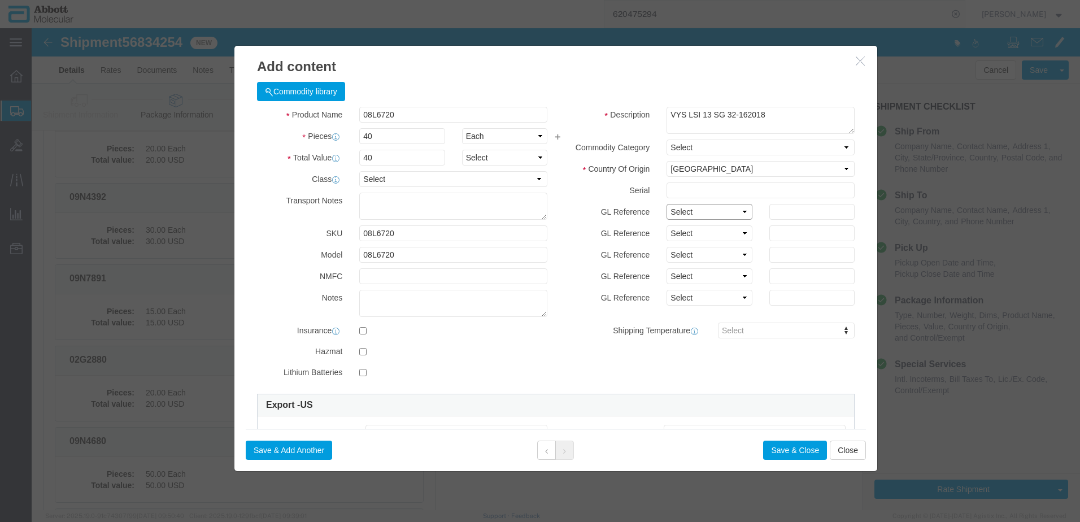
click select "Select Account Type Activity ID Airline Appointment Number ASN Batch Number Bil…"
click button "Save & Add Another"
click input "text"
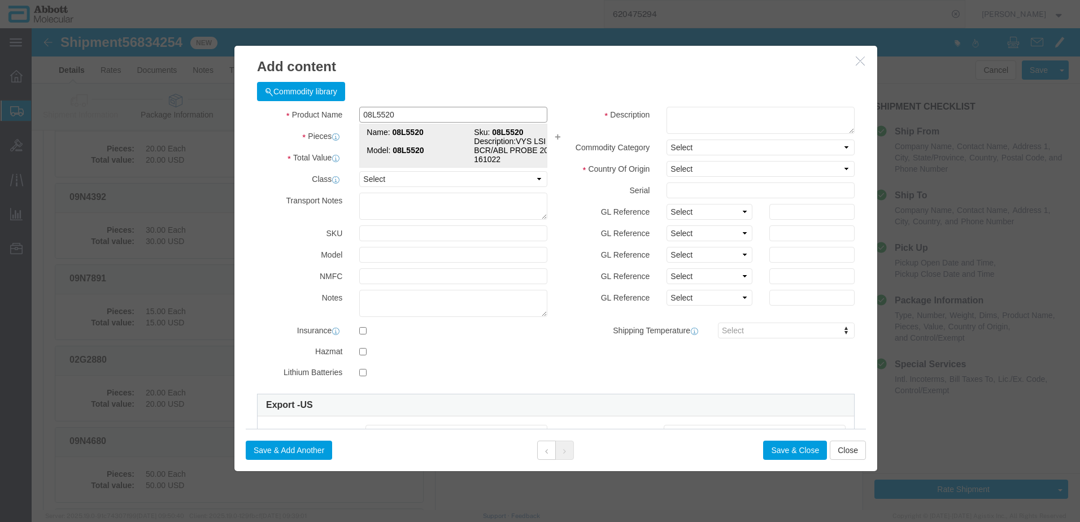
click strong "08L5520"
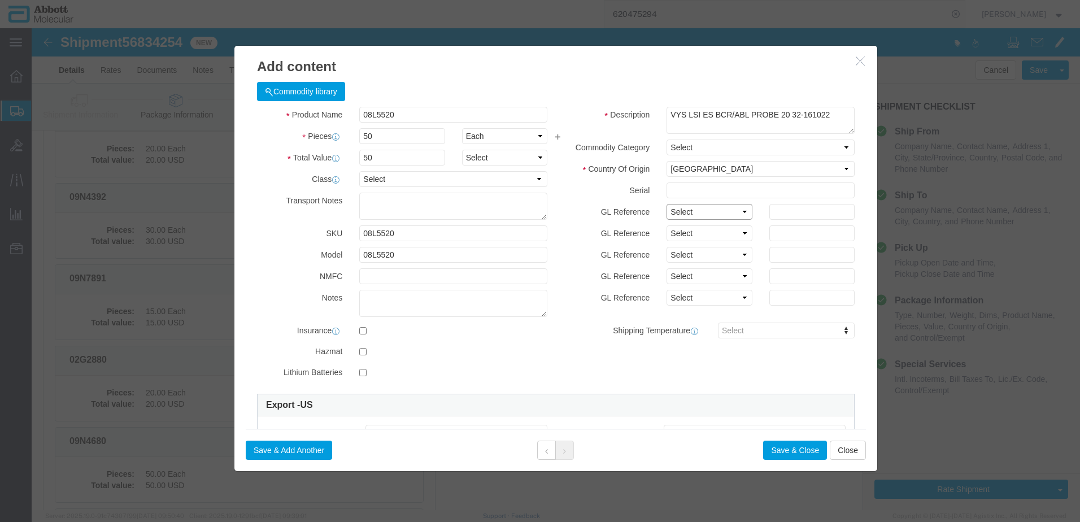
click select "Select Account Type Activity ID Airline Appointment Number ASN Batch Number Bil…"
click button "Save & Add Another"
click input "text"
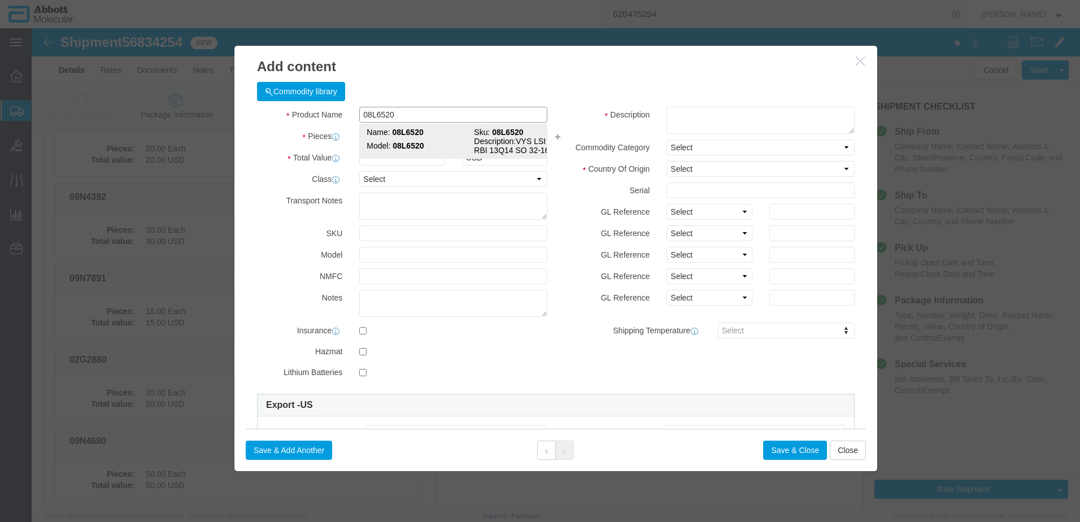
click td "Model: 08L6520"
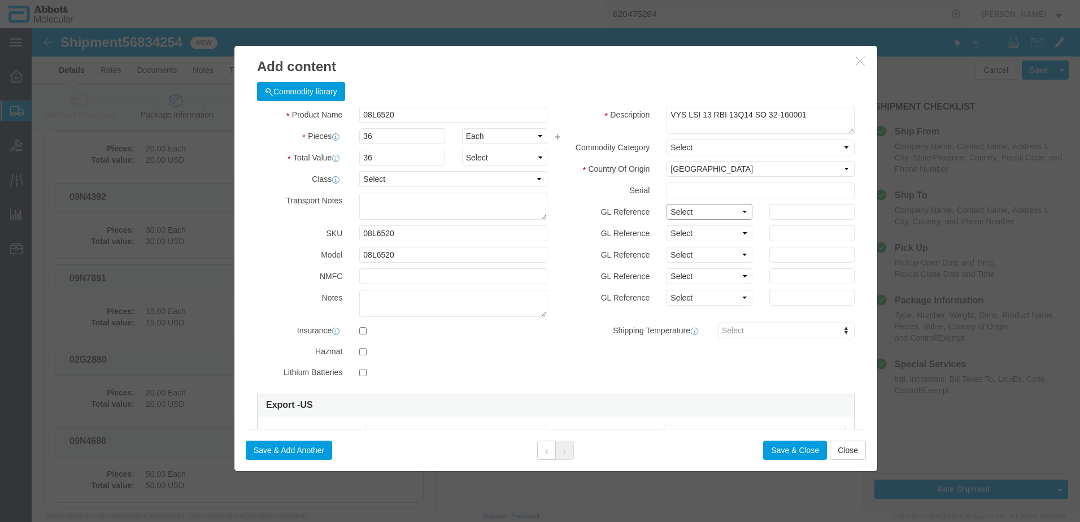
drag, startPoint x: 661, startPoint y: 181, endPoint x: 661, endPoint y: 190, distance: 9.6
click select "Select Account Type Activity ID Airline Appointment Number ASN Batch Number Bil…"
click button "Save & Add Another"
click input "text"
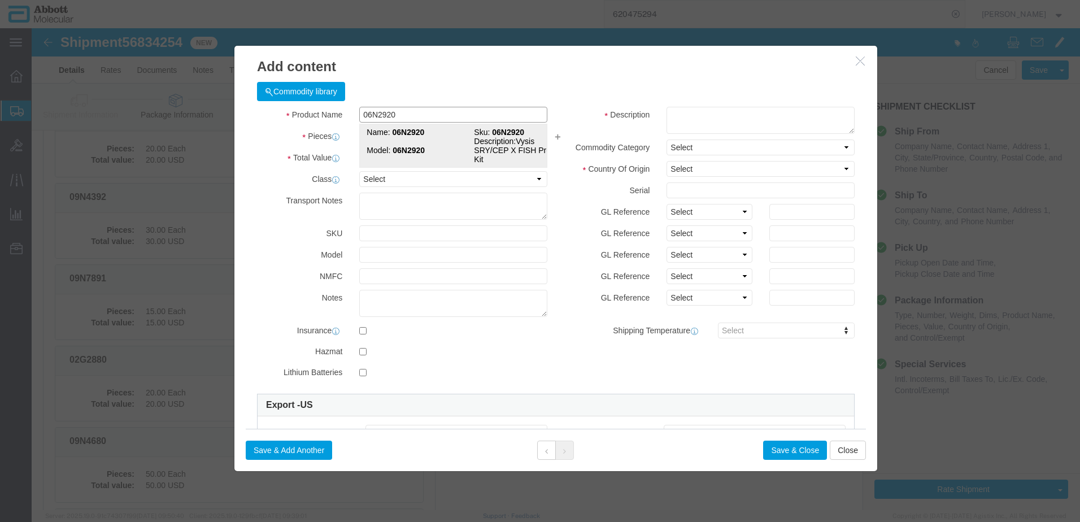
click td "Model: 06N2920"
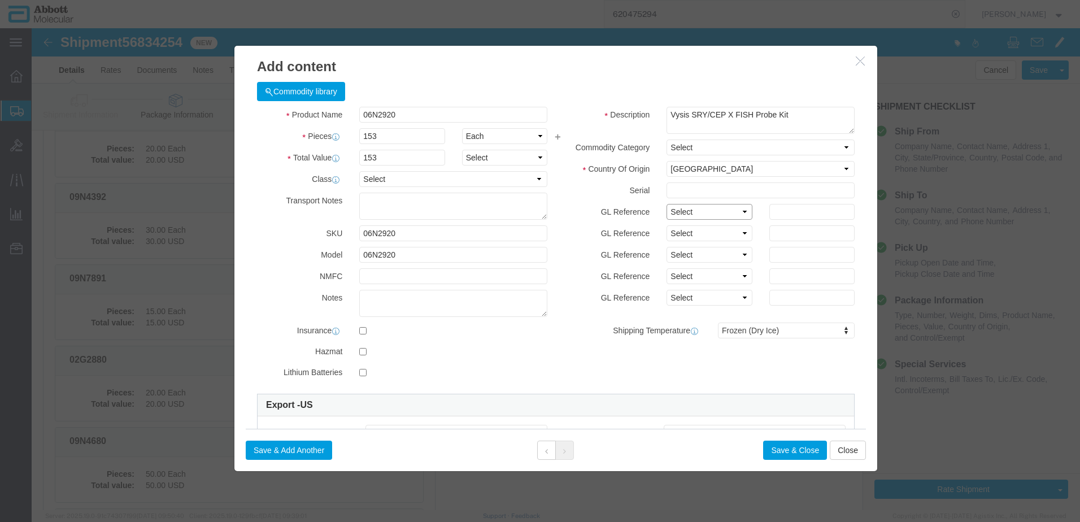
click select "Select Account Type Activity ID Airline Appointment Number ASN Batch Number Bil…"
click button "Save & Add Another"
click input "text"
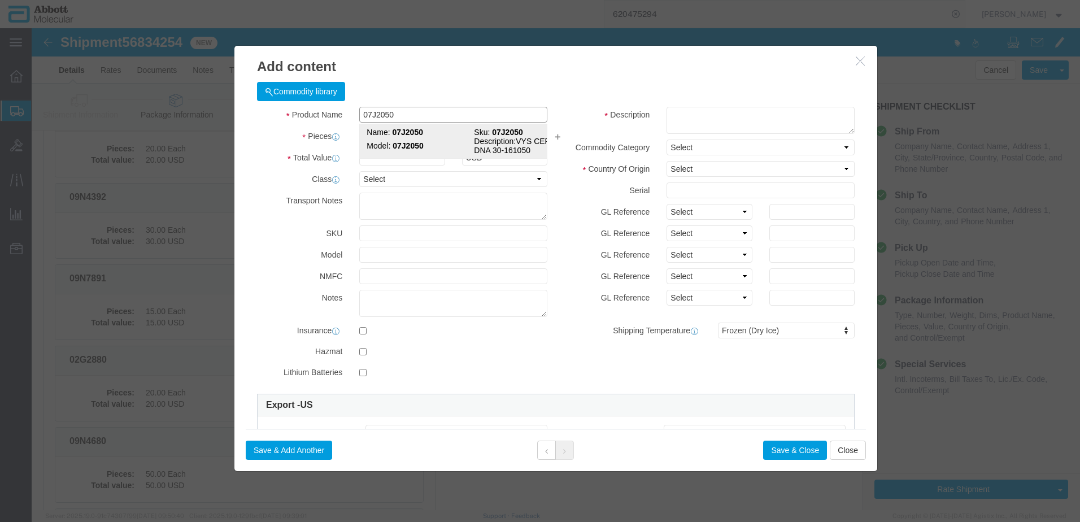
click strong "07J2050"
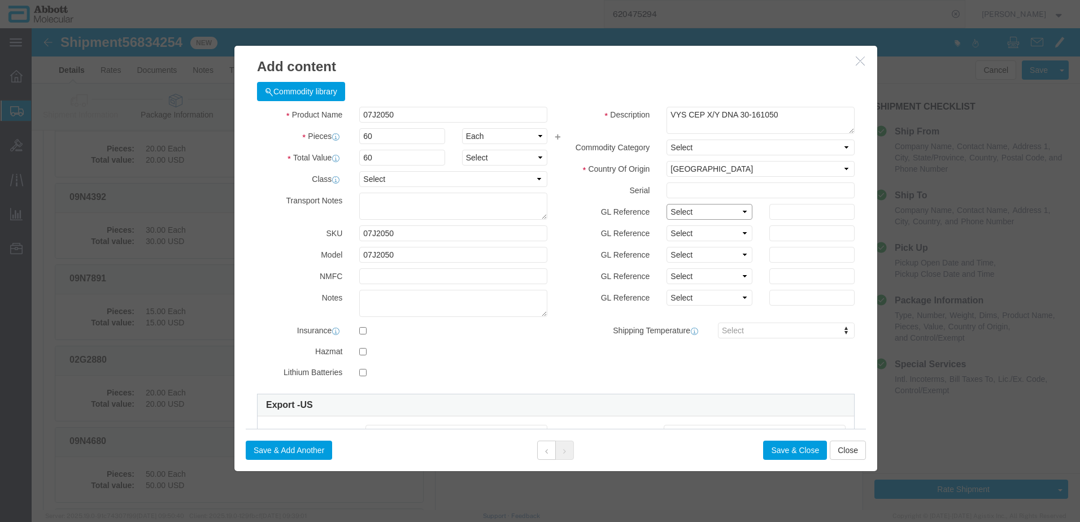
click select "Select Account Type Activity ID Airline Appointment Number ASN Batch Number Bil…"
click button "Save & Add Another"
click input "text"
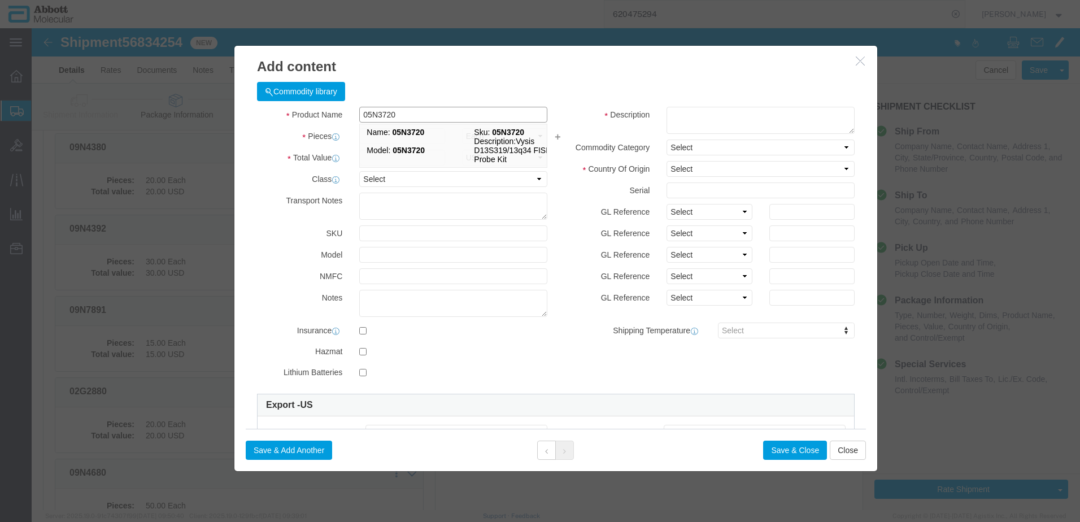
scroll to position [169, 0]
click strong "05N3720"
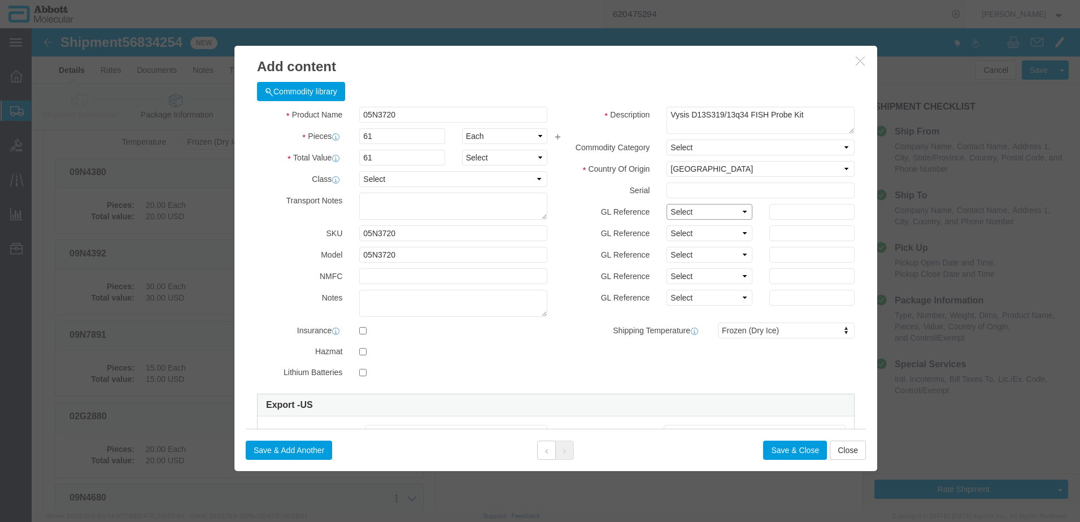
click select "Select Account Type Activity ID Airline Appointment Number ASN Batch Number Bil…"
click button "Save & Add Another"
click input "text"
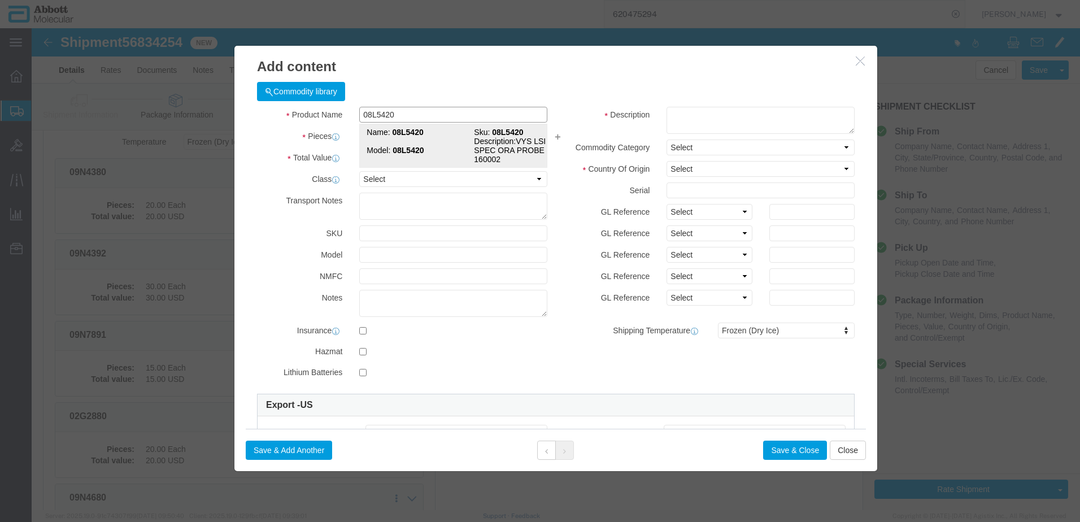
click strong "08L5420"
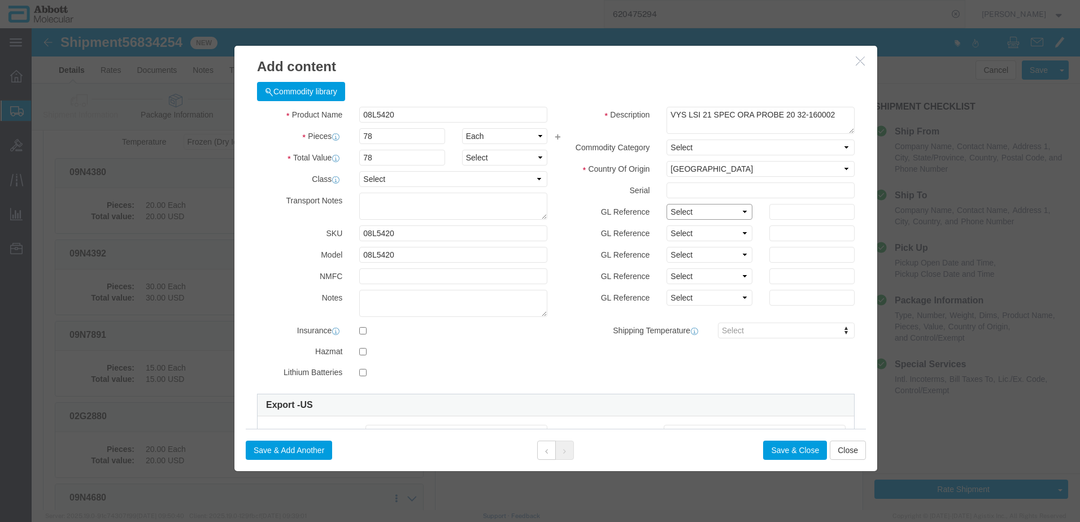
click select "Select Account Type Activity ID Airline Appointment Number ASN Batch Number Bil…"
click button "Save & Add Another"
click input "text"
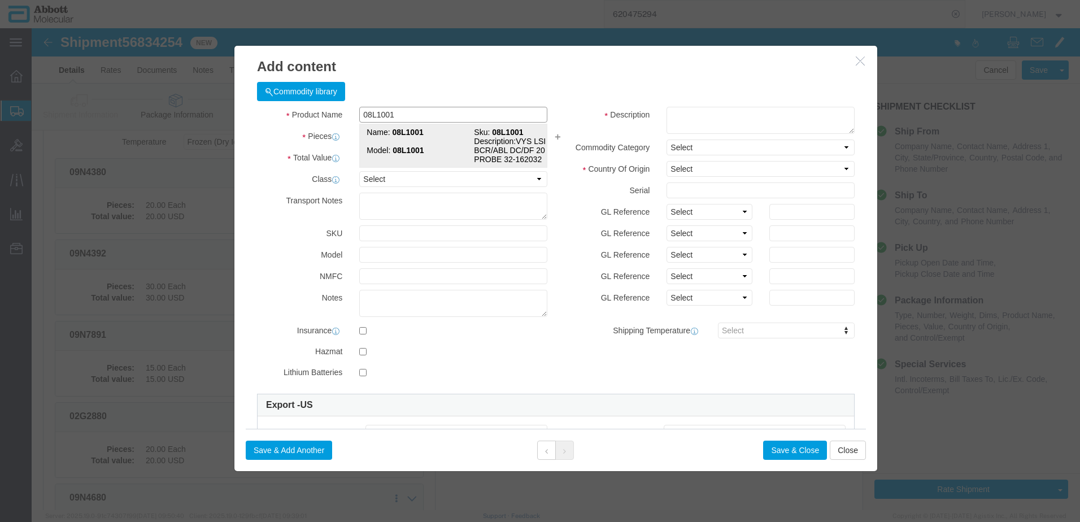
click strong "08L1001"
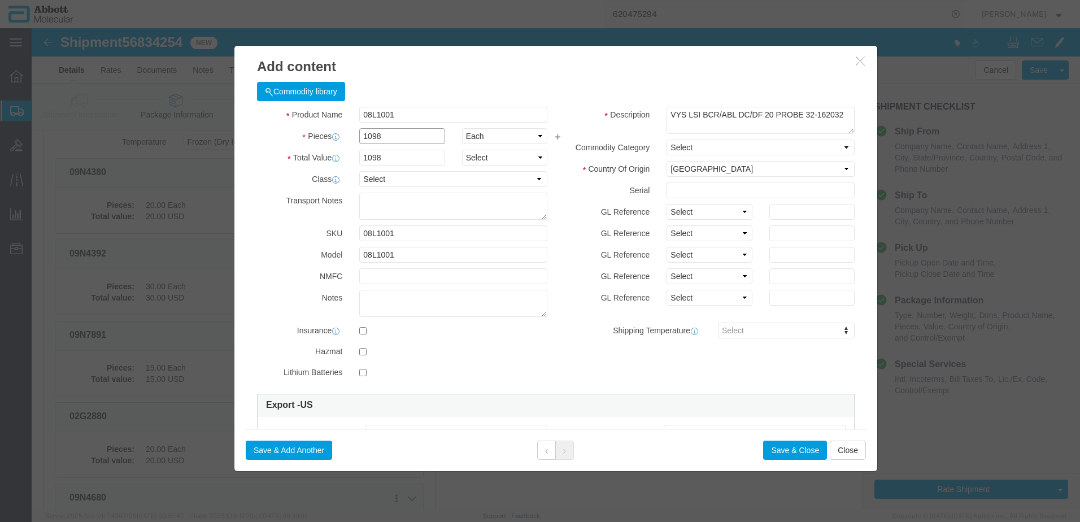
drag, startPoint x: 357, startPoint y: 108, endPoint x: 164, endPoint y: 97, distance: 192.9
click div "Add content Commodity library Product Name 08L1001 08L1001 Pieces 1098 Select B…"
click input "08L1001"
click select "Select Account Type Activity ID Airline Appointment Number ASN Batch Number Bil…"
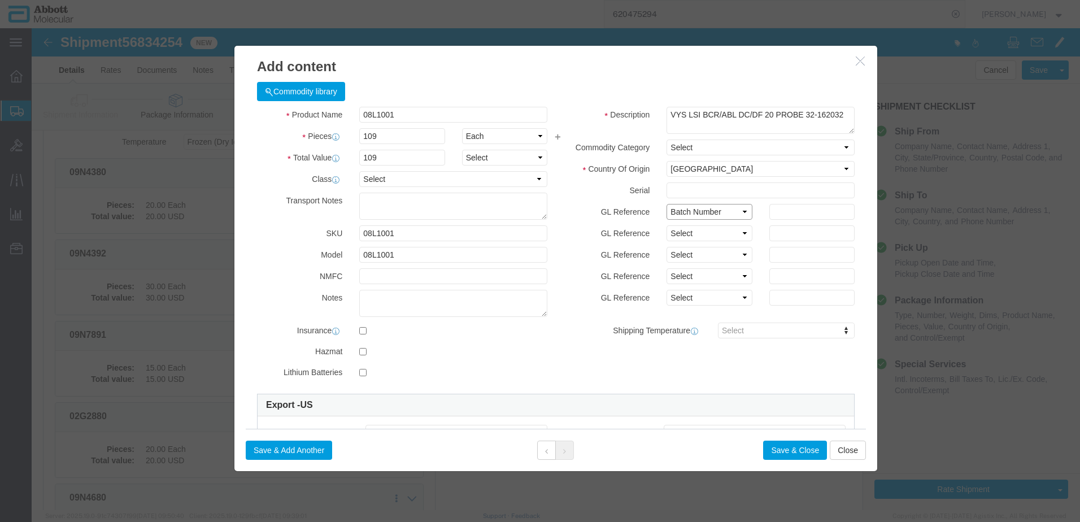
click select "Select Account Type Activity ID Airline Appointment Number ASN Batch Number Bil…"
click button "Save & Add Another"
click input "text"
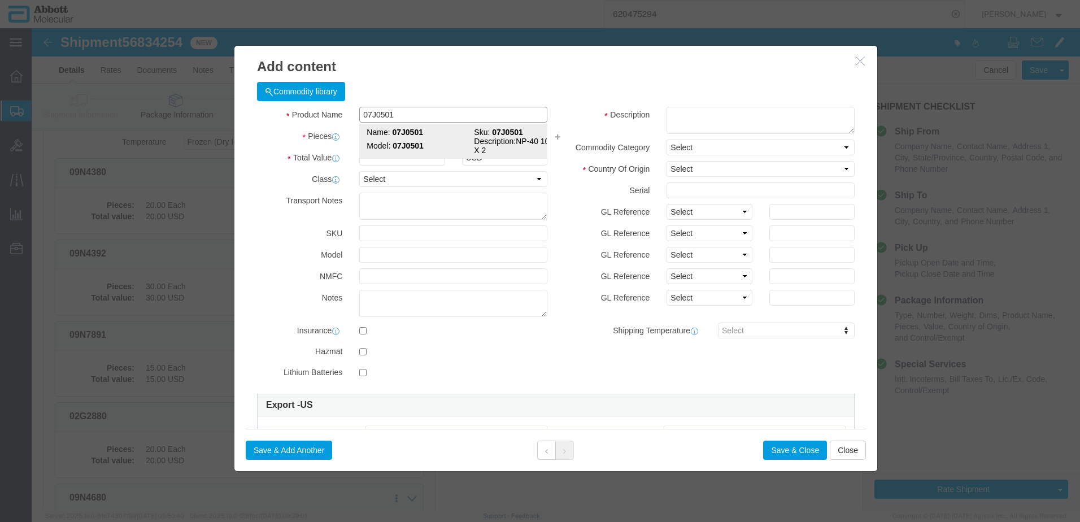
click strong "07J0501"
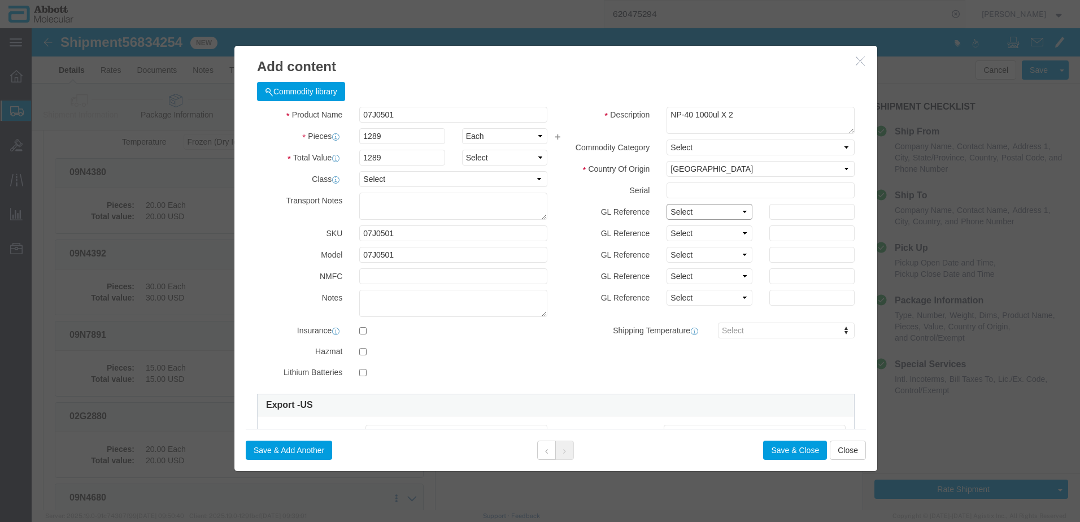
click select "Select Account Type Activity ID Airline Appointment Number ASN Batch Number Bil…"
click button "Save & Add Another"
click button "Close"
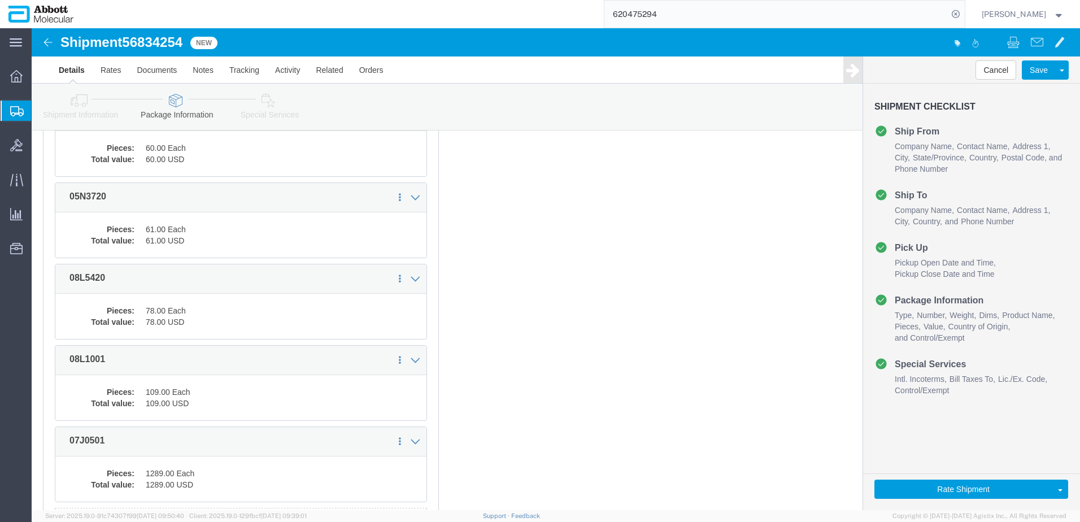
scroll to position [1326, 0]
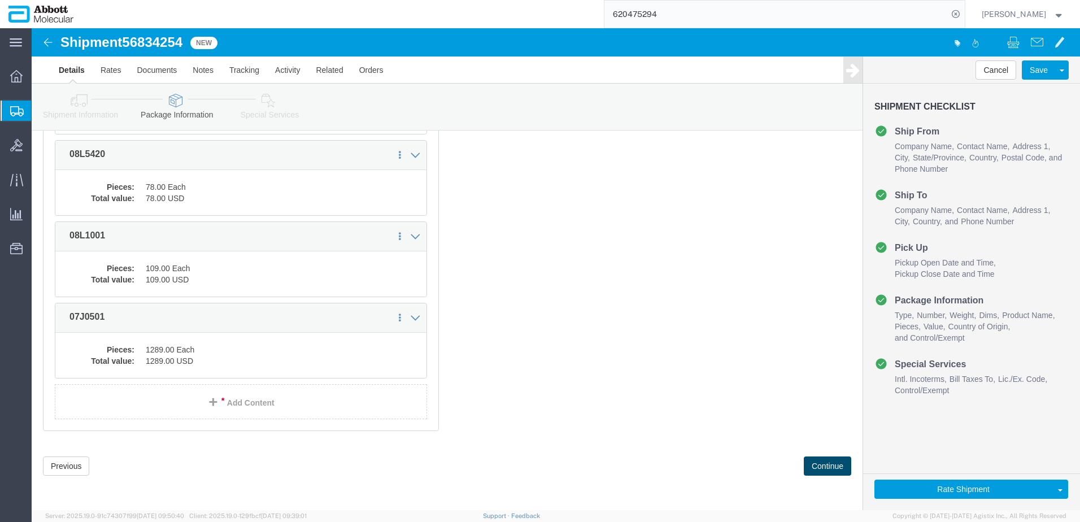
click button "Continue"
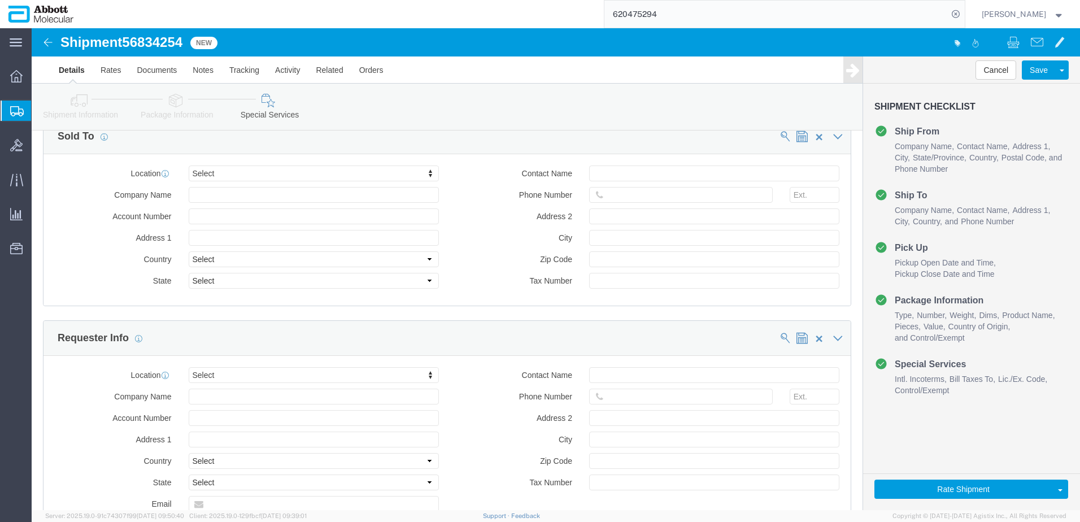
scroll to position [1699, 0]
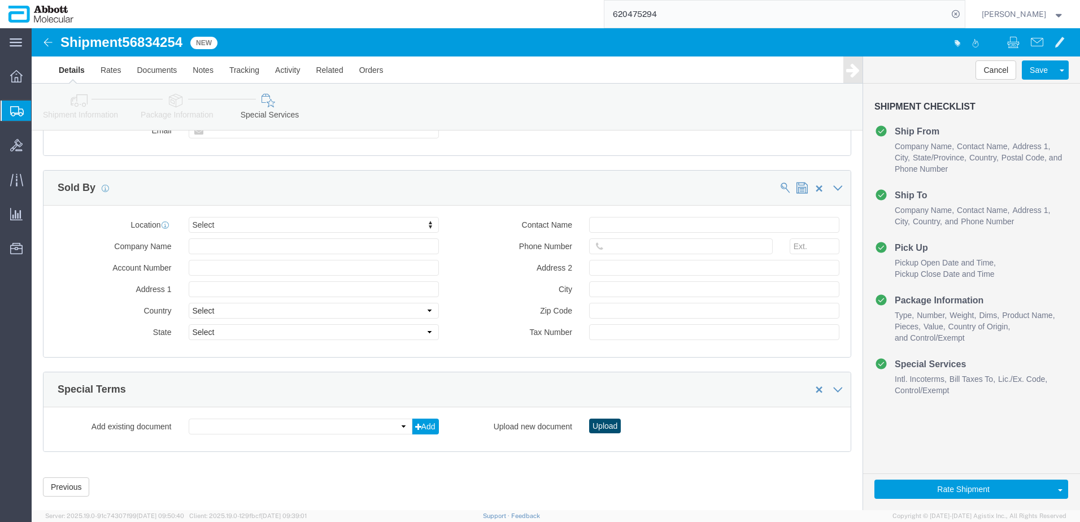
click button "Upload"
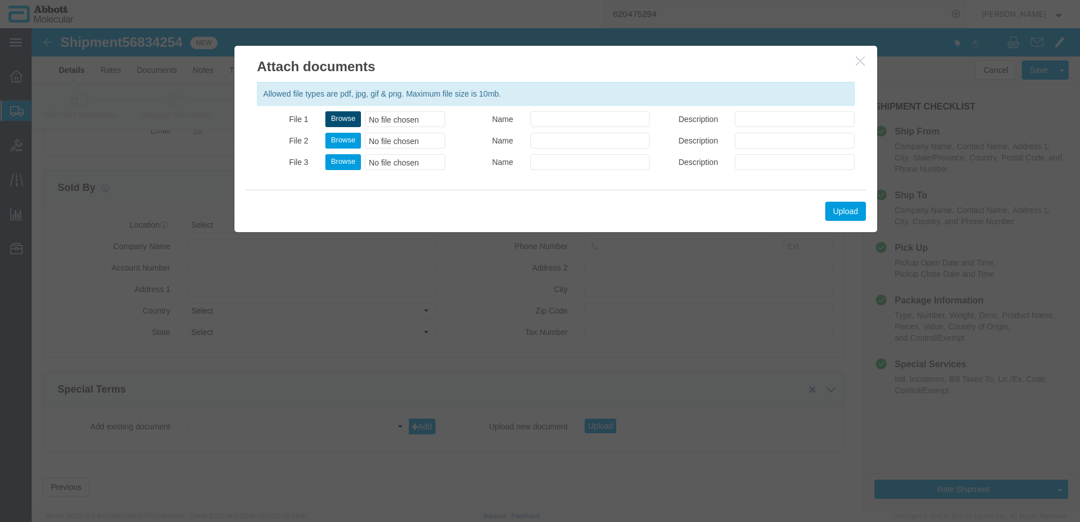
click button "Browse"
click button "Upload"
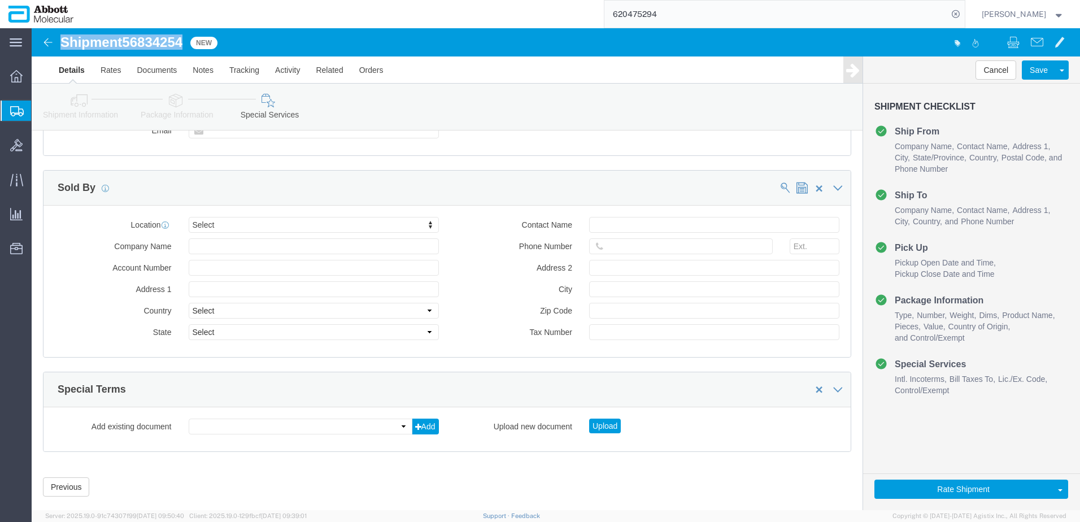
drag, startPoint x: 32, startPoint y: 16, endPoint x: 154, endPoint y: 20, distance: 122.1
click h1 "Shipment 56834254"
copy h1 "Shipment 56834254"
click button "Rate Shipment"
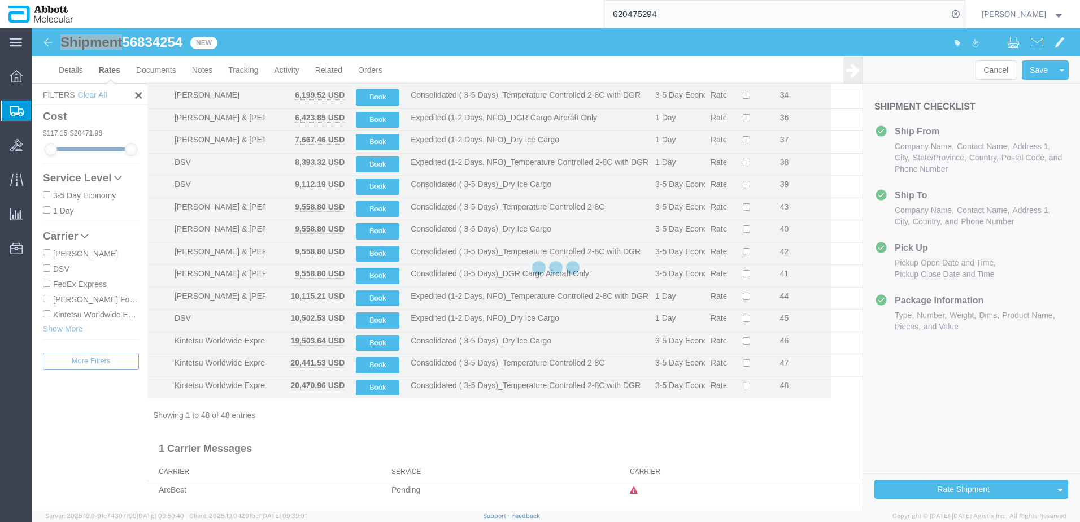
scroll to position [800, 0]
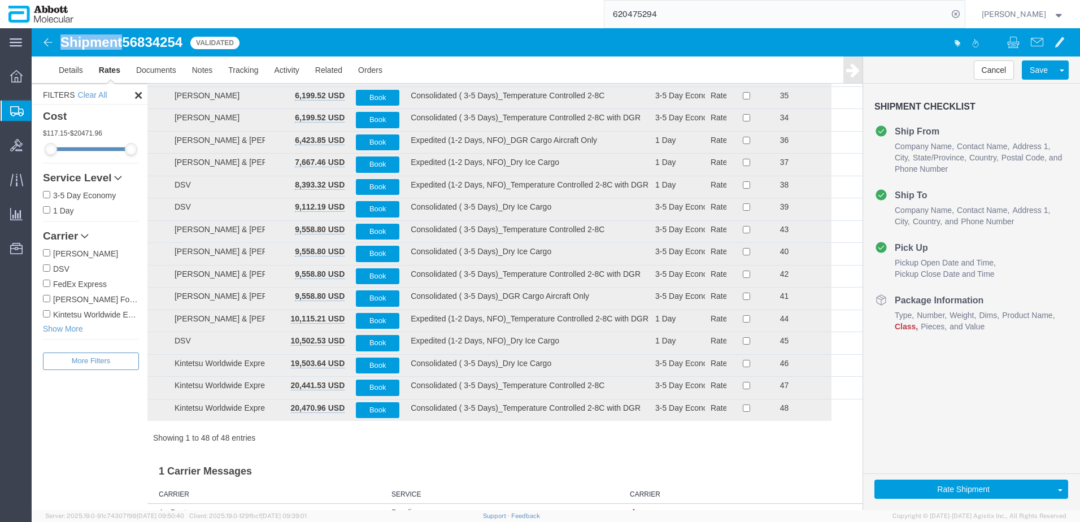
click at [45, 298] on input "[PERSON_NAME] Forwarding Worldwide" at bounding box center [46, 298] width 7 height 7
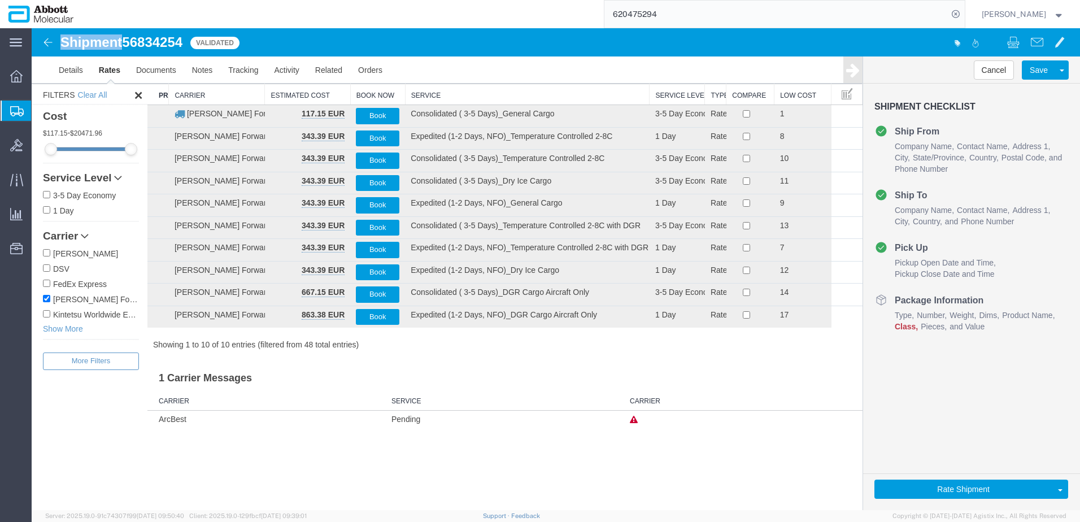
scroll to position [0, 0]
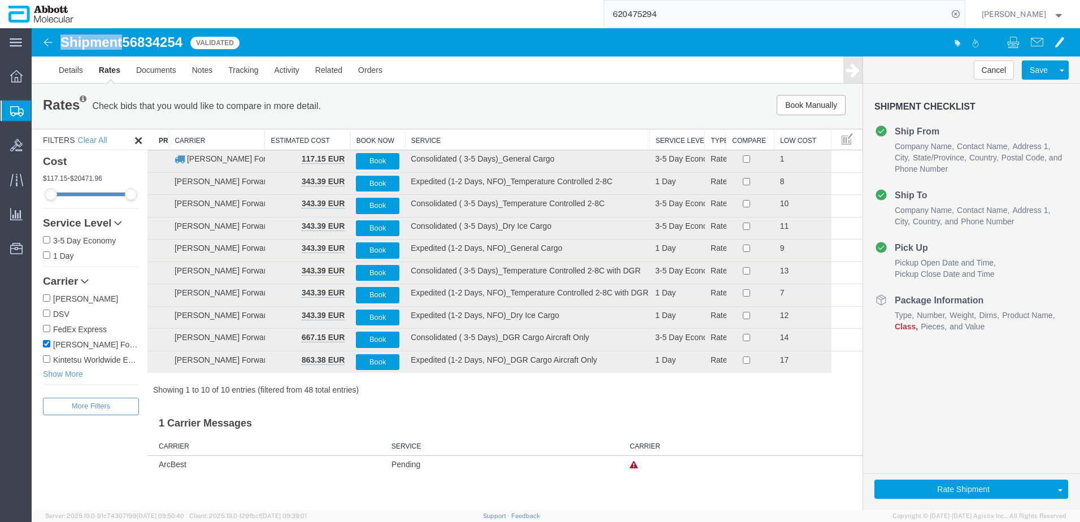
click at [435, 139] on th "Service" at bounding box center [527, 139] width 245 height 21
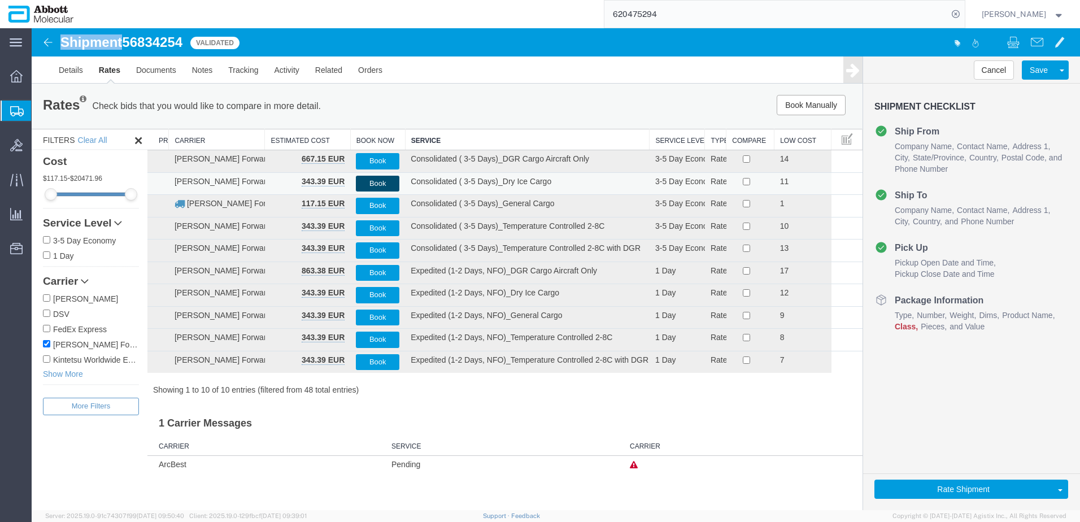
click at [366, 186] on button "Book" at bounding box center [377, 184] width 43 height 16
